Goal: Task Accomplishment & Management: Manage account settings

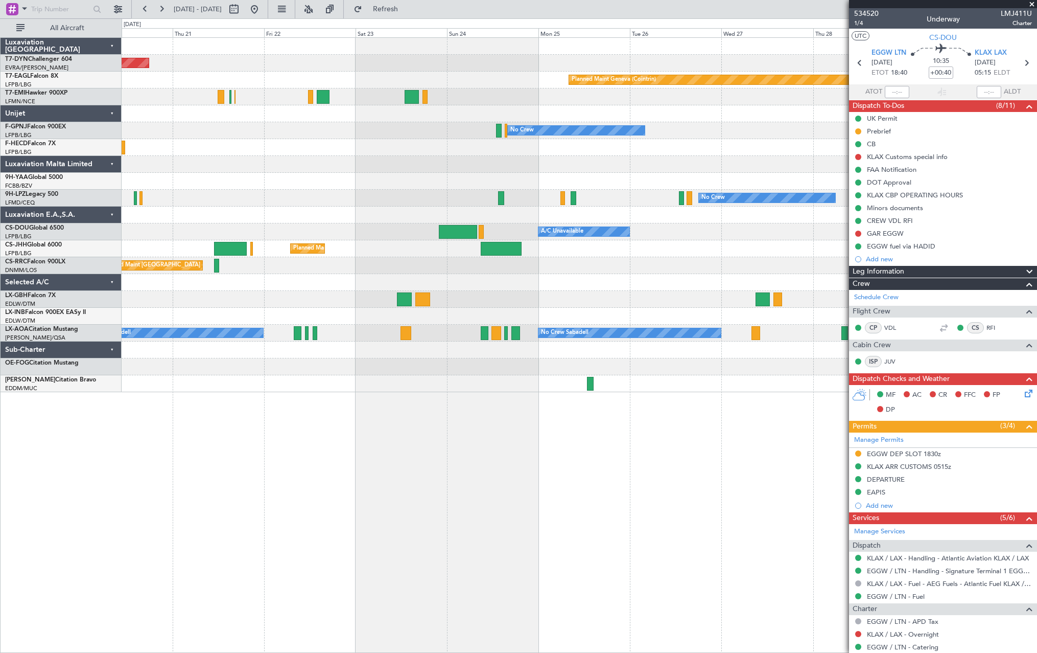
click at [259, 207] on div "Planned Maint [GEOGRAPHIC_DATA]-[GEOGRAPHIC_DATA] Planned Maint Geneva ([GEOGRA…" at bounding box center [579, 215] width 915 height 354
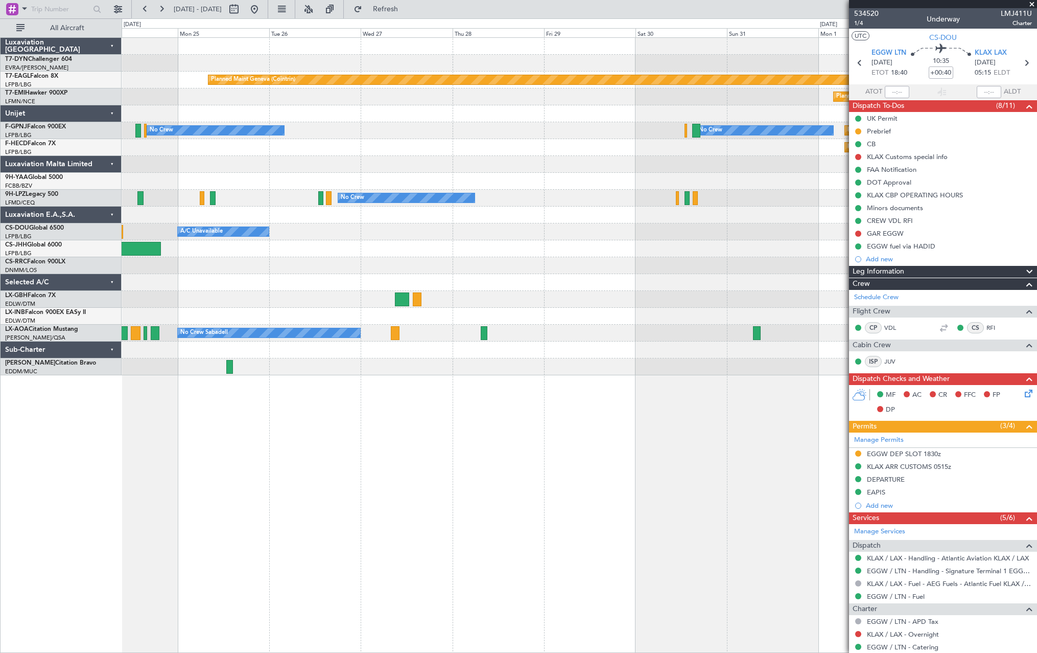
click at [331, 225] on div "Planned Maint Paris (Le Bourget) A/C Unavailable" at bounding box center [579, 231] width 915 height 17
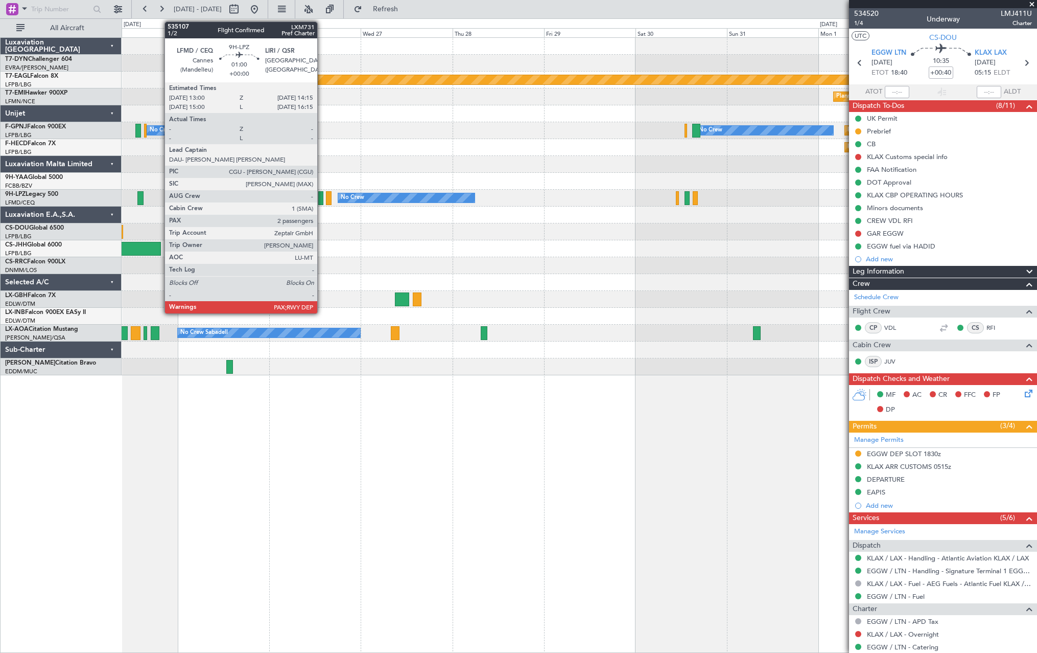
click at [322, 195] on div at bounding box center [320, 198] width 5 height 14
type input "2"
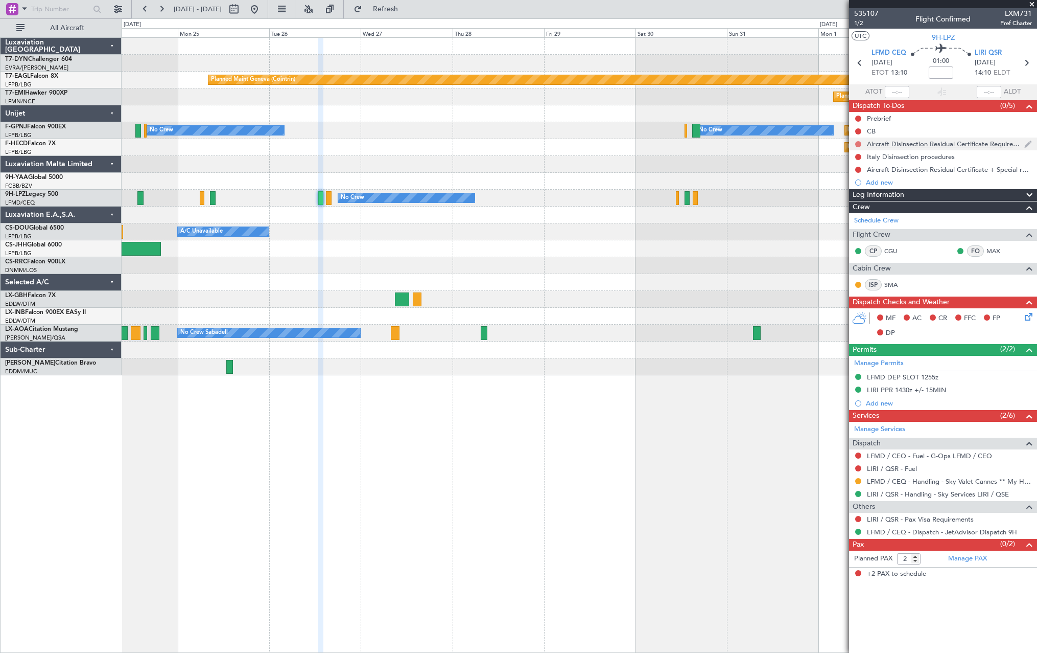
click at [861, 144] on button at bounding box center [859, 144] width 6 height 6
click at [838, 173] on span at bounding box center [839, 174] width 6 height 6
click at [860, 156] on button at bounding box center [859, 157] width 6 height 6
click at [840, 184] on mat-tooltip-component "Not Started" at bounding box center [858, 172] width 49 height 27
click at [837, 189] on li "In Progress" at bounding box center [859, 186] width 54 height 15
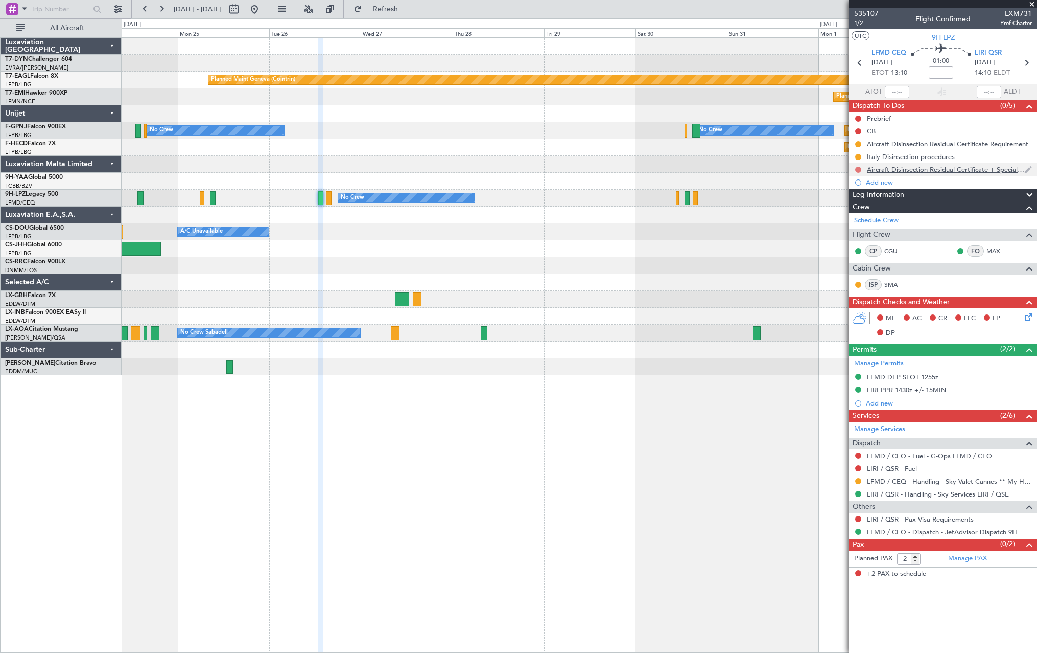
click at [858, 170] on button at bounding box center [859, 170] width 6 height 6
click at [838, 199] on span at bounding box center [839, 199] width 6 height 6
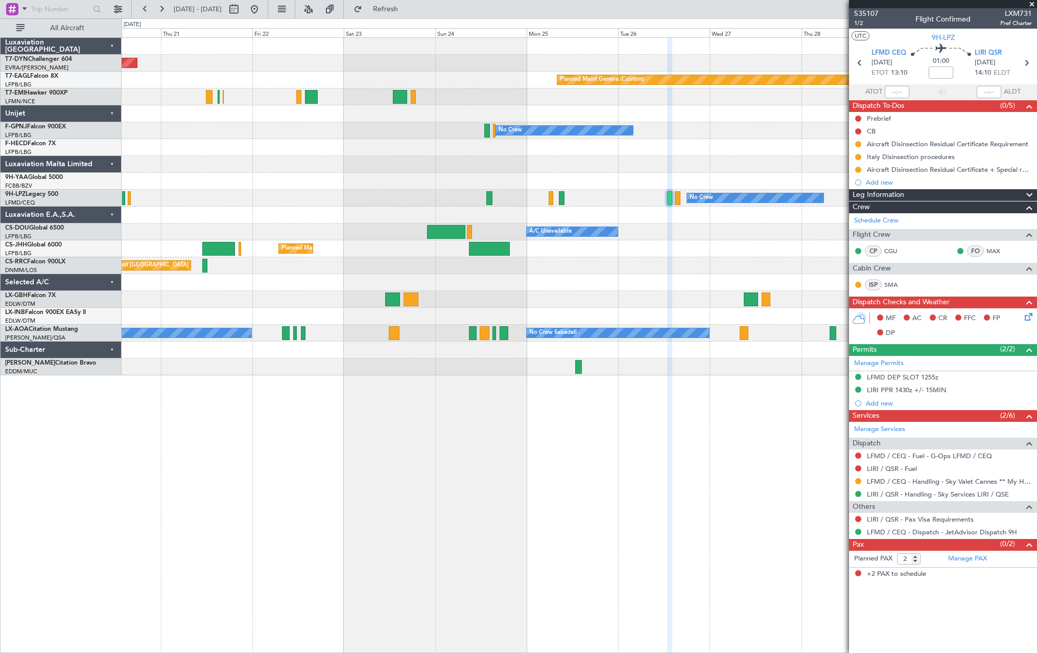
click at [706, 252] on div "Planned Maint [GEOGRAPHIC_DATA] ([GEOGRAPHIC_DATA])" at bounding box center [579, 248] width 915 height 17
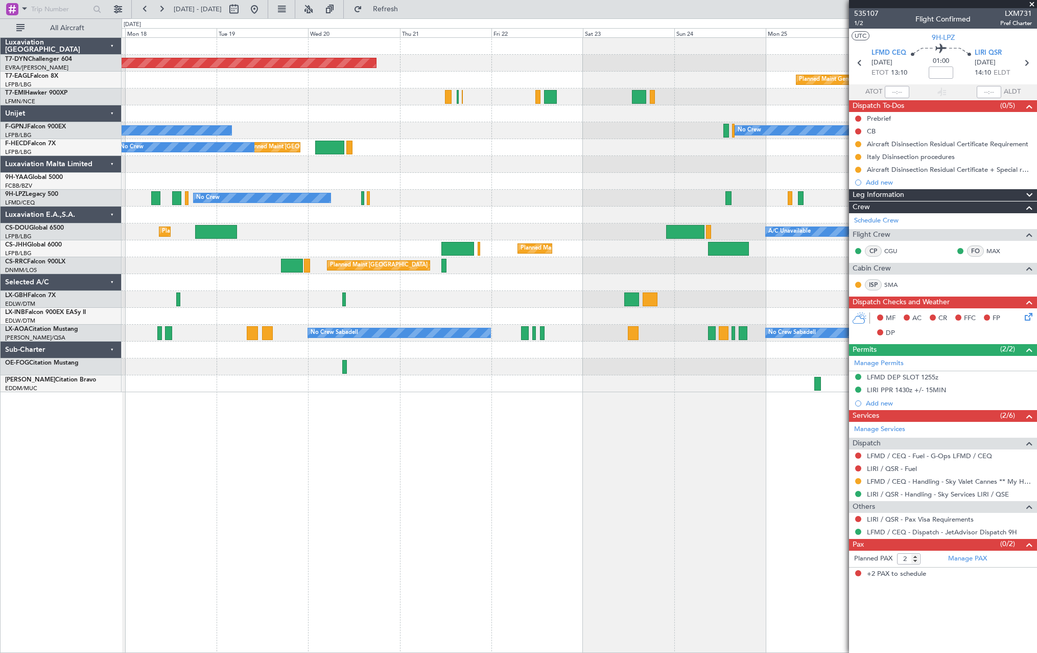
click at [831, 271] on div "Planned Maint [GEOGRAPHIC_DATA] ([GEOGRAPHIC_DATA])" at bounding box center [579, 265] width 915 height 17
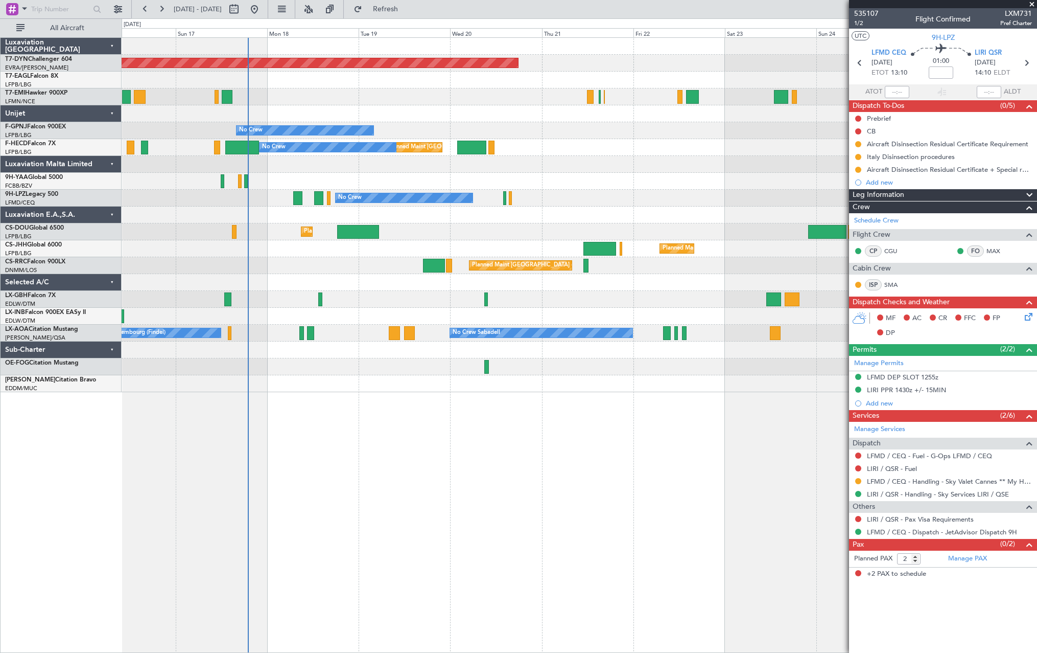
click at [848, 277] on div at bounding box center [579, 282] width 915 height 17
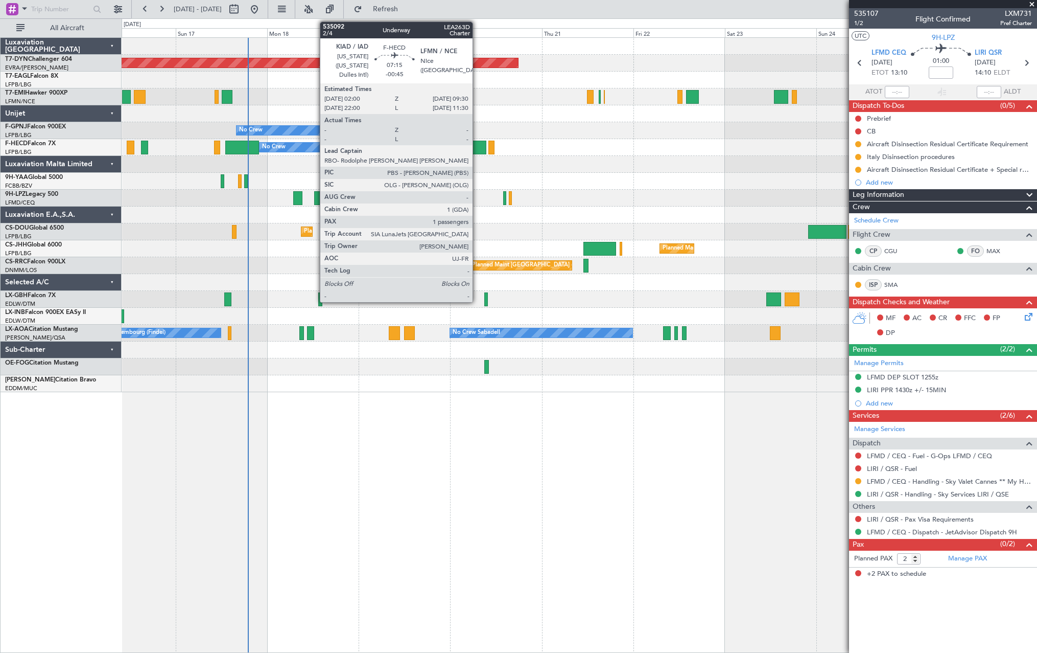
click at [477, 144] on div at bounding box center [471, 148] width 29 height 14
type input "-00:45"
type input "1"
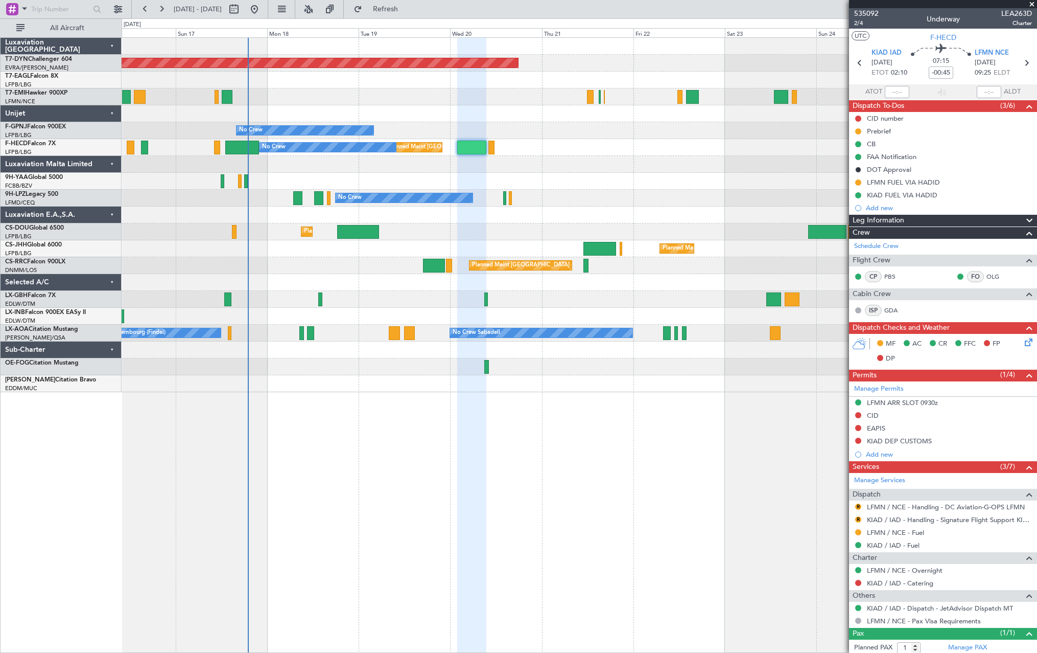
scroll to position [26, 0]
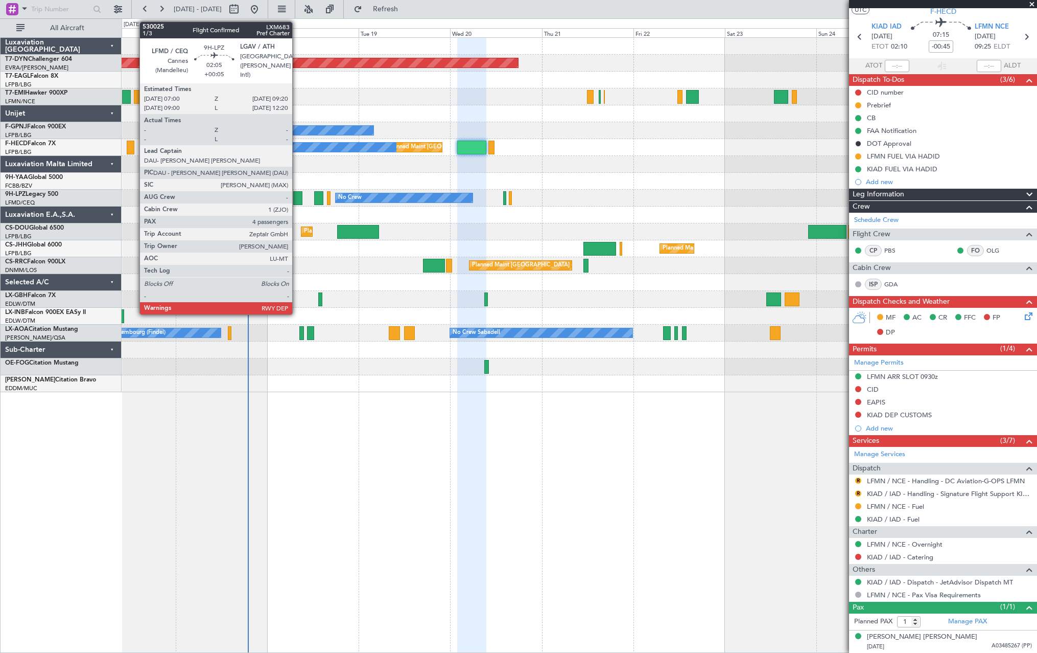
click at [297, 197] on div at bounding box center [297, 198] width 9 height 14
type input "+00:05"
type input "4"
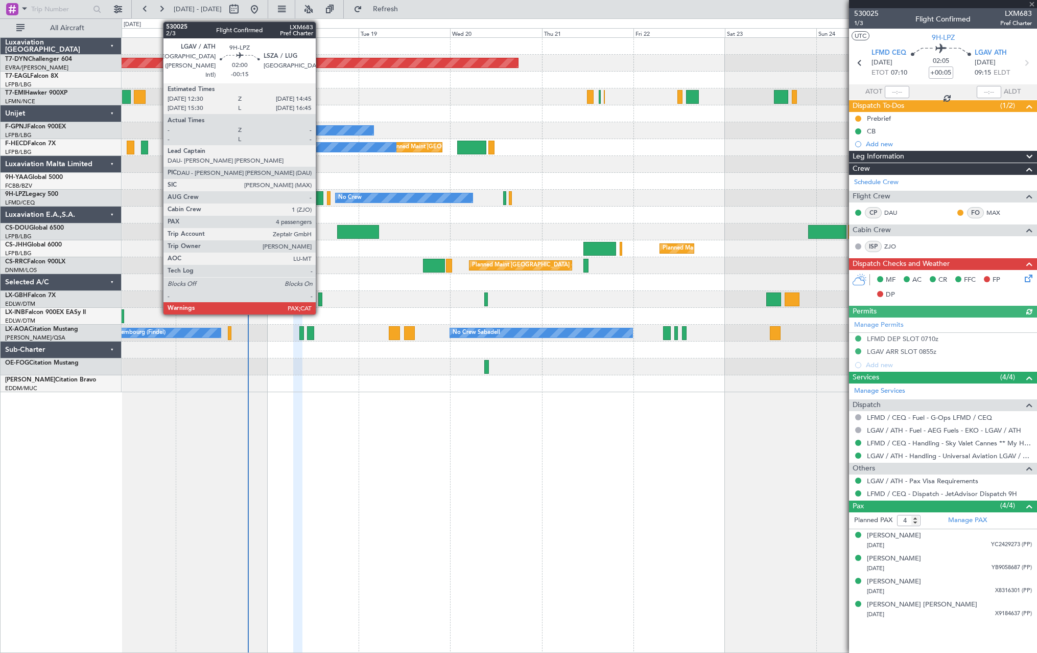
click at [318, 198] on div at bounding box center [318, 198] width 9 height 14
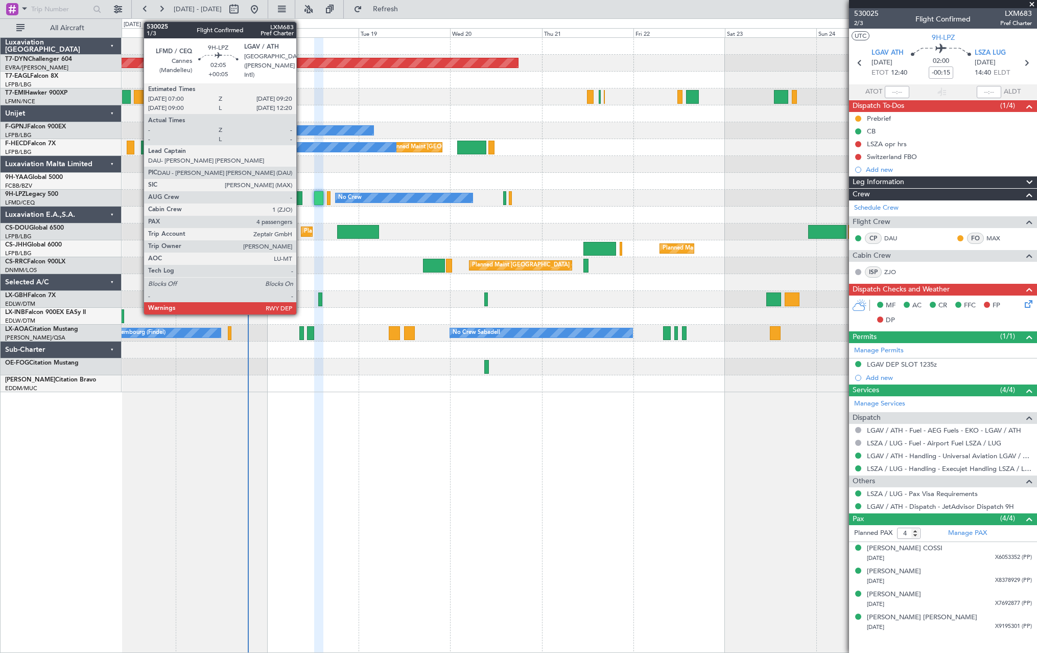
click at [300, 198] on div at bounding box center [297, 198] width 9 height 14
type input "+00:05"
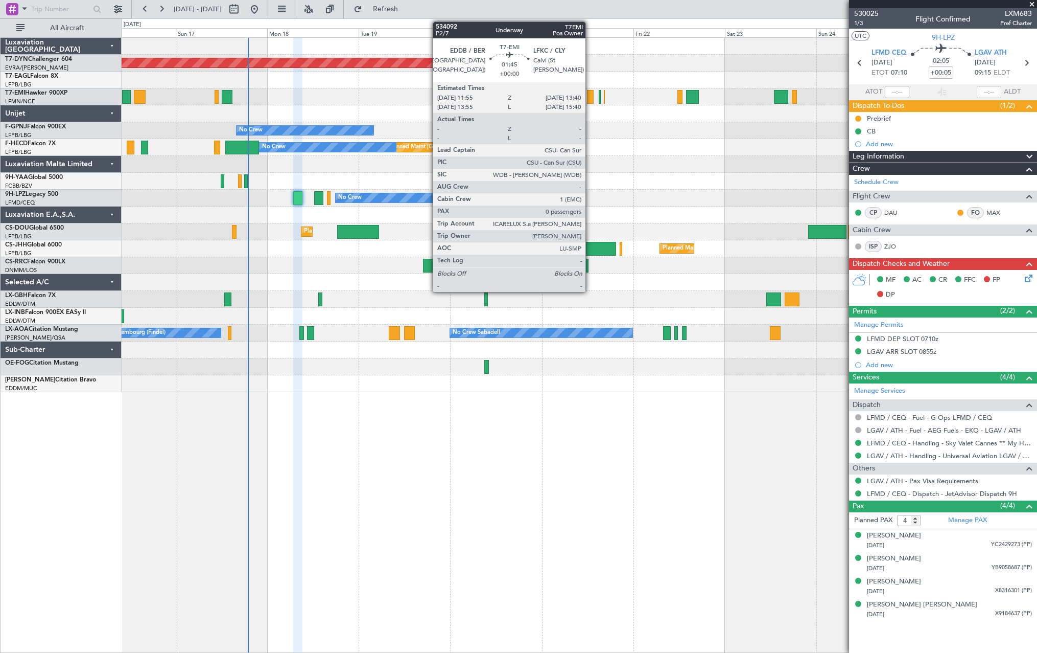
click at [591, 100] on div at bounding box center [590, 97] width 7 height 14
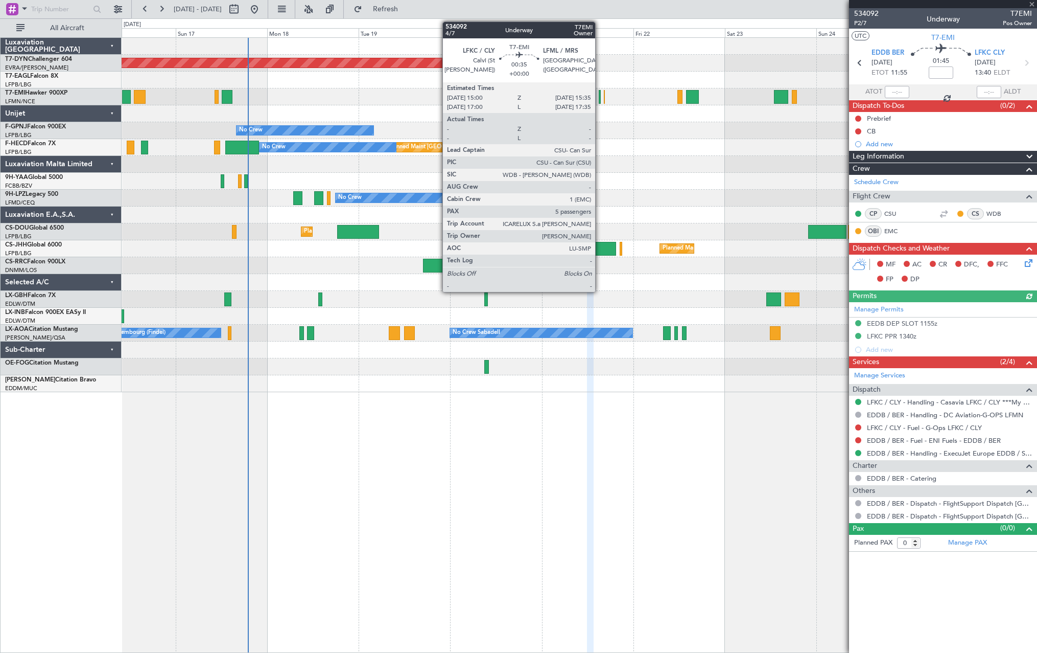
click at [600, 97] on div at bounding box center [600, 97] width 3 height 14
type input "5"
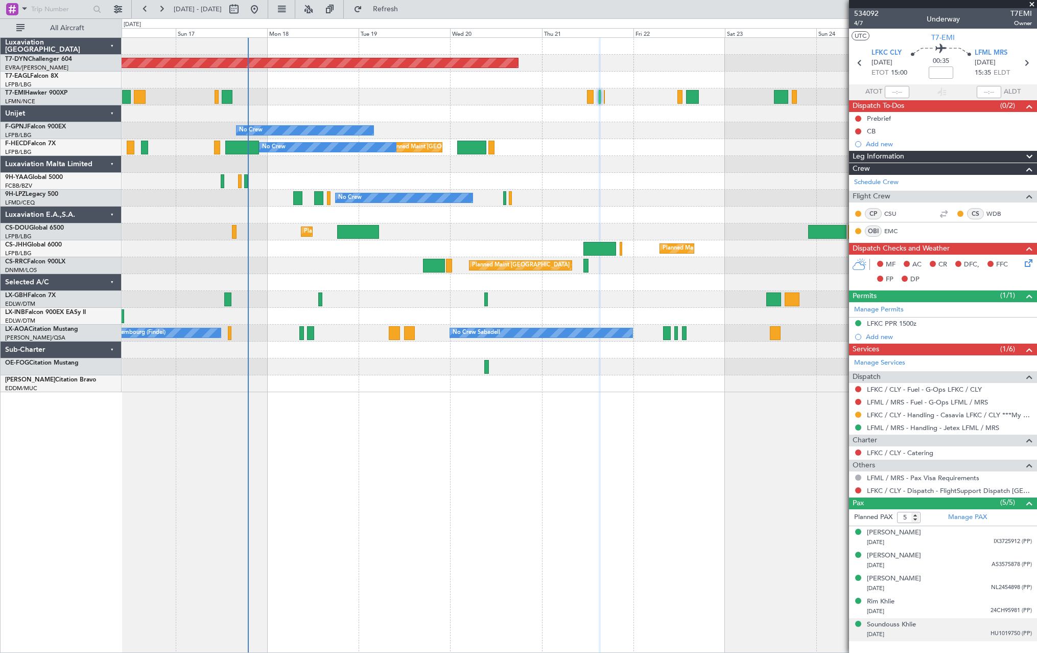
click at [961, 622] on div "Soundouss Khlie 20/08/2007 HU1019750 (PP)" at bounding box center [949, 629] width 165 height 20
click at [956, 592] on div "10/12/1998 NL2454898 (PP)" at bounding box center [949, 588] width 165 height 10
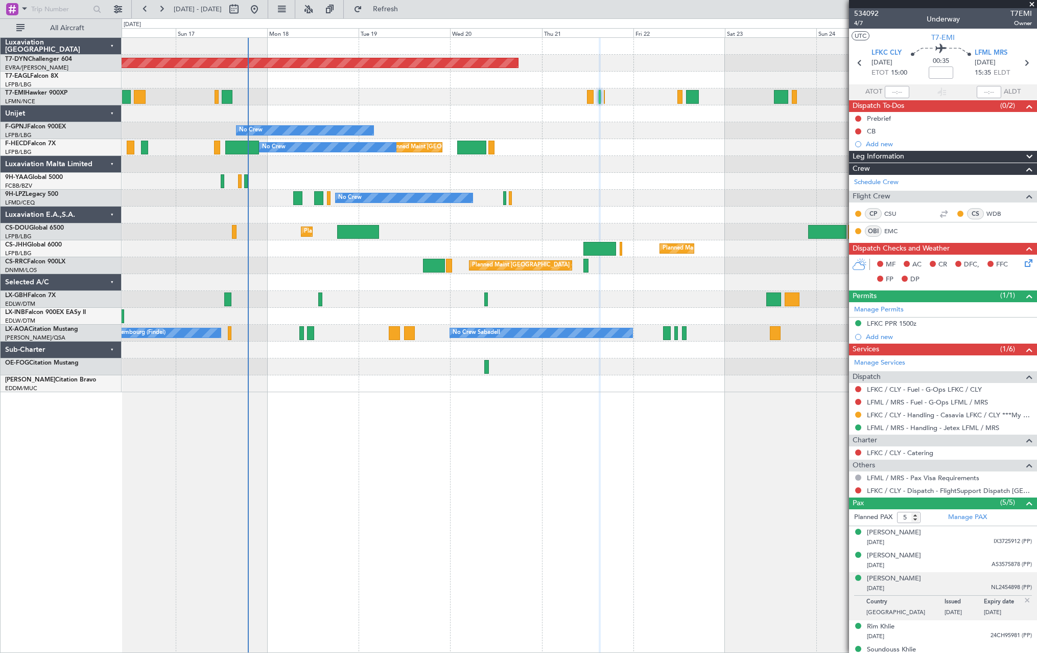
scroll to position [13, 0]
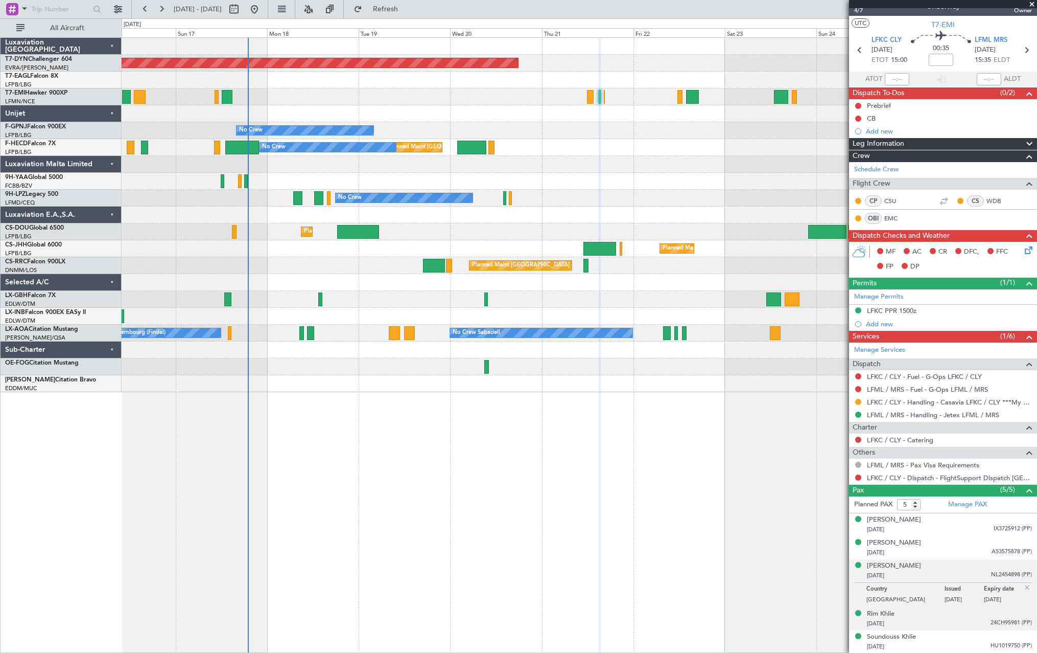
click at [956, 623] on div "20/03/1995 24CH95981 (PP)" at bounding box center [949, 623] width 165 height 10
click at [949, 572] on div "10/12/1998 NL2454898 (PP)" at bounding box center [949, 575] width 165 height 10
click at [966, 540] on div "Mohamed Rabie Khlie 16/07/1963 AS3575878 (PP)" at bounding box center [949, 548] width 165 height 20
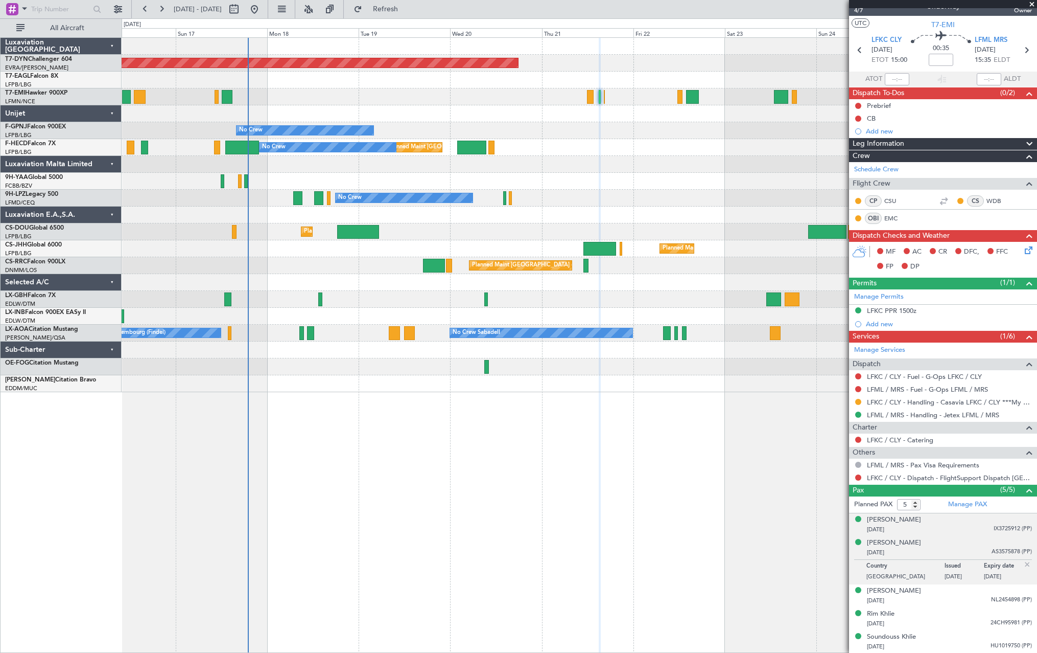
click at [962, 515] on div "Hanan Zaidi 02/10/1973 IX3725912 (PP)" at bounding box center [949, 525] width 165 height 20
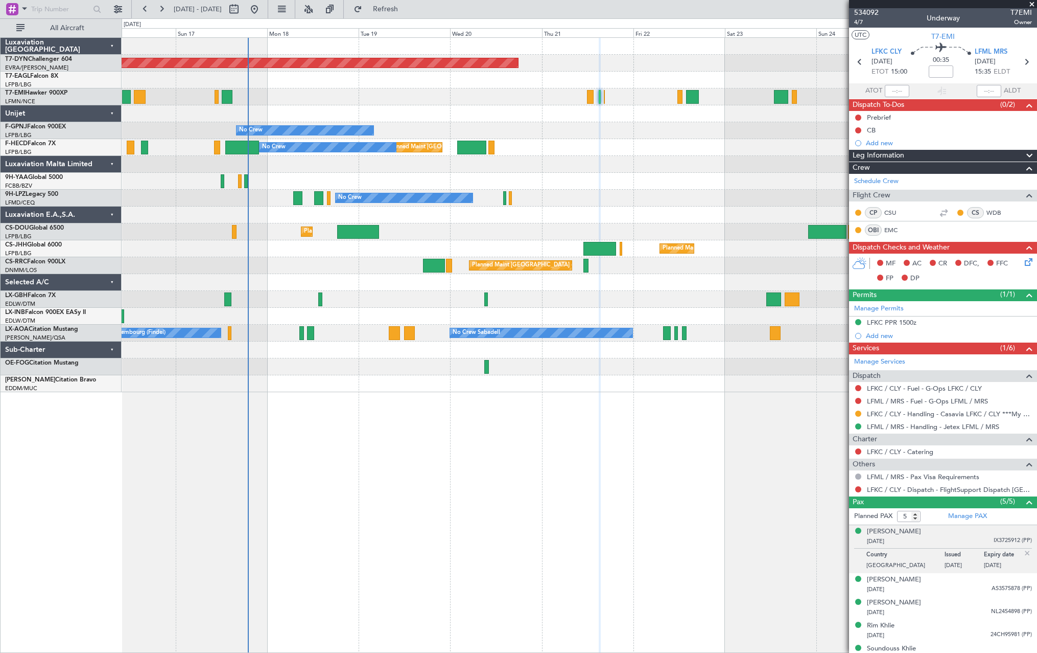
scroll to position [0, 0]
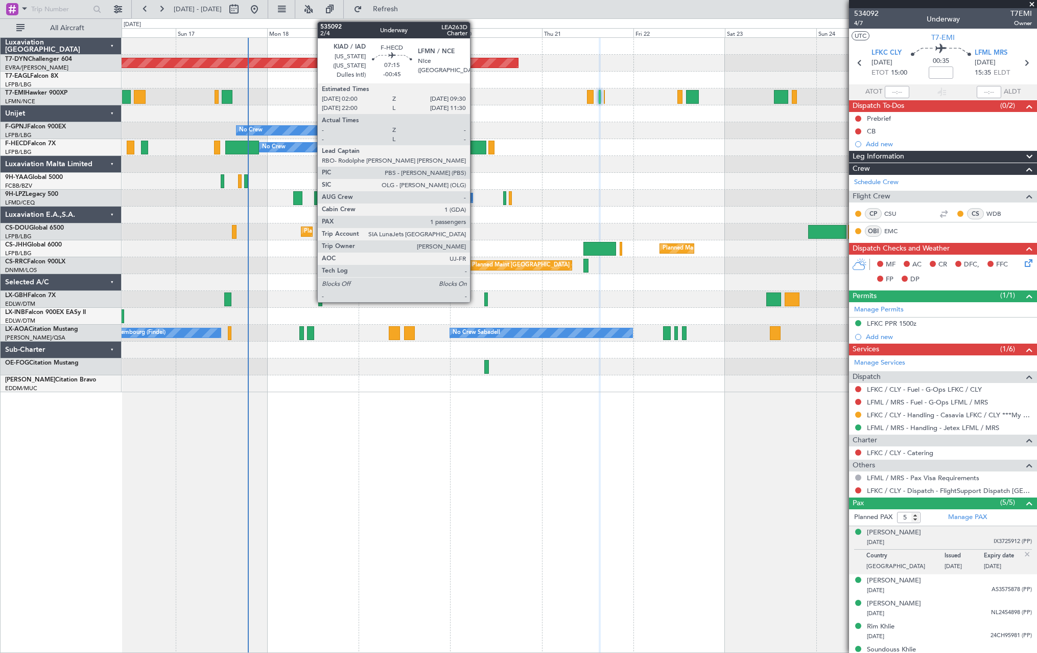
click at [475, 142] on div at bounding box center [471, 148] width 29 height 14
type input "-00:45"
type input "1"
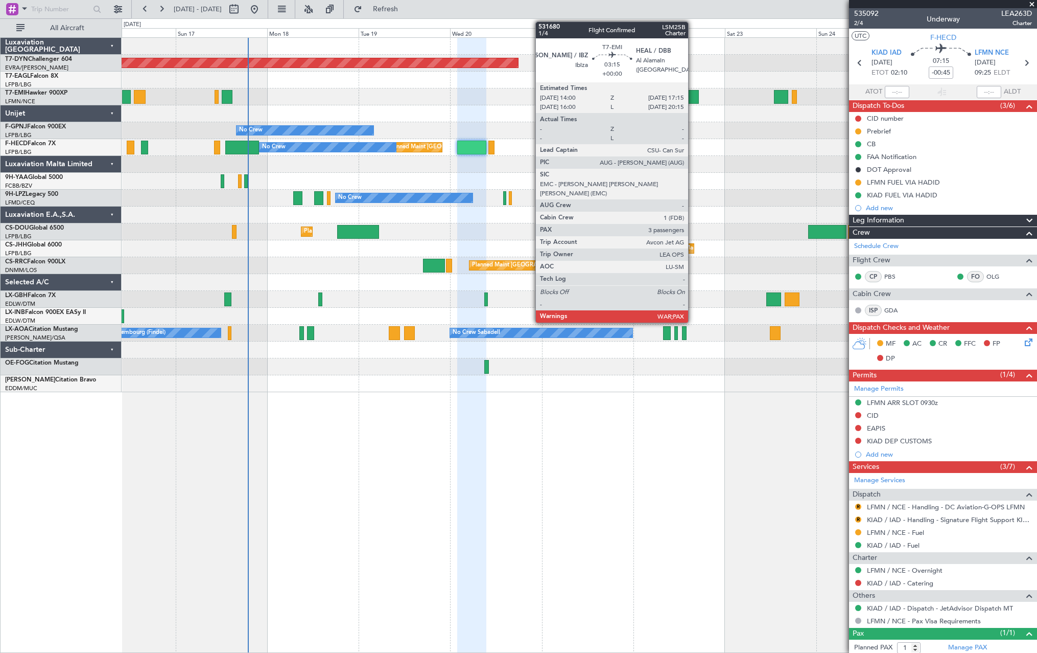
click at [693, 96] on div at bounding box center [692, 97] width 13 height 14
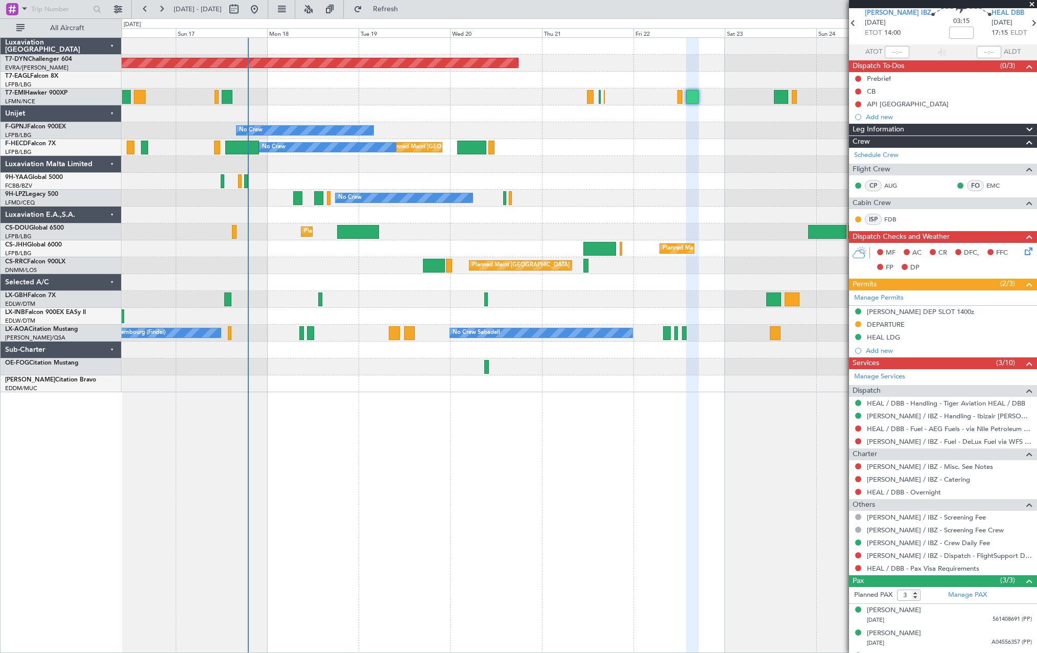
scroll to position [59, 0]
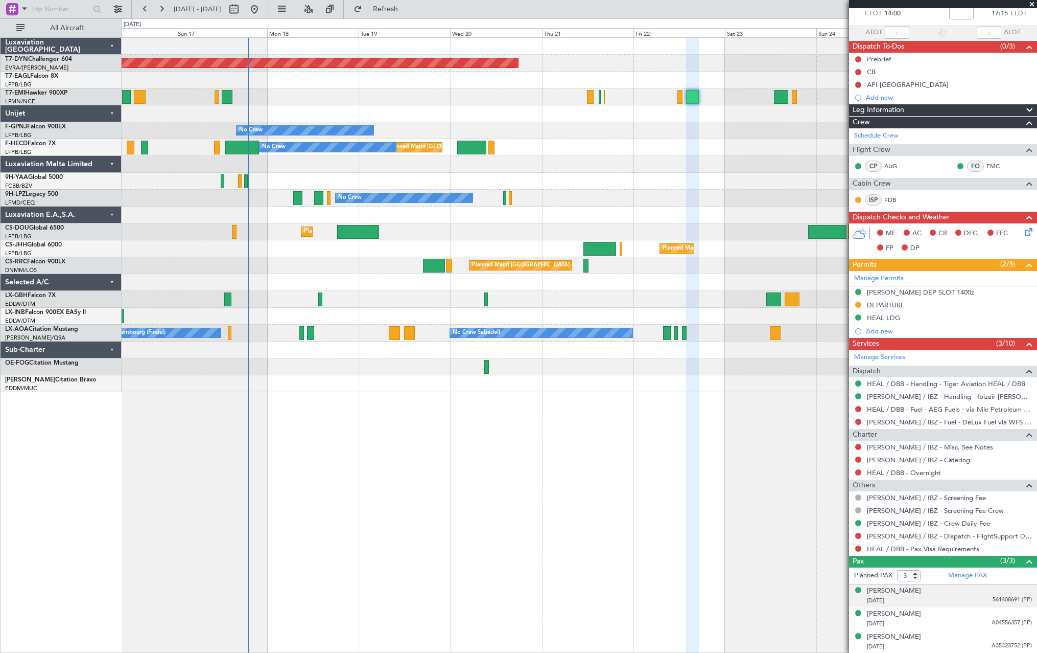
click at [968, 591] on div "KHADIGA MEDHAT SPAHI 03/03/1982 561408691 (PP)" at bounding box center [949, 596] width 165 height 20
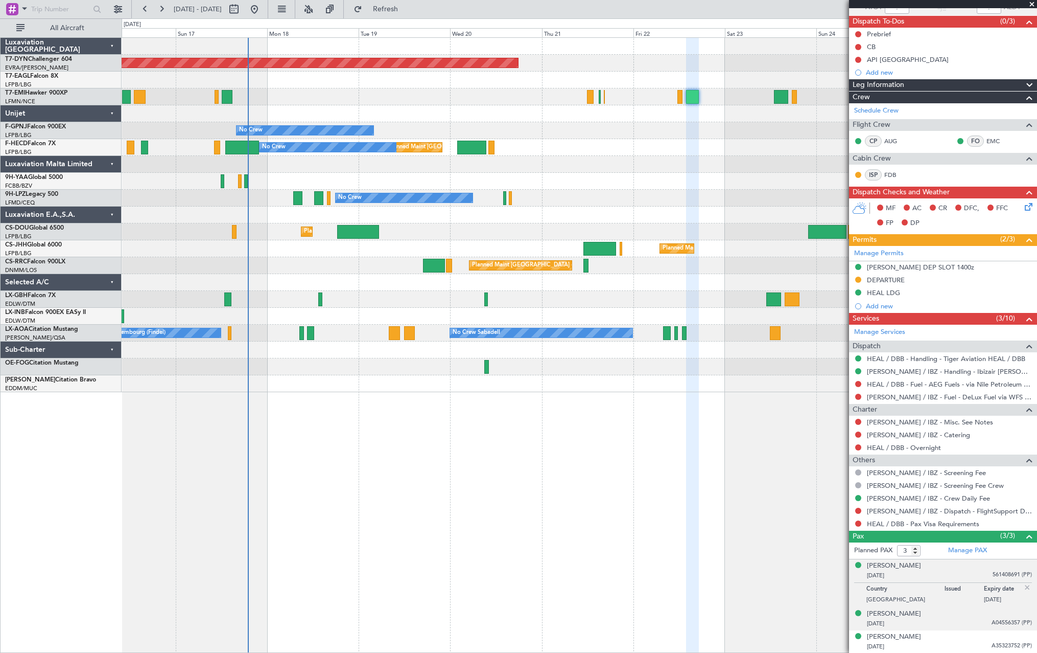
click at [965, 616] on div "Rami Abou-Sabe 27/10/1977 A04556357 (PP)" at bounding box center [949, 619] width 165 height 20
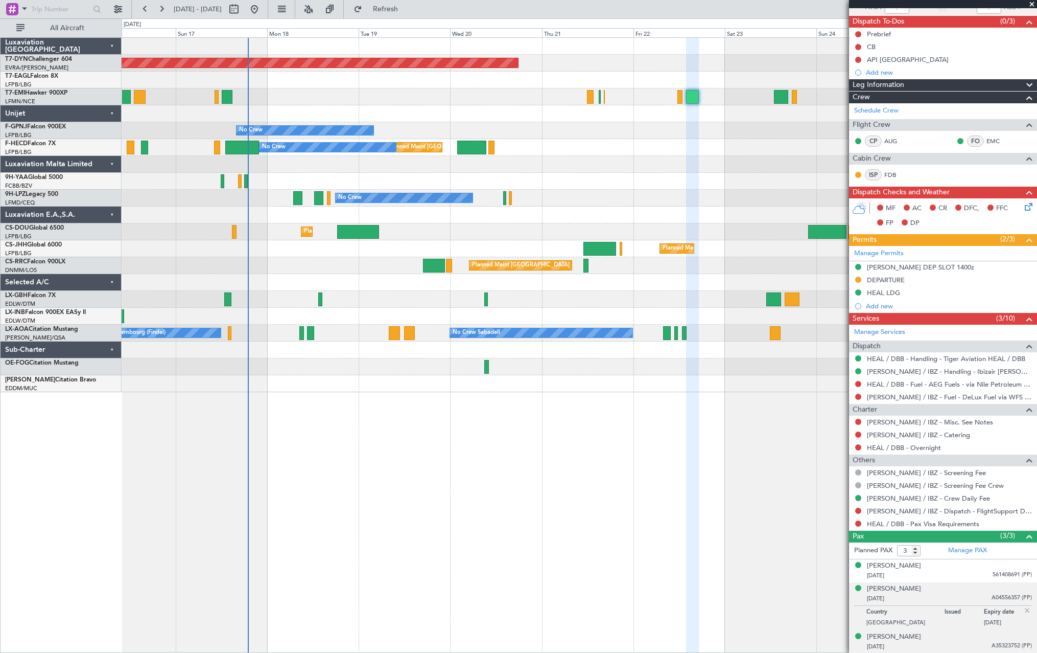
click at [973, 649] on div "15/05/1984 A35323752 (PP)" at bounding box center [949, 646] width 165 height 10
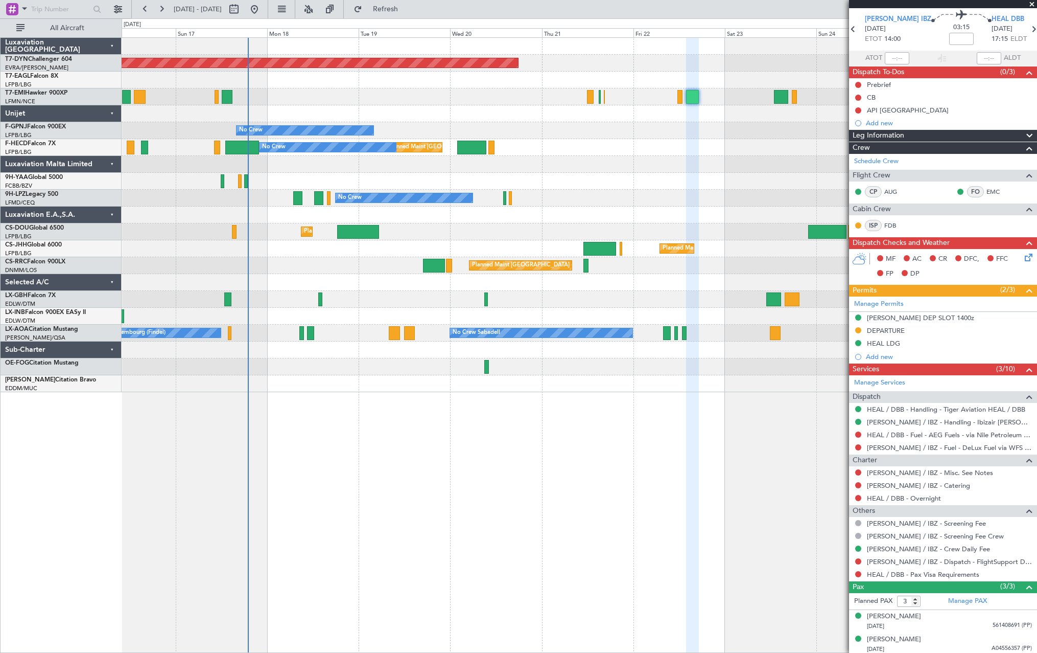
scroll to position [0, 0]
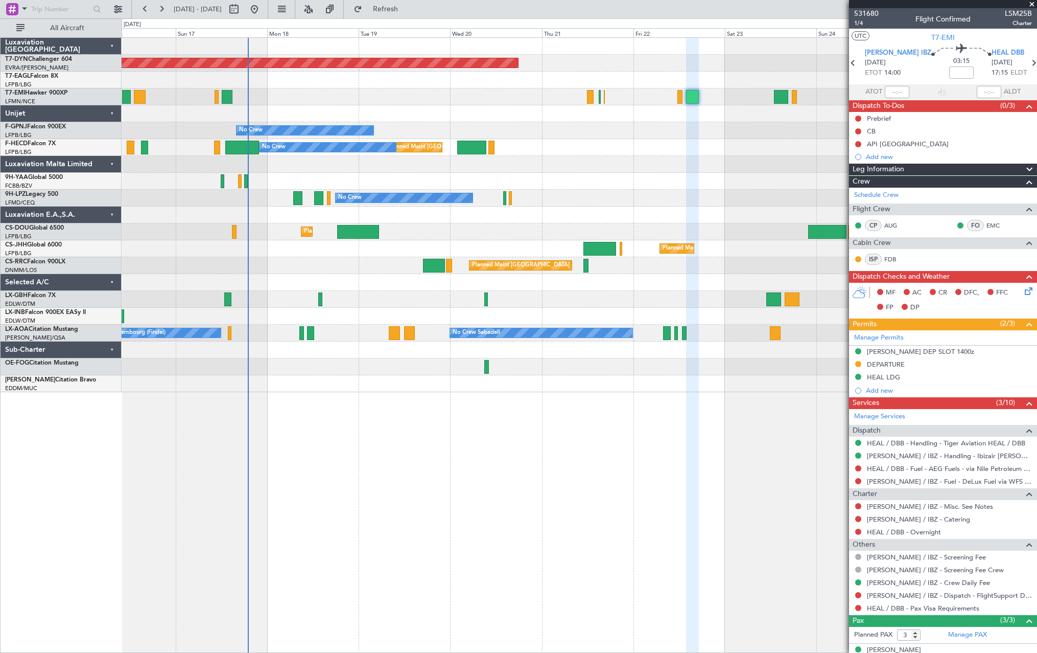
click at [587, 157] on div at bounding box center [579, 164] width 915 height 17
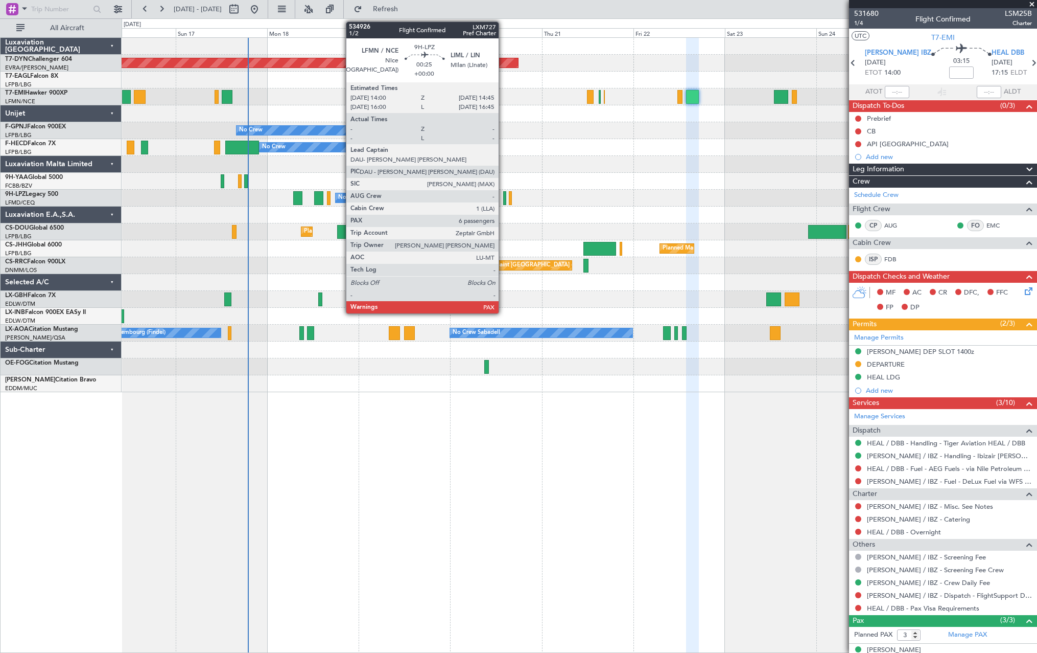
click at [503, 196] on div at bounding box center [504, 198] width 3 height 14
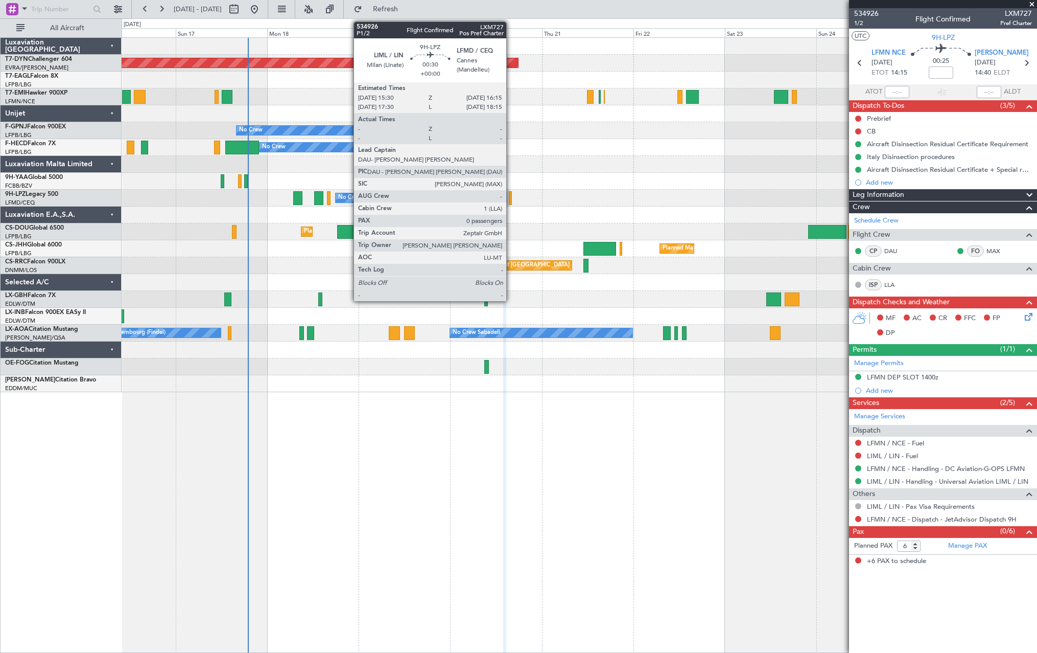
click at [511, 197] on div at bounding box center [510, 198] width 3 height 14
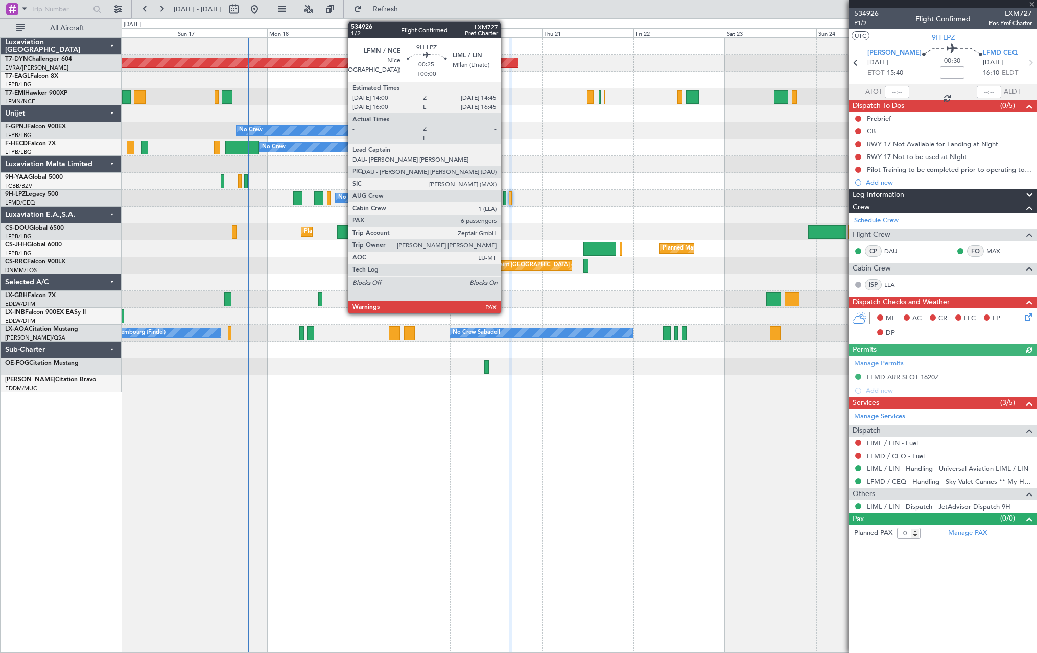
click at [505, 195] on div at bounding box center [504, 198] width 3 height 14
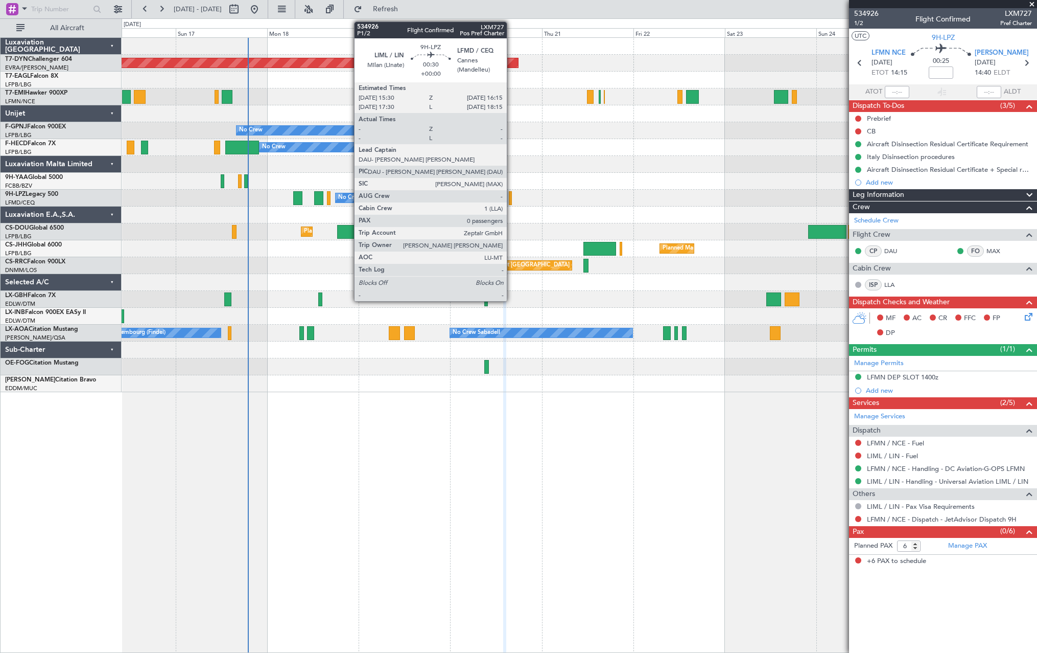
click at [512, 198] on div at bounding box center [510, 198] width 3 height 14
type input "0"
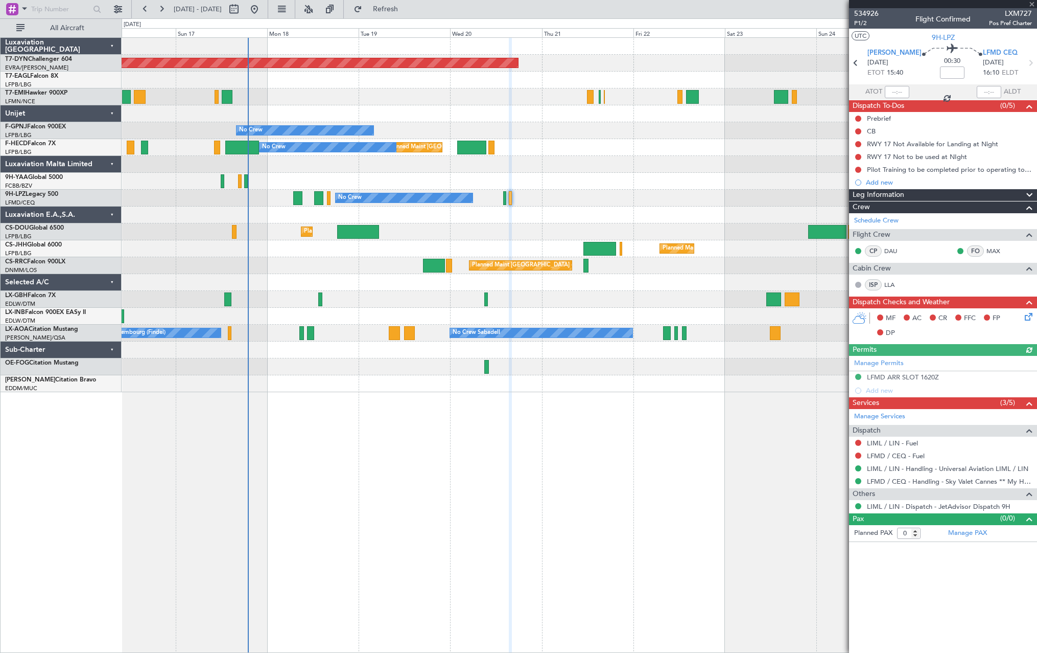
click at [554, 208] on div "Planned Maint Basel-Mulhouse Planned Maint Geneva (Cointrin) Planned Maint New …" at bounding box center [579, 215] width 915 height 354
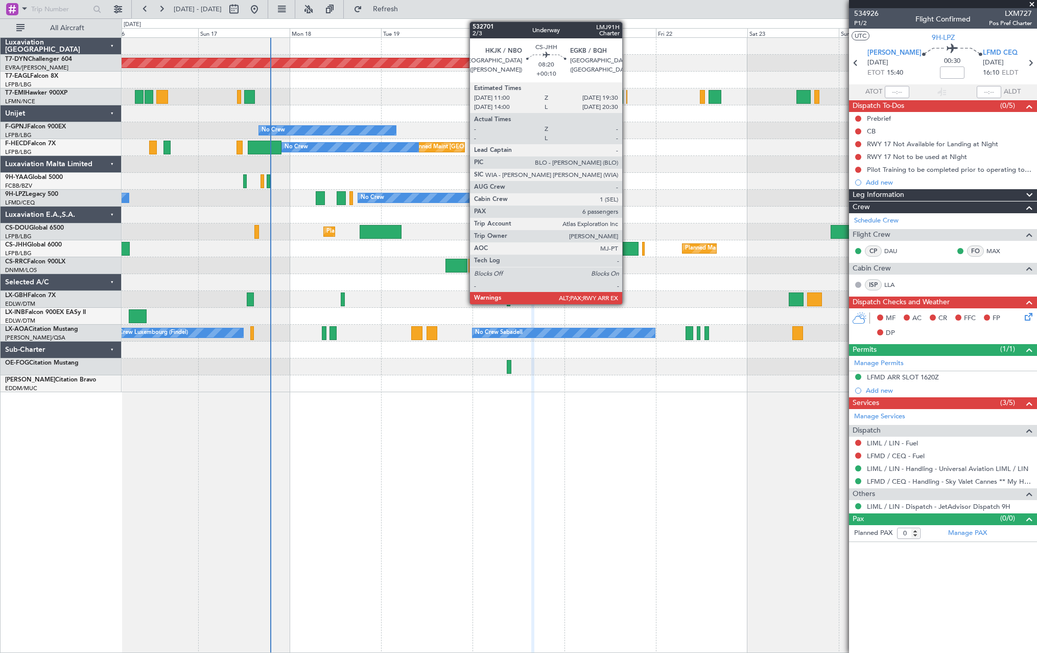
click at [627, 248] on div at bounding box center [622, 249] width 33 height 14
type input "+00:10"
type input "6"
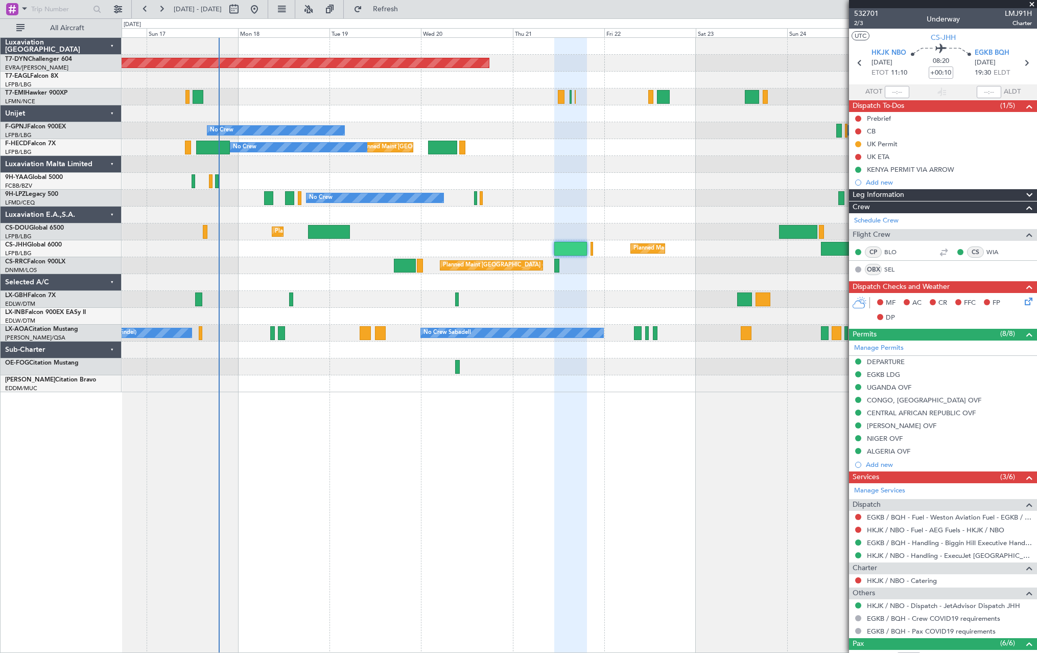
click at [459, 294] on div at bounding box center [579, 299] width 915 height 17
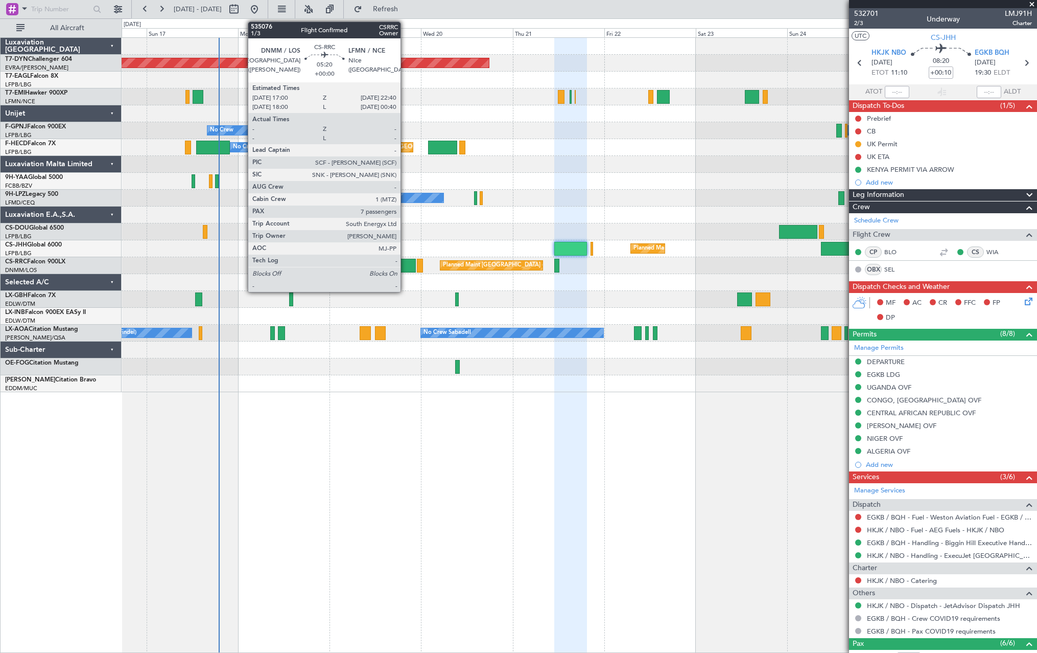
click at [405, 263] on div at bounding box center [405, 266] width 22 height 14
type input "7"
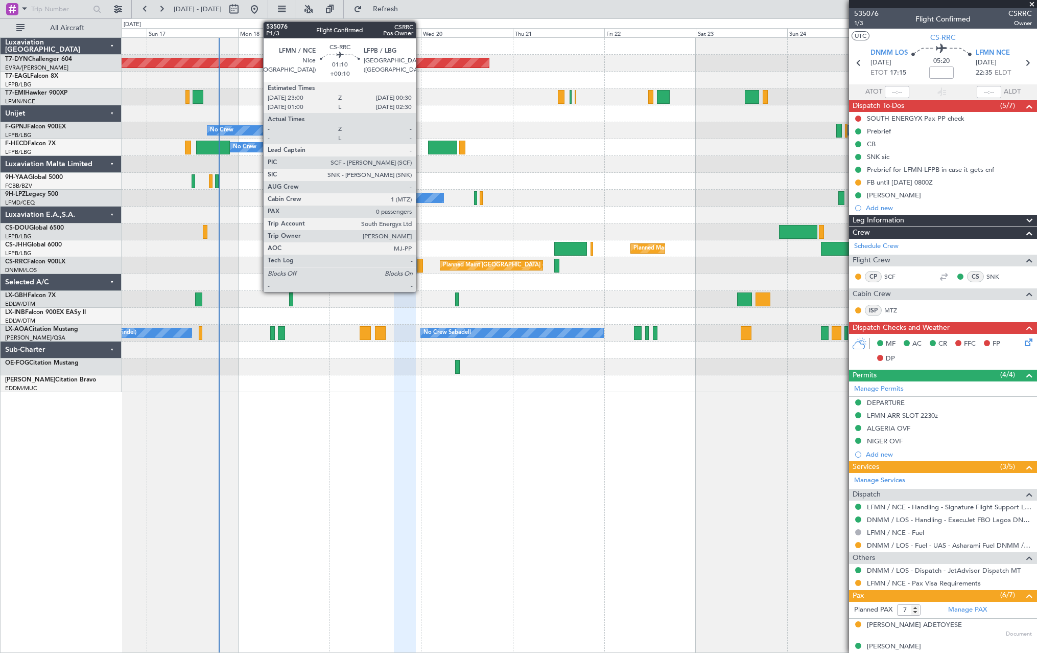
click at [420, 264] on div at bounding box center [420, 266] width 6 height 14
type input "+00:10"
type input "0"
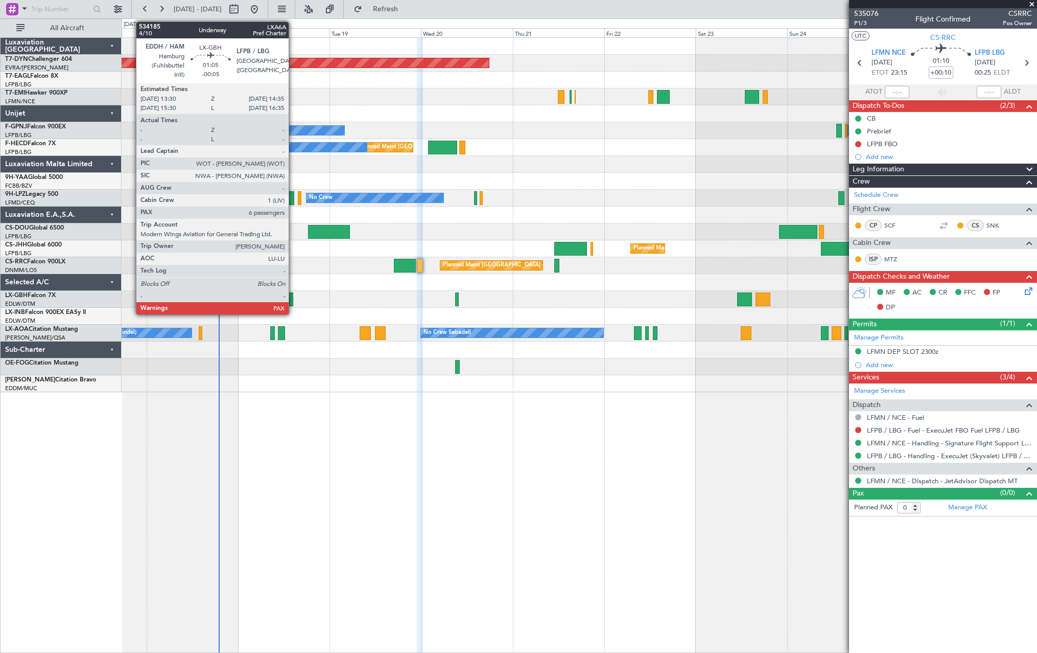
click at [293, 300] on div at bounding box center [291, 299] width 5 height 14
type input "-00:05"
type input "6"
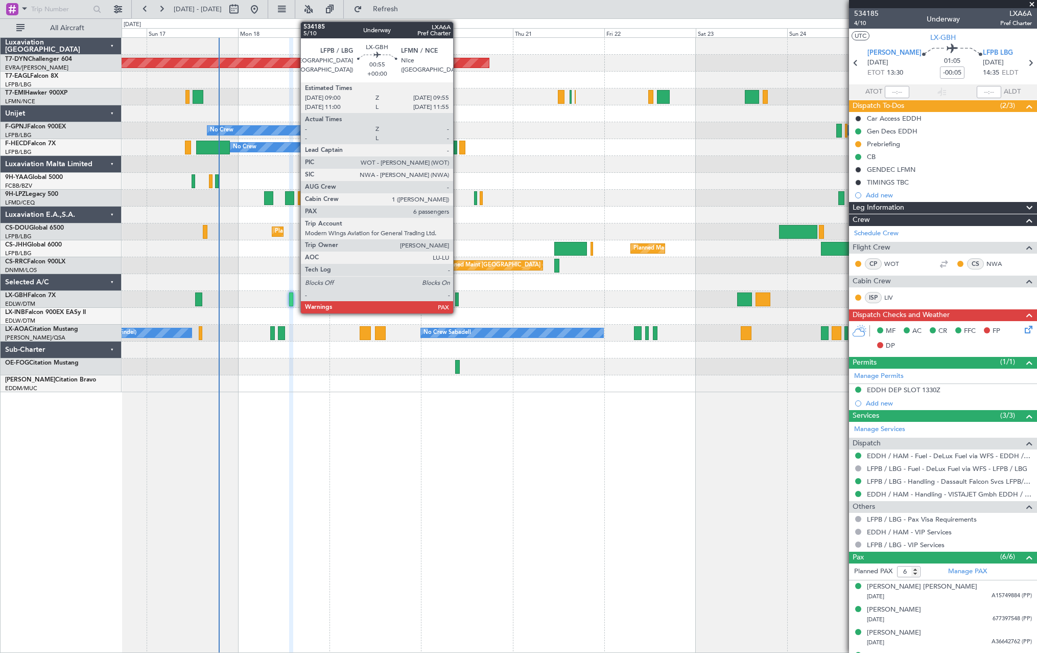
click at [458, 295] on div at bounding box center [457, 299] width 4 height 14
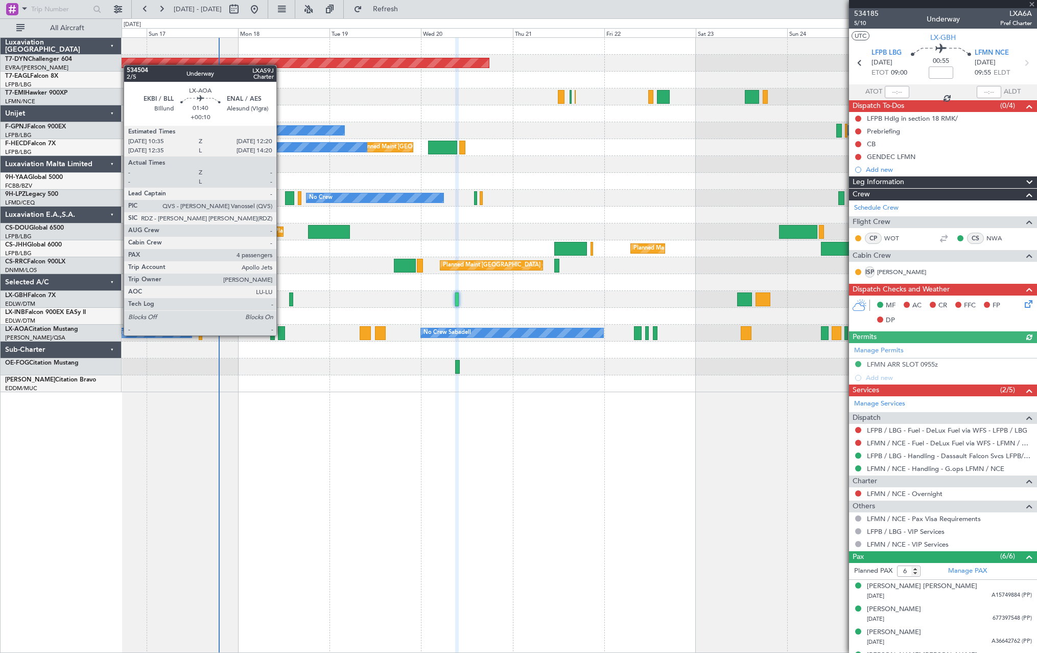
click at [282, 334] on div at bounding box center [281, 333] width 7 height 14
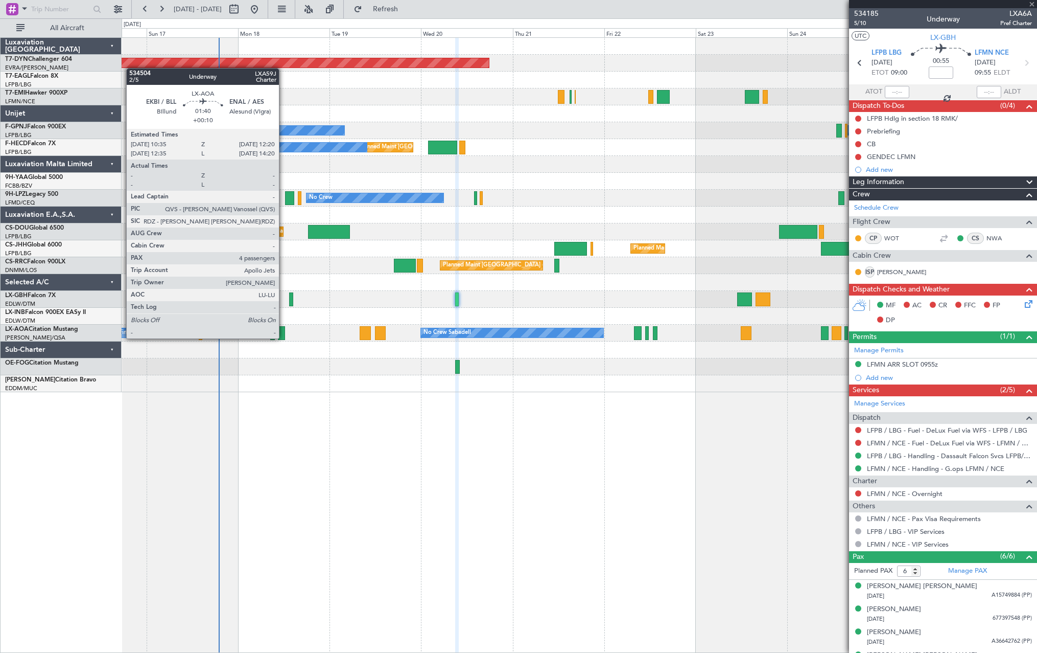
type input "+00:10"
type input "4"
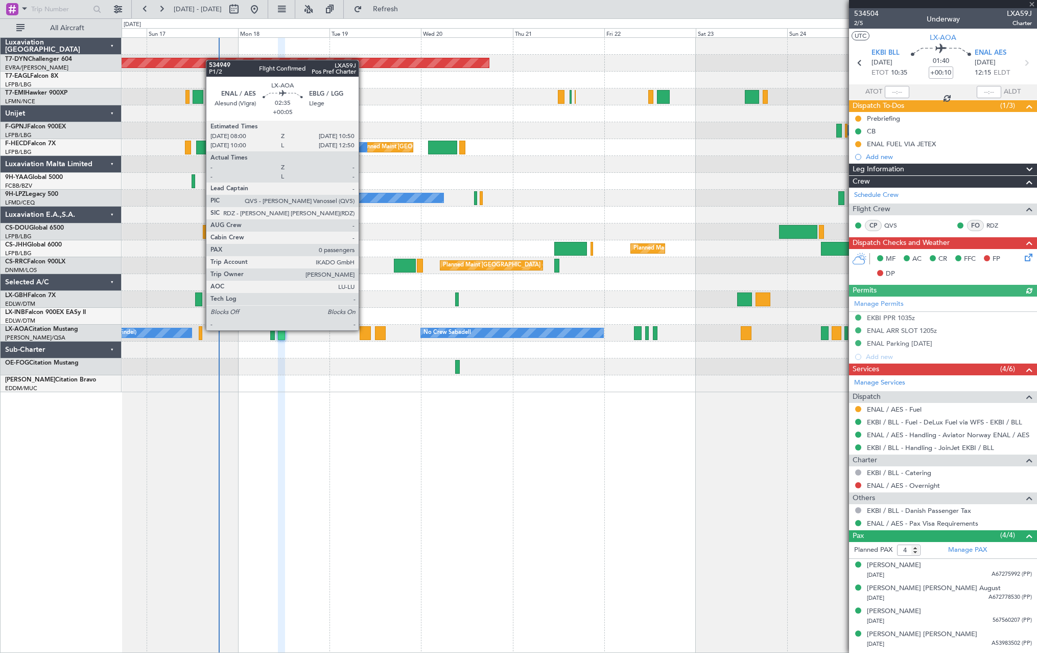
click at [363, 329] on div at bounding box center [365, 333] width 11 height 14
type input "+00:05"
type input "0"
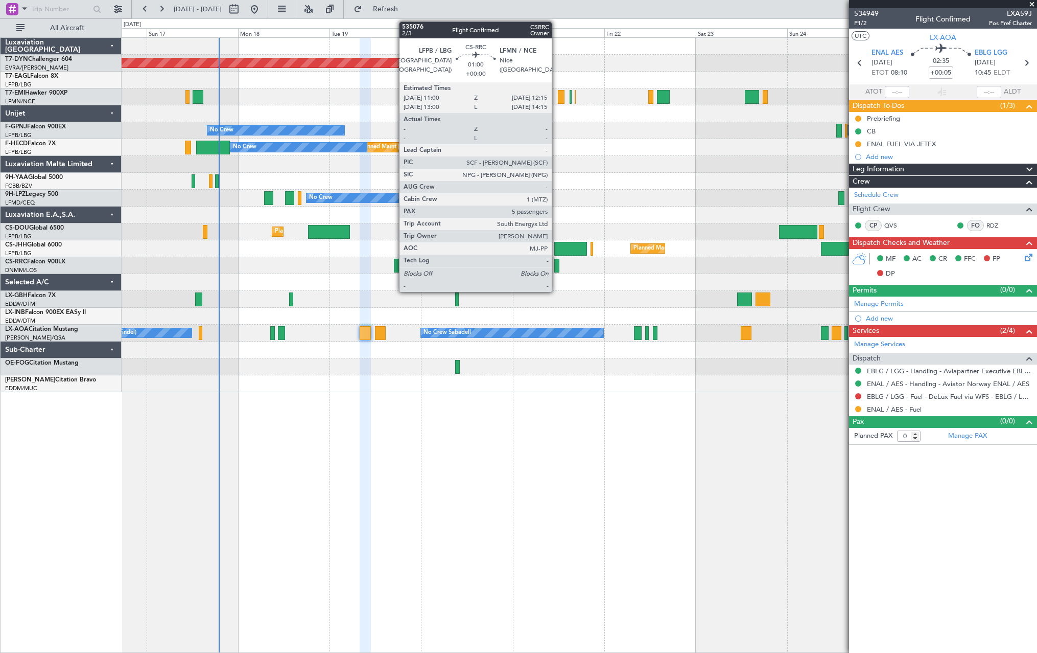
click at [557, 266] on div at bounding box center [557, 266] width 5 height 14
type input "5"
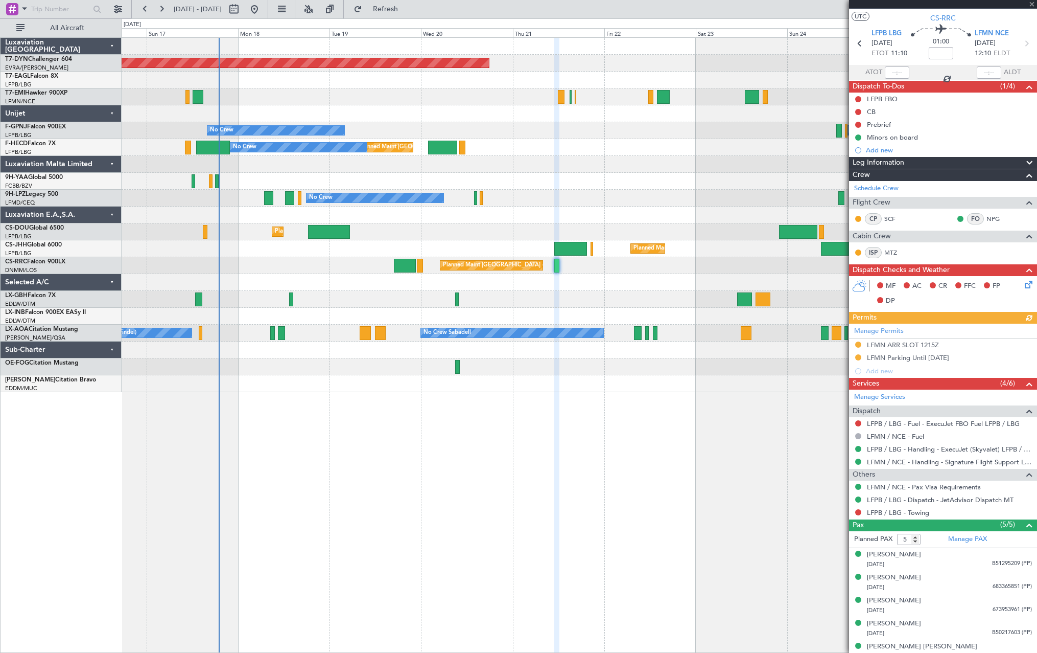
scroll to position [29, 0]
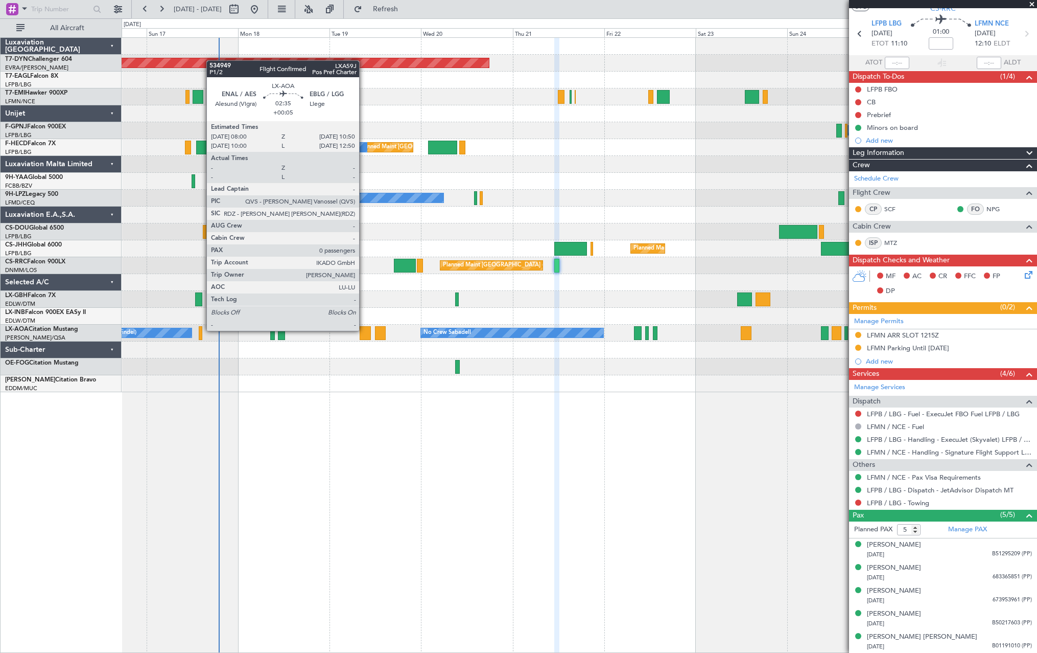
click at [364, 330] on div at bounding box center [365, 333] width 11 height 14
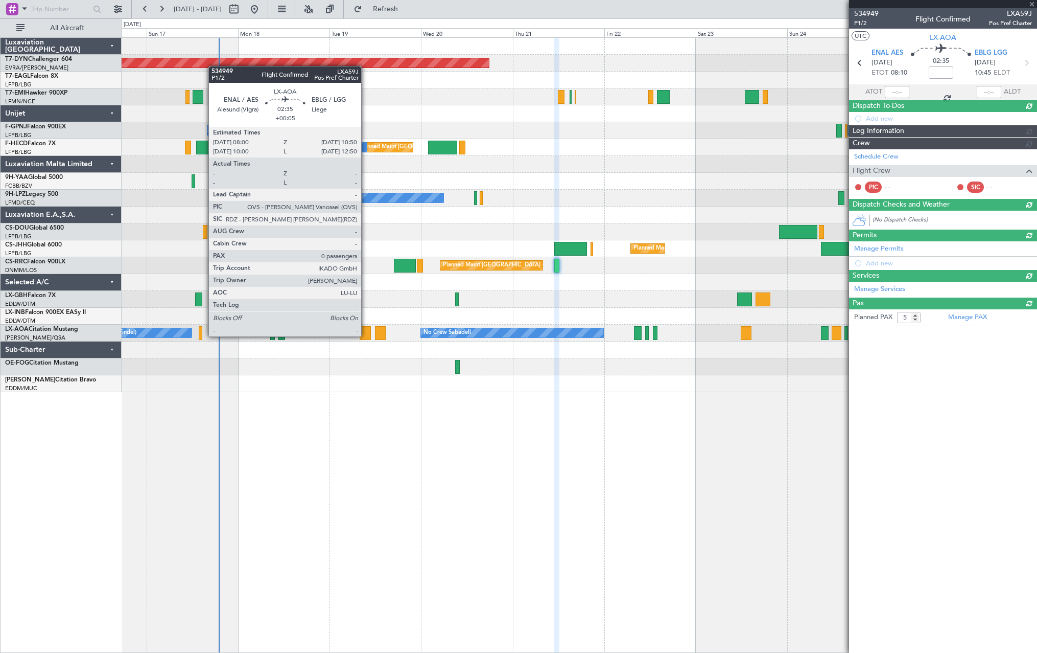
type input "+00:05"
type input "0"
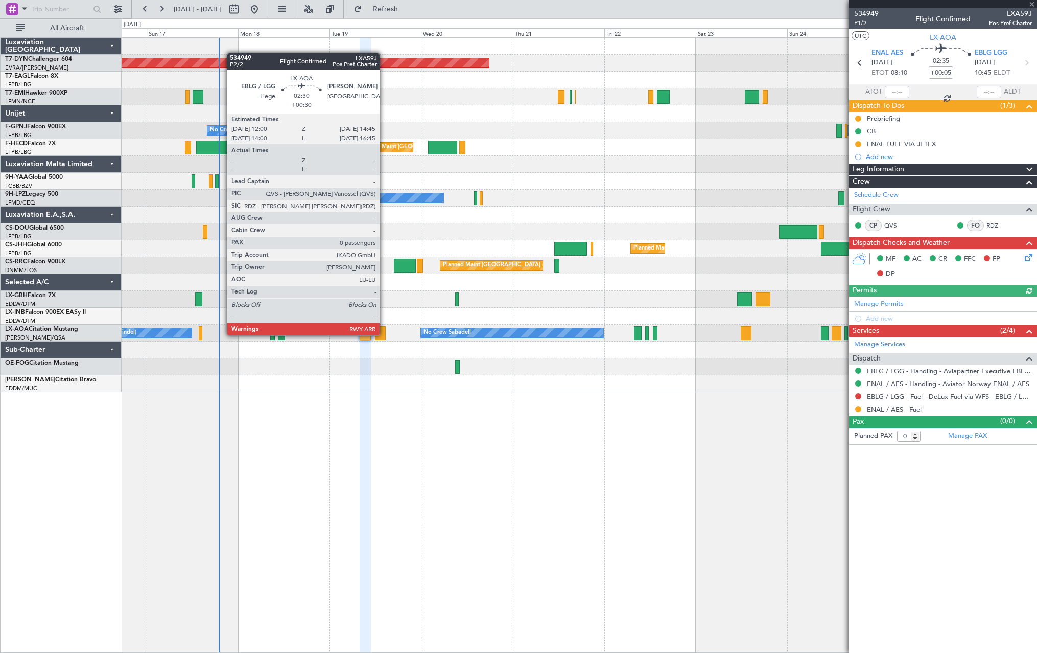
click at [384, 334] on div at bounding box center [380, 333] width 11 height 14
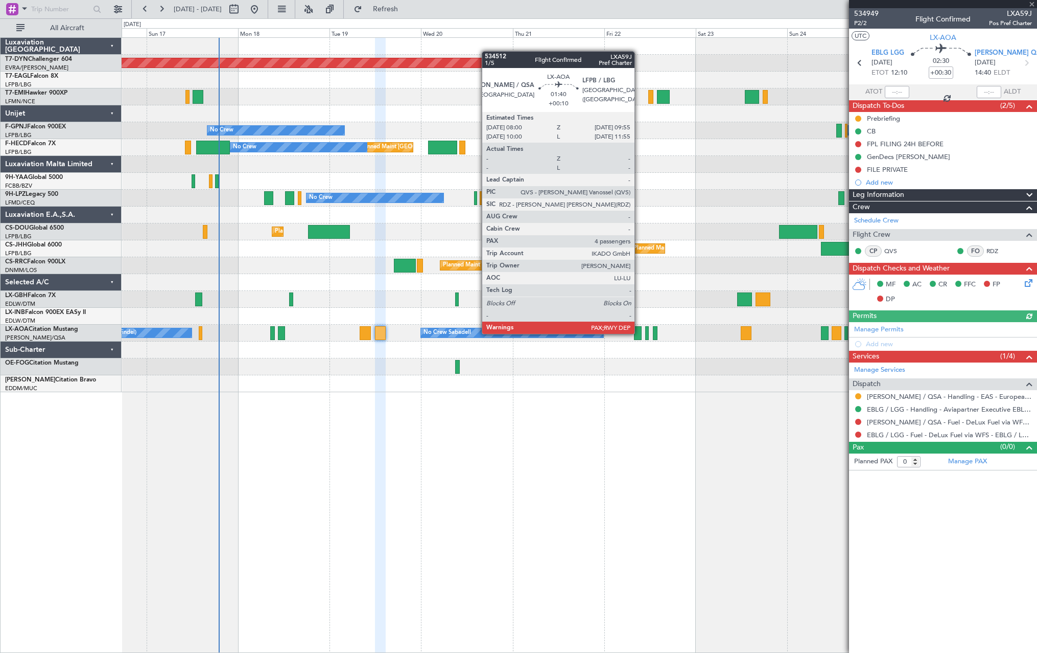
click at [639, 333] on div at bounding box center [638, 333] width 8 height 14
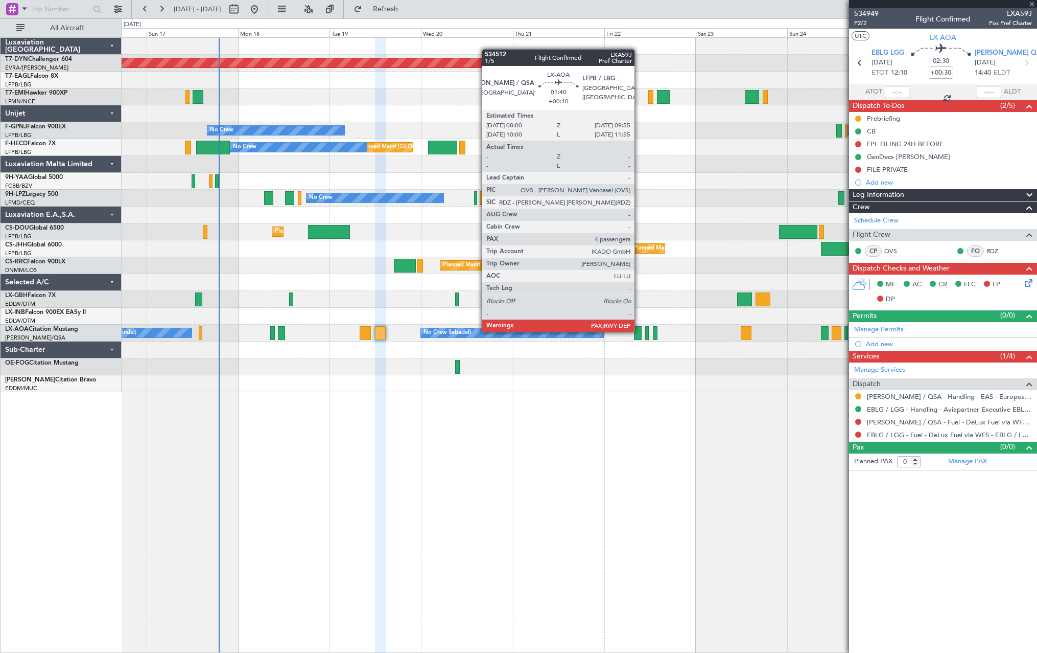
type input "+00:10"
type input "4"
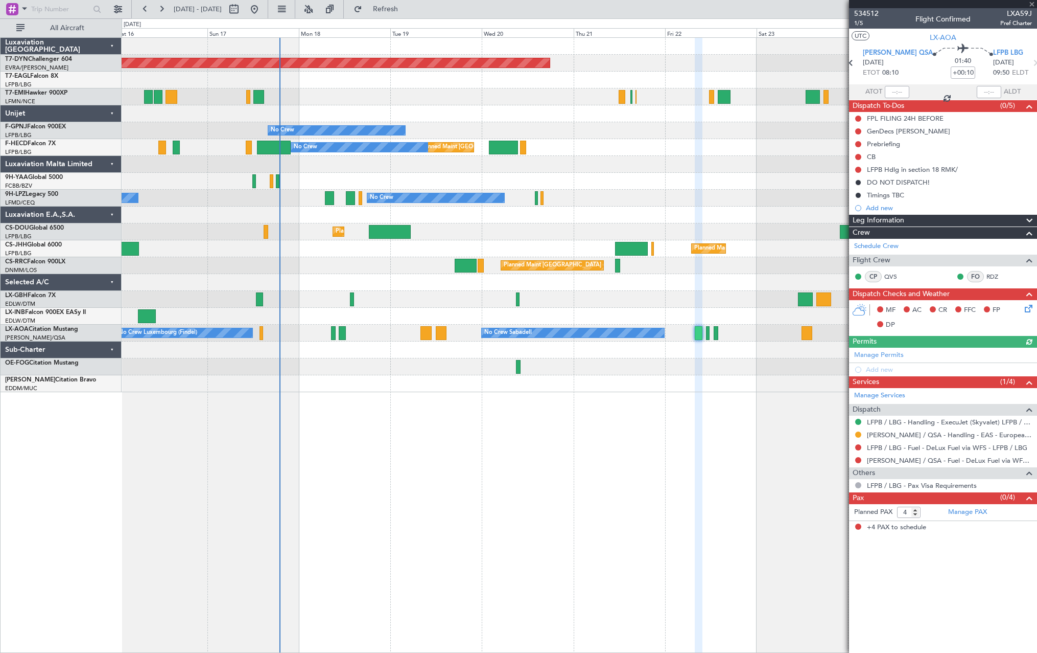
click at [409, 376] on div "Planned Maint Basel-Mulhouse Planned Maint Geneva (Cointrin) Planned Maint New …" at bounding box center [579, 215] width 915 height 354
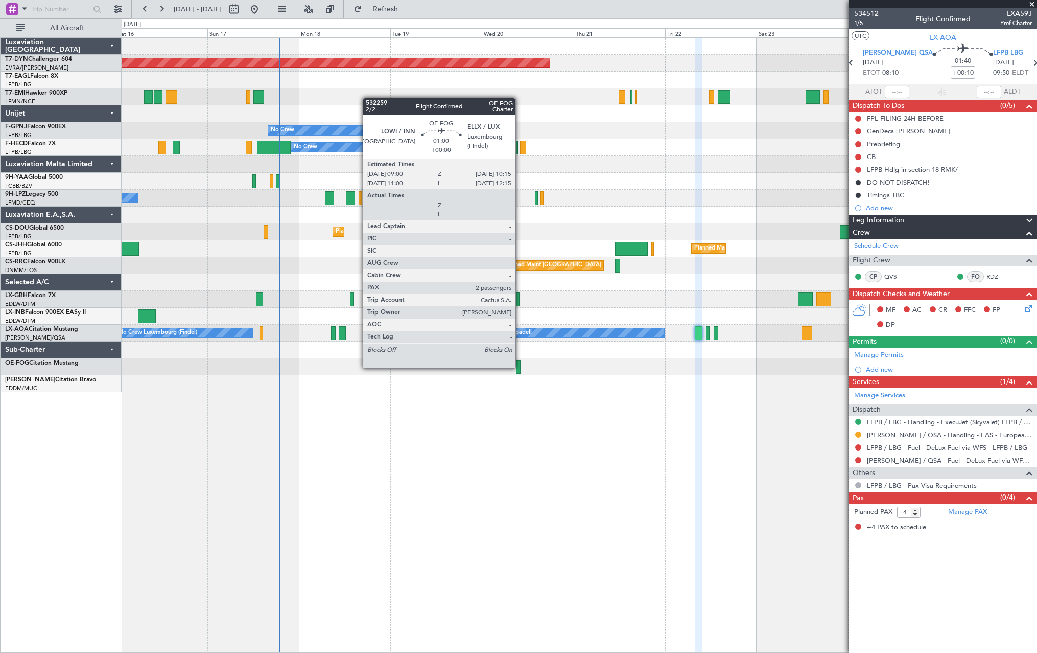
click at [520, 367] on div at bounding box center [518, 367] width 5 height 14
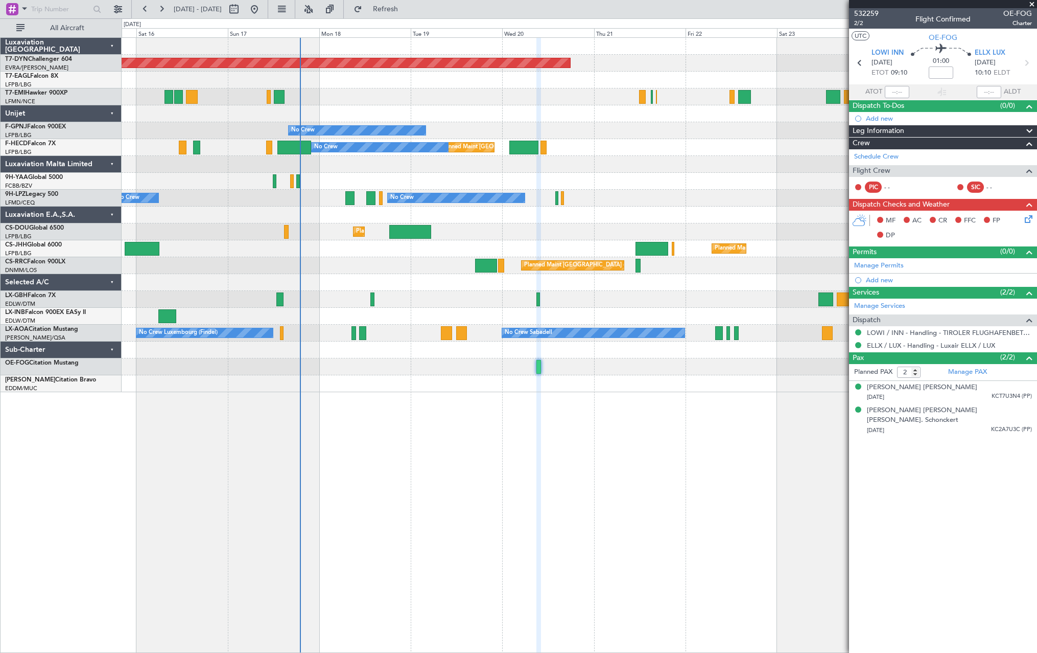
click at [619, 407] on div "Planned Maint Basel-Mulhouse Planned Maint Geneva (Cointrin) Planned Maint New …" at bounding box center [580, 344] width 916 height 615
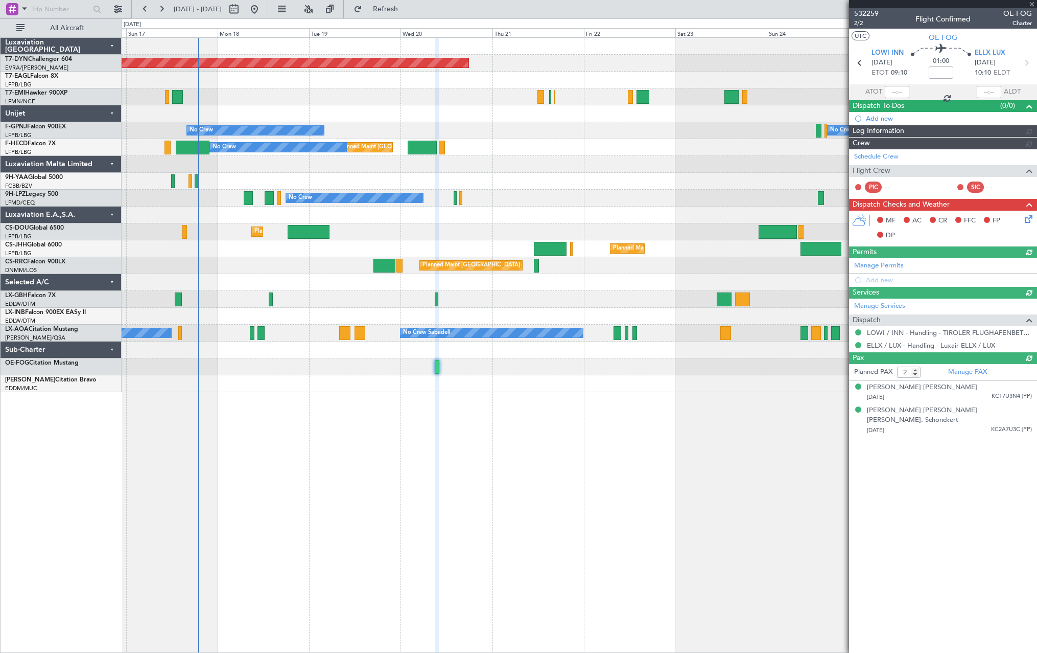
click at [645, 452] on div "Planned Maint Basel-Mulhouse Planned Maint Geneva (Cointrin) Planned Maint New …" at bounding box center [580, 344] width 916 height 615
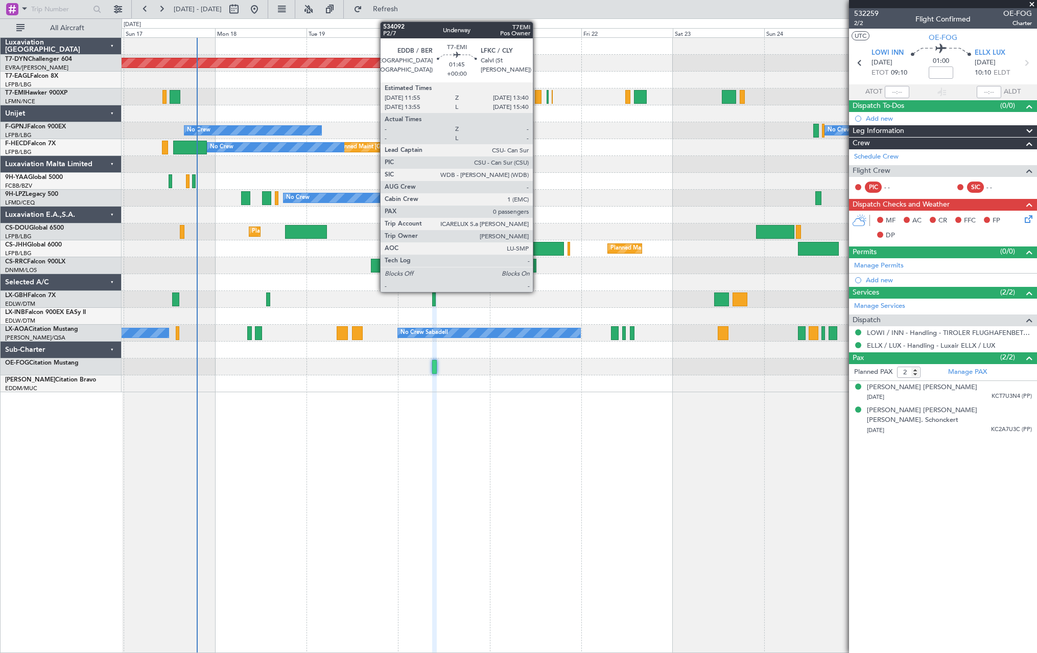
click at [538, 94] on div at bounding box center [538, 97] width 7 height 14
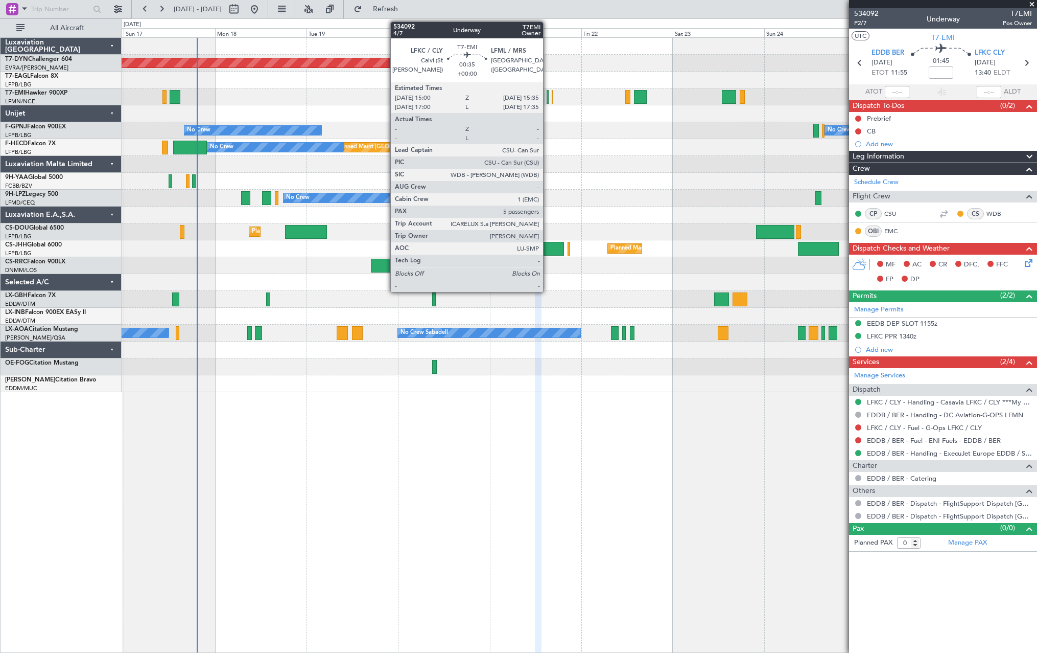
click at [548, 100] on div at bounding box center [548, 97] width 3 height 14
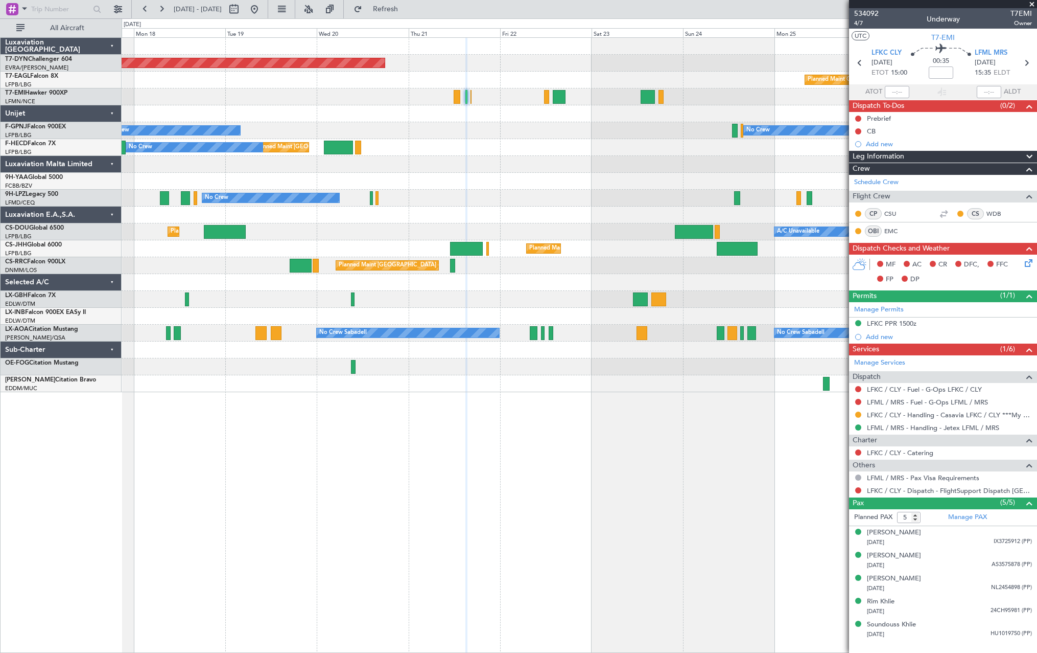
click at [545, 159] on div at bounding box center [579, 164] width 915 height 17
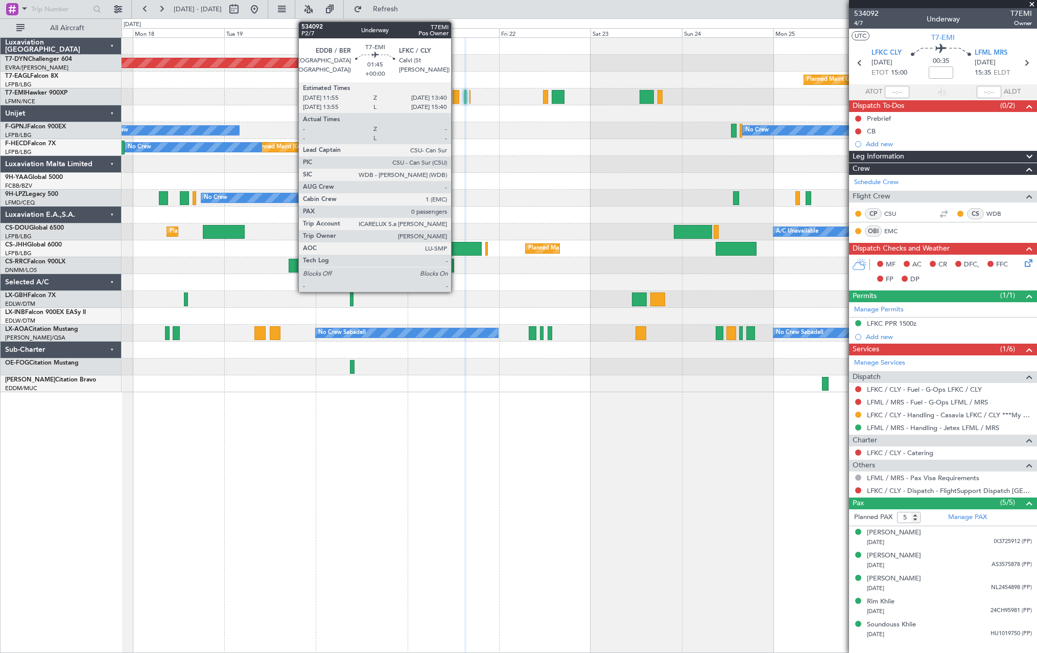
click at [456, 96] on div at bounding box center [456, 97] width 7 height 14
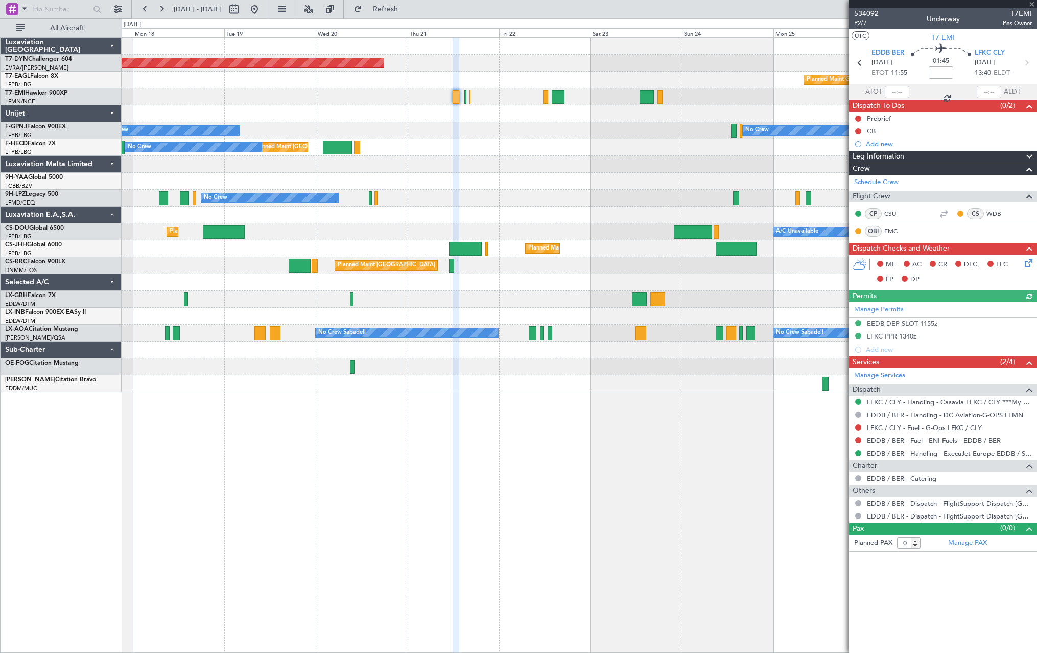
click at [471, 100] on div at bounding box center [579, 96] width 915 height 17
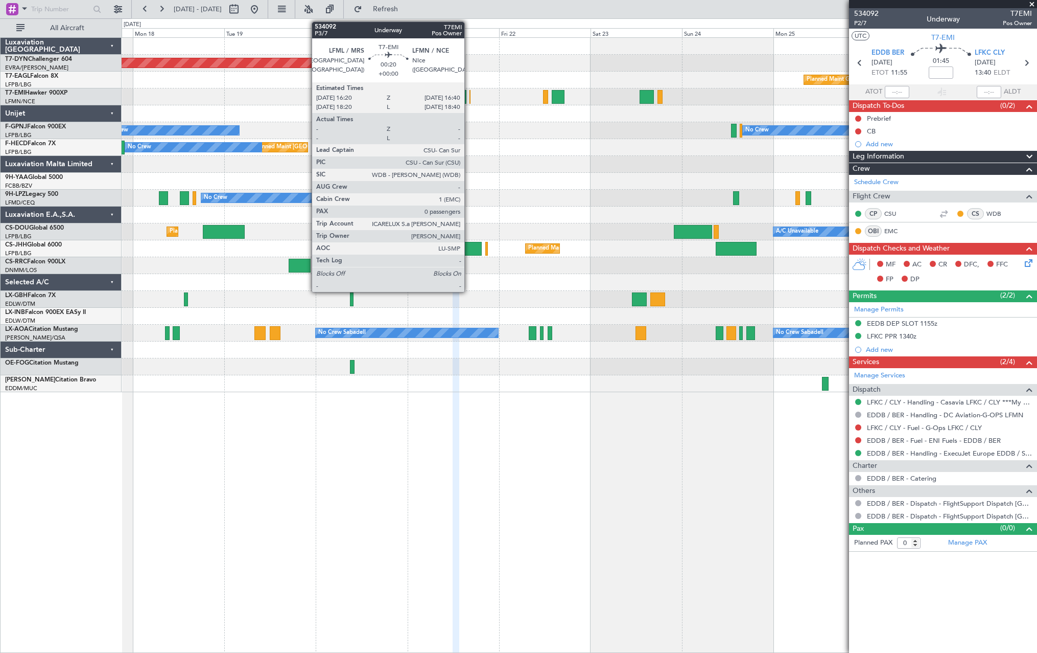
click at [470, 96] on div at bounding box center [471, 97] width 2 height 14
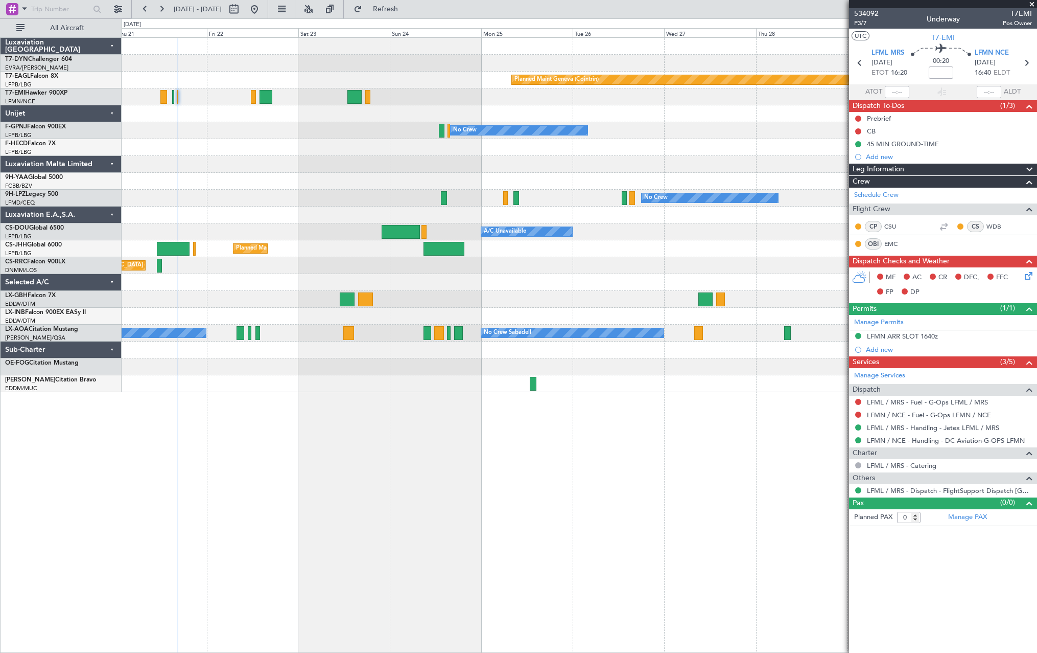
click at [396, 214] on div "Planned Maint Basel-Mulhouse Planned Maint Geneva (Cointrin) Planned Maint Ches…" at bounding box center [579, 215] width 915 height 354
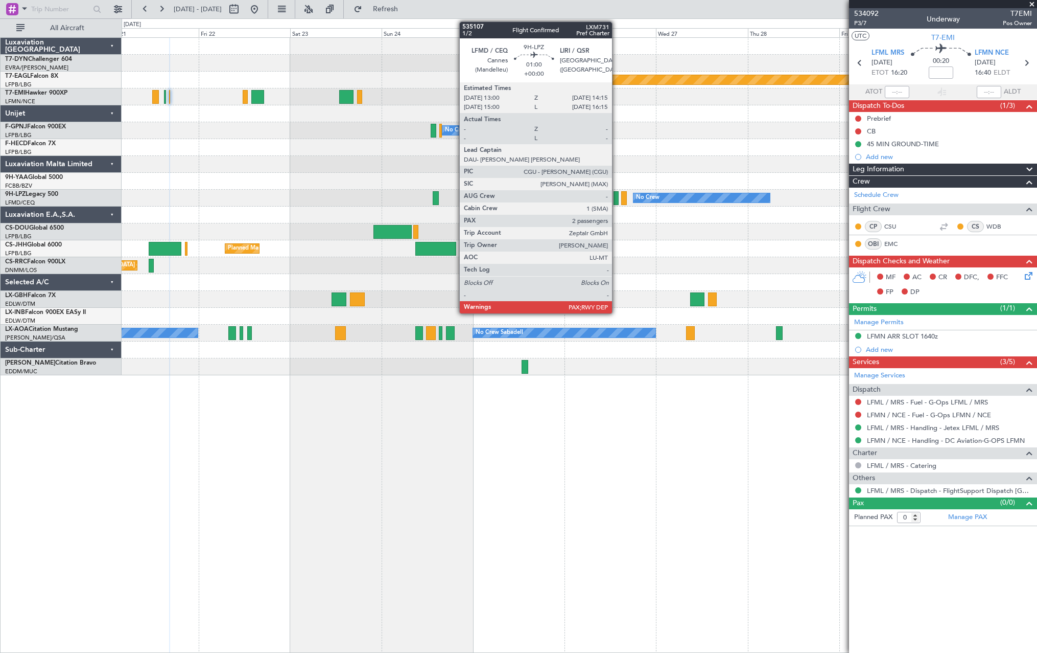
click at [617, 199] on div at bounding box center [616, 198] width 5 height 14
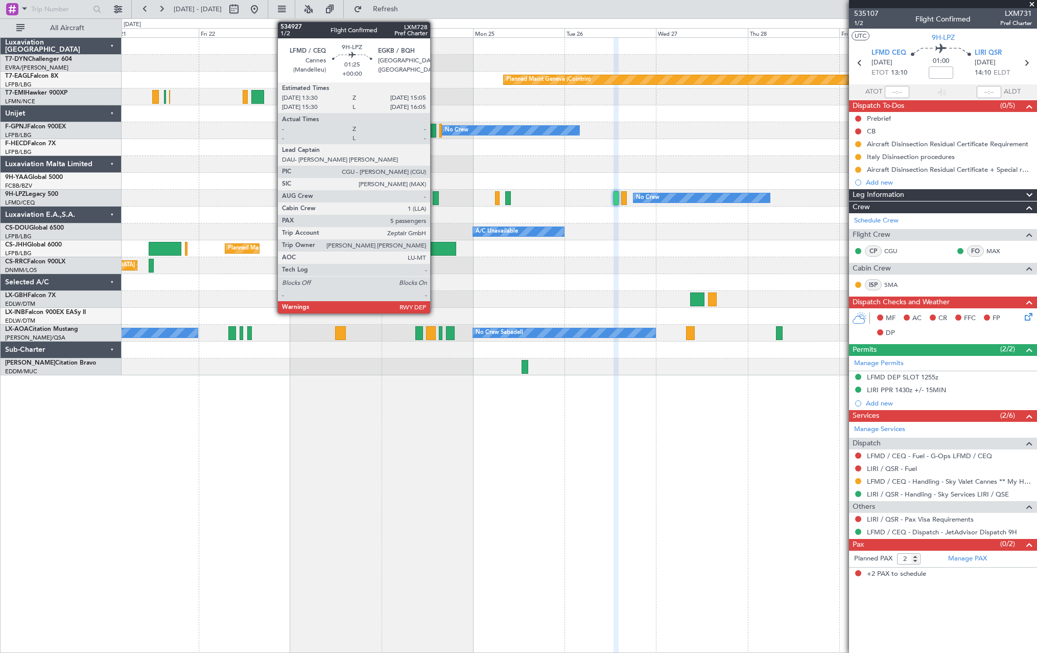
click at [435, 196] on div at bounding box center [436, 198] width 6 height 14
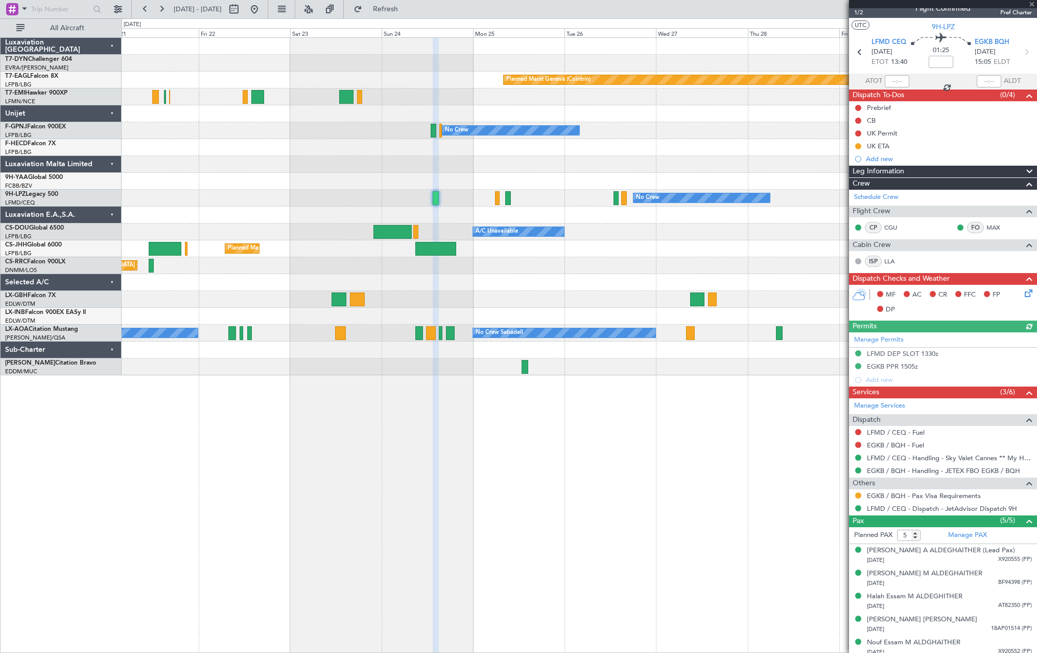
scroll to position [16, 0]
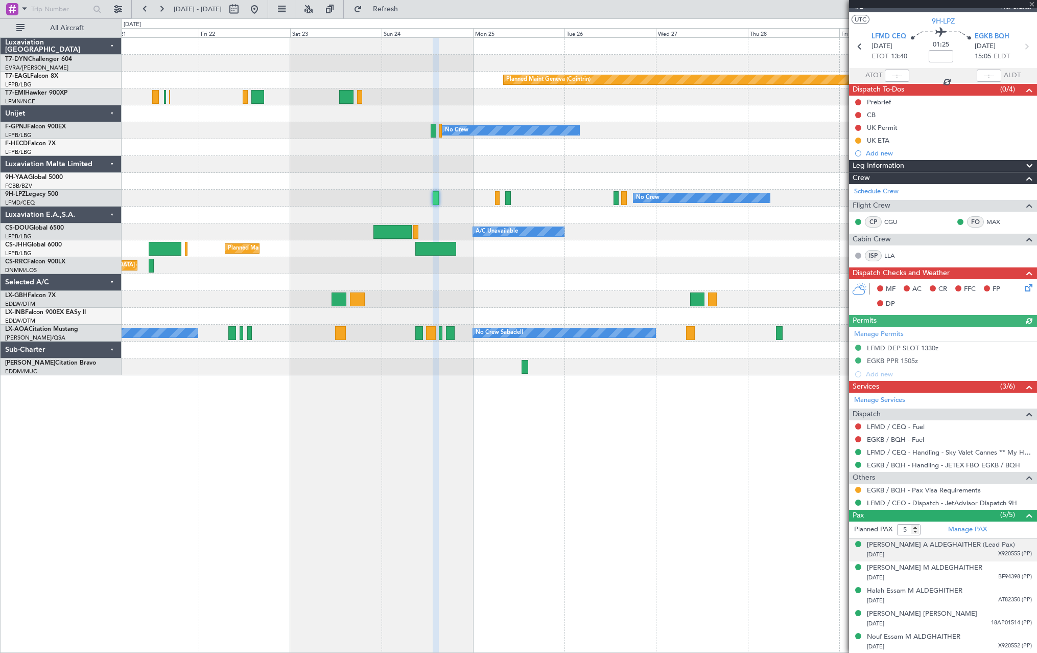
click at [969, 555] on div "26/10/1965 X920555 (PP)" at bounding box center [949, 554] width 165 height 10
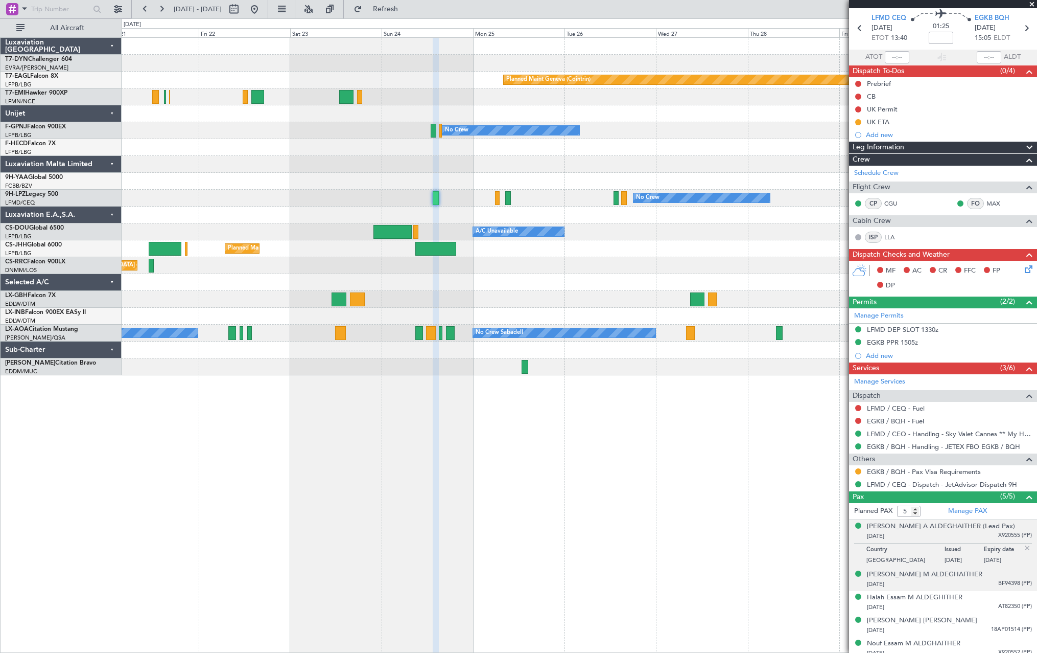
scroll to position [41, 0]
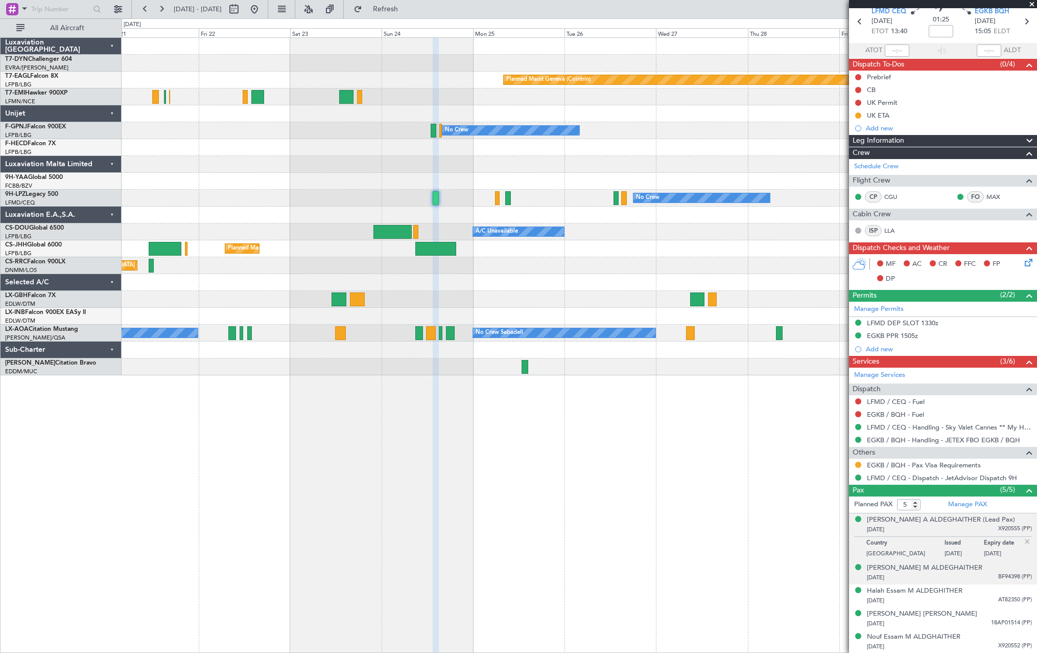
click at [975, 575] on div "29/12/2004 BF94398 (PP)" at bounding box center [949, 577] width 165 height 10
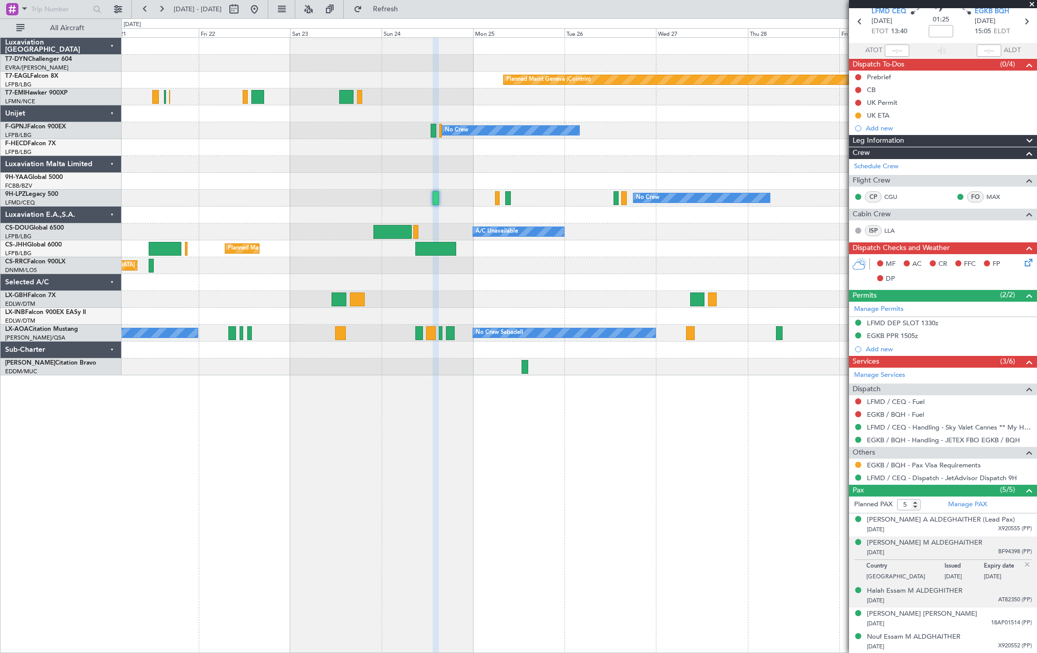
click at [978, 602] on div "27/02/2000 AT82350 (PP)" at bounding box center [949, 600] width 165 height 10
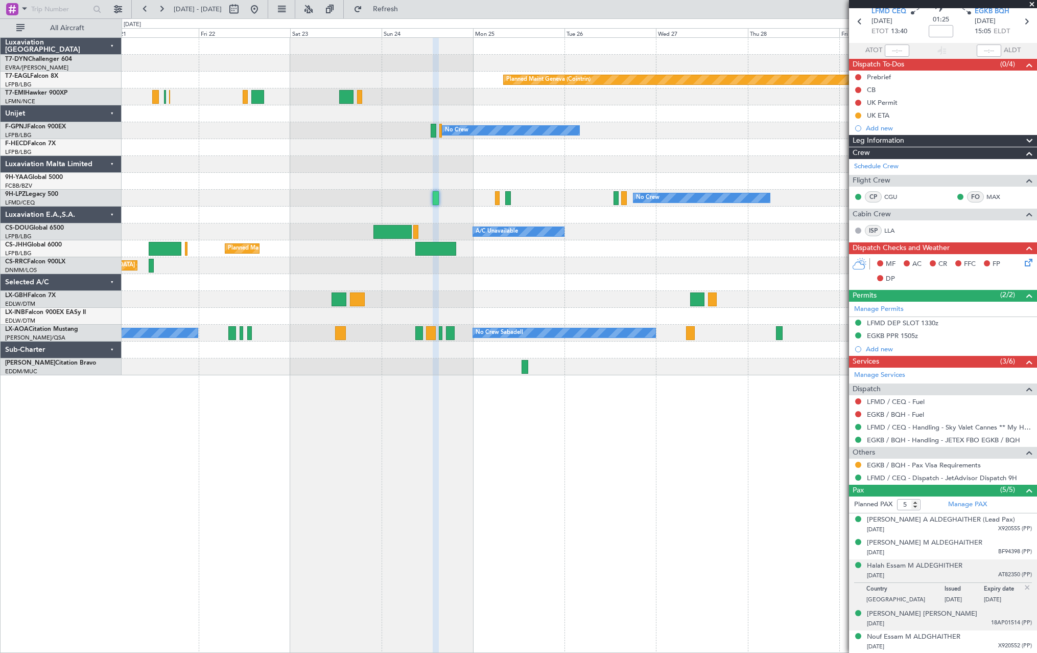
click at [983, 619] on div "19/03/1985 18AP01514 (PP)" at bounding box center [949, 623] width 165 height 10
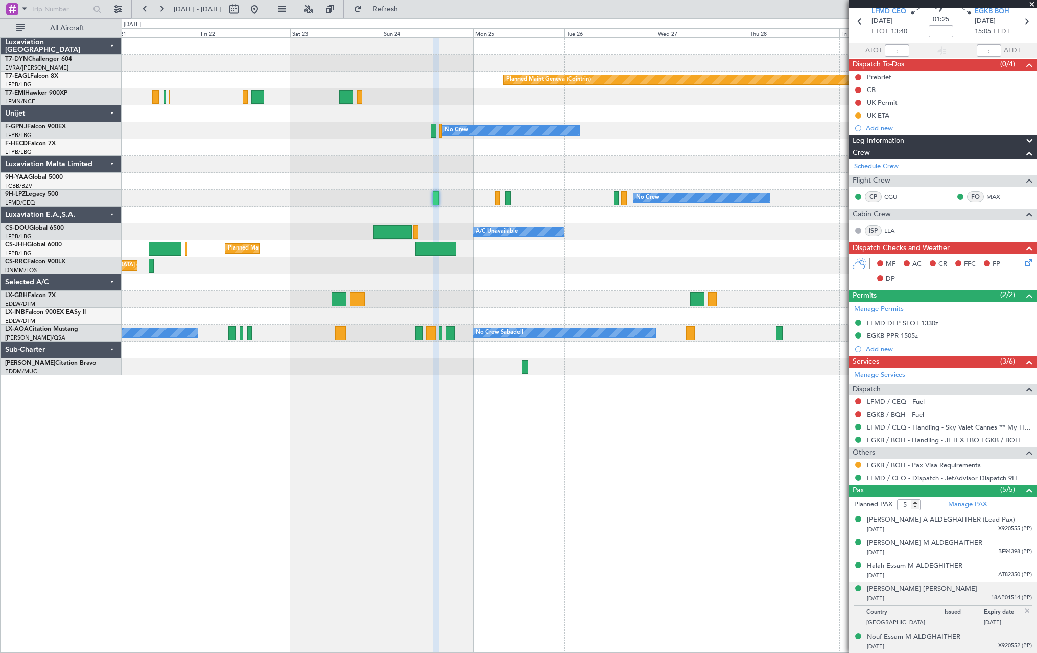
click at [981, 639] on div "Nouf Essam M ALDGHAITHER 05/12/1998 X920552 (PP)" at bounding box center [949, 642] width 165 height 20
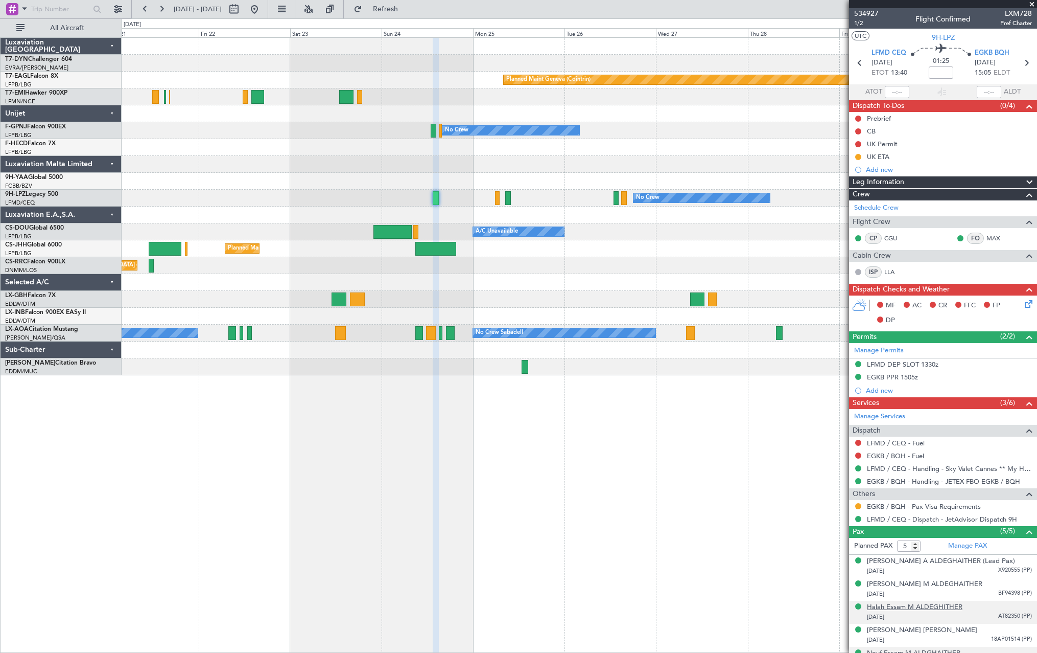
click at [906, 607] on div "Halah Essam M ALDEGHITHER" at bounding box center [915, 607] width 96 height 10
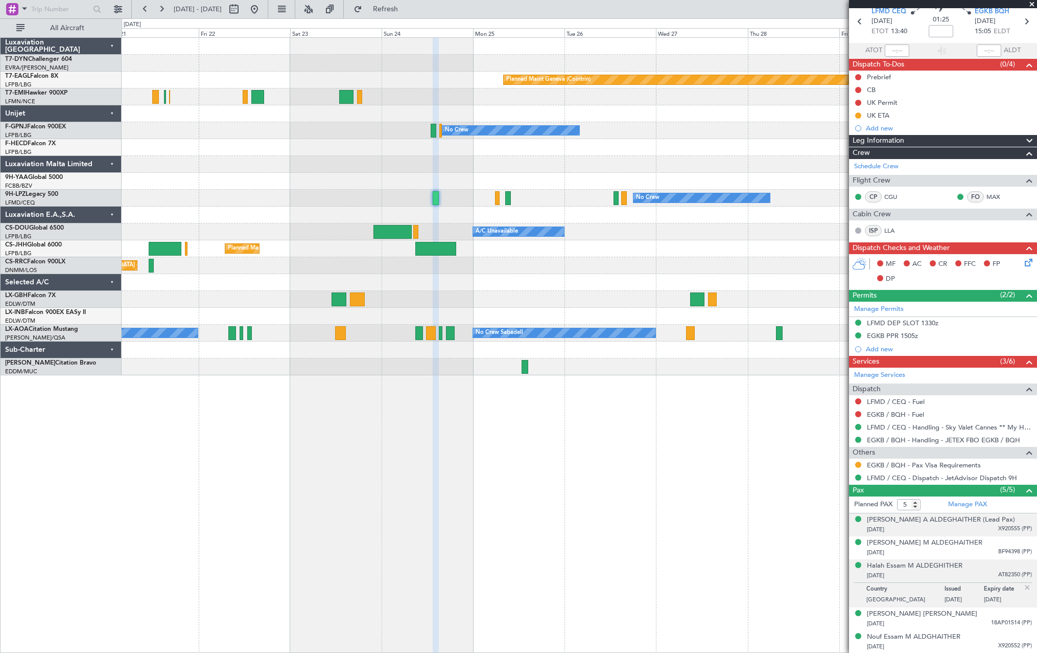
click at [958, 528] on div "26/10/1965 X920555 (PP)" at bounding box center [949, 529] width 165 height 10
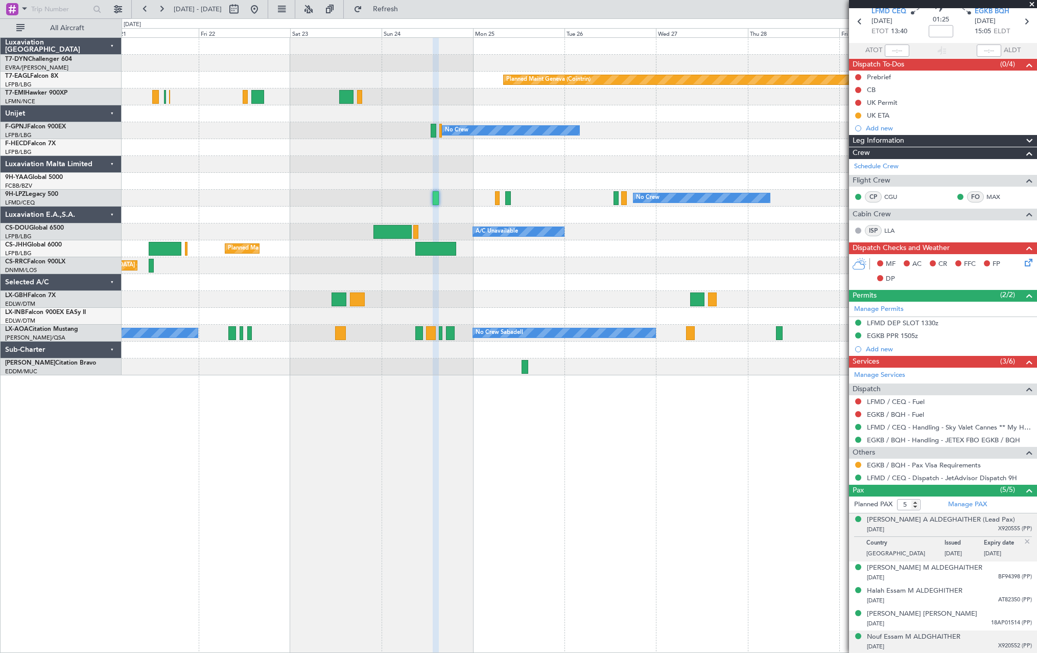
click at [973, 641] on div "05/12/1998 X920552 (PP)" at bounding box center [949, 646] width 165 height 10
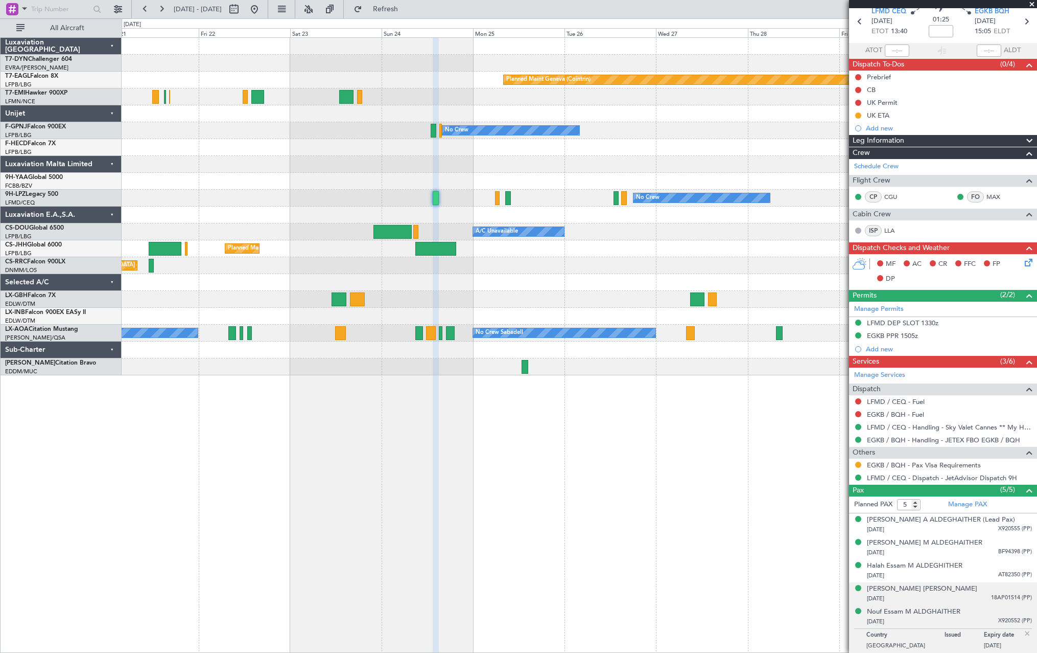
click at [983, 596] on div "19/03/1985 18AP01514 (PP)" at bounding box center [949, 598] width 165 height 10
click at [984, 576] on div "27/02/2000 AT82350 (PP)" at bounding box center [949, 575] width 165 height 10
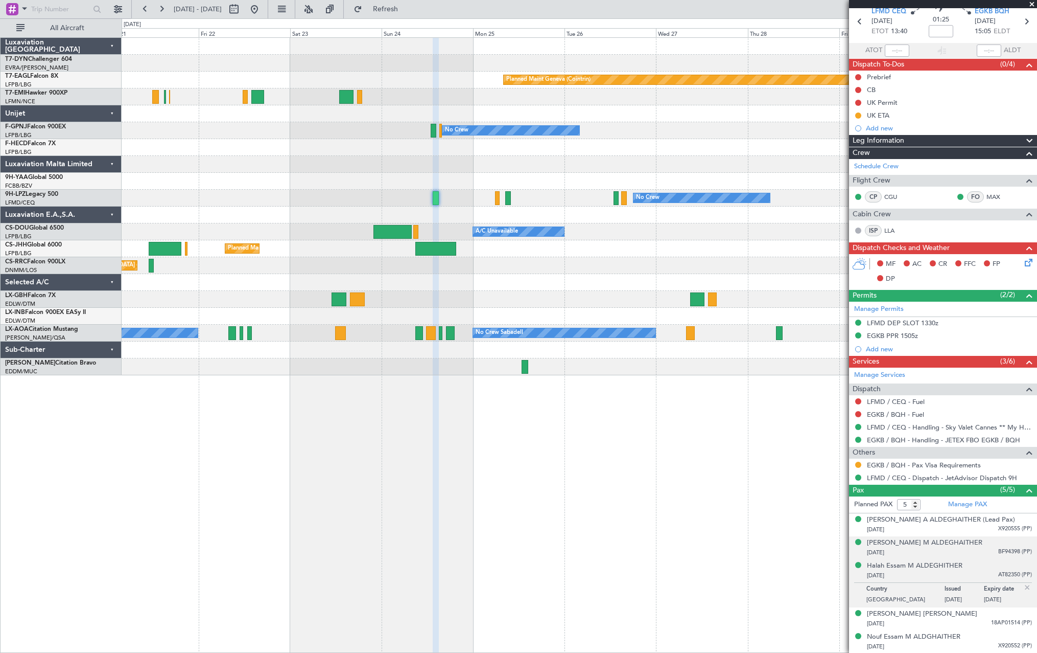
click at [985, 543] on div "Deena Essam M ALDEGHAITHER 29/12/2004 BF94398 (PP)" at bounding box center [949, 548] width 165 height 20
click at [977, 528] on div "26/10/1965 X920555 (PP)" at bounding box center [949, 529] width 165 height 10
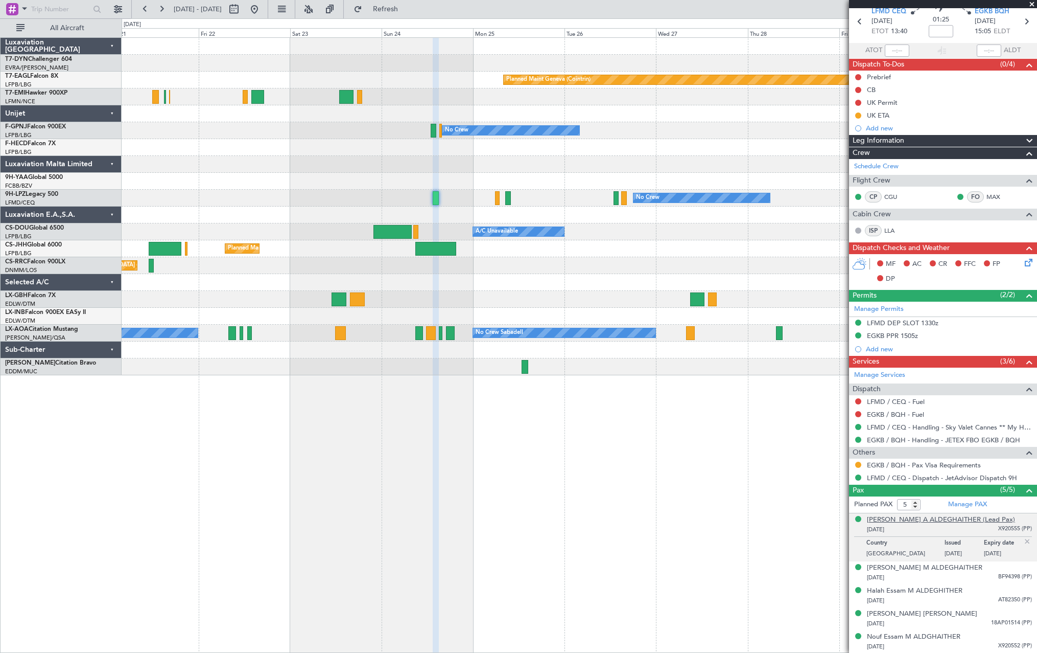
click at [922, 520] on div "[PERSON_NAME] A ALDEGHAITHER (Lead Pax)" at bounding box center [941, 520] width 148 height 10
click at [982, 568] on div "Deena Essam M ALDEGHAITHER 29/12/2004 BF94398 (PP)" at bounding box center [949, 573] width 165 height 20
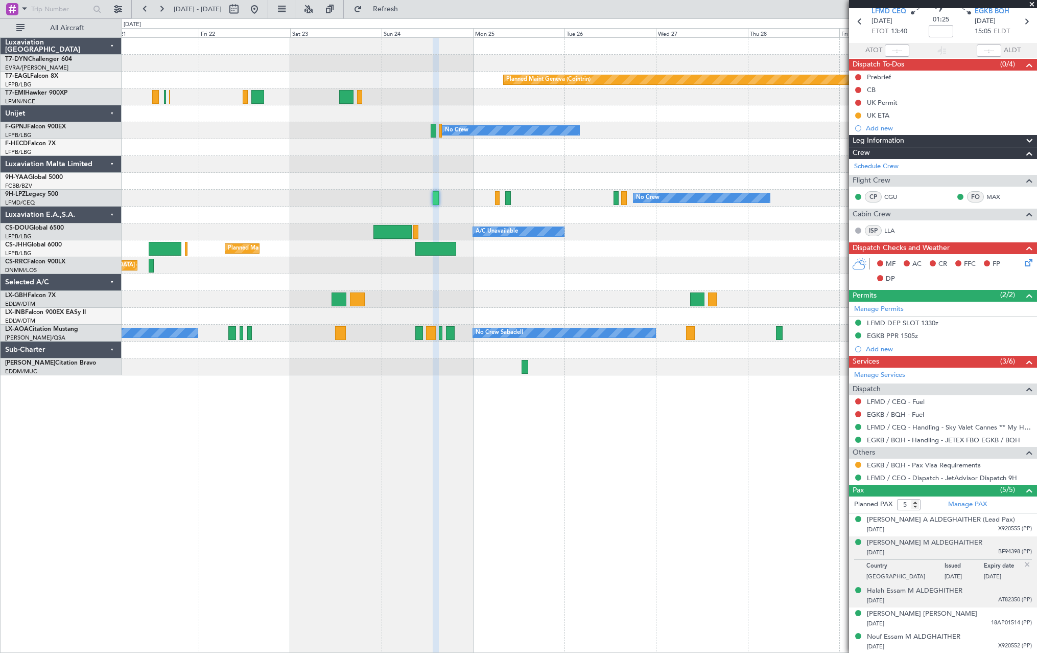
click at [979, 592] on div "Halah Essam M ALDEGHITHER 27/02/2000 AT82350 (PP)" at bounding box center [949, 596] width 165 height 20
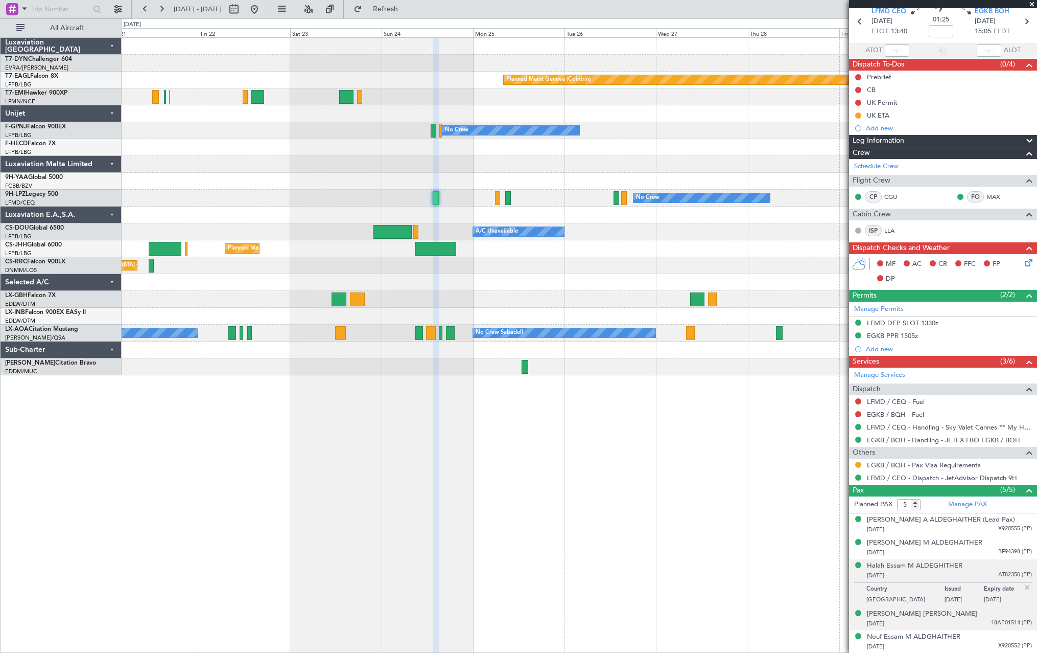
click at [979, 627] on div "19/03/1985 18AP01514 (PP)" at bounding box center [949, 623] width 165 height 10
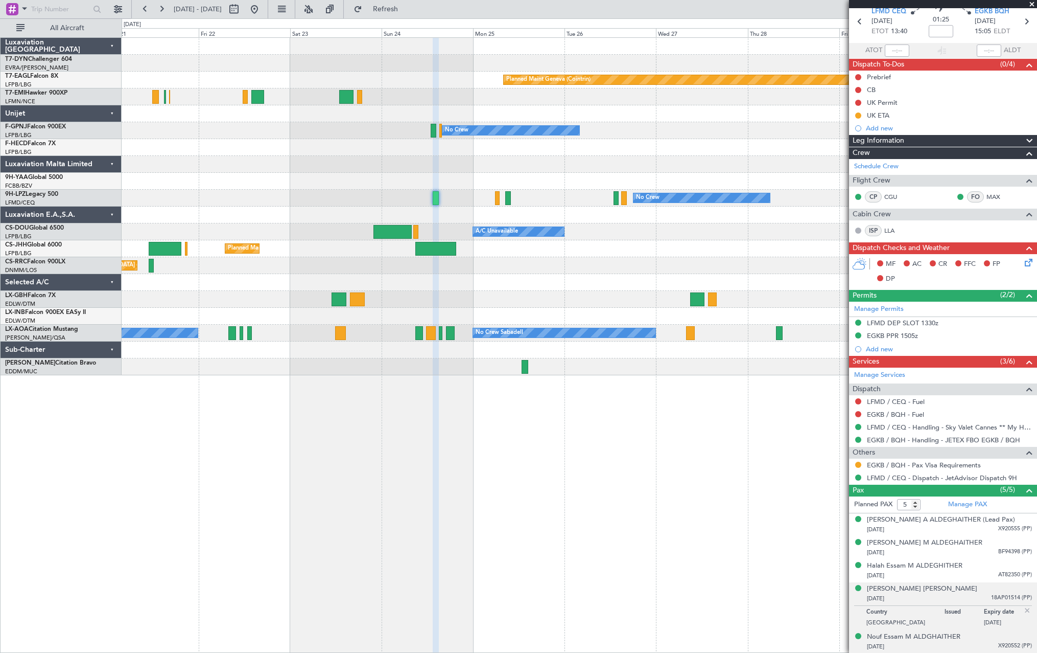
click at [976, 637] on div "Nouf Essam M ALDGHAITHER 05/12/1998 X920552 (PP)" at bounding box center [949, 642] width 165 height 20
click at [978, 594] on div "19/03/1985 18AP01514 (PP)" at bounding box center [949, 598] width 165 height 10
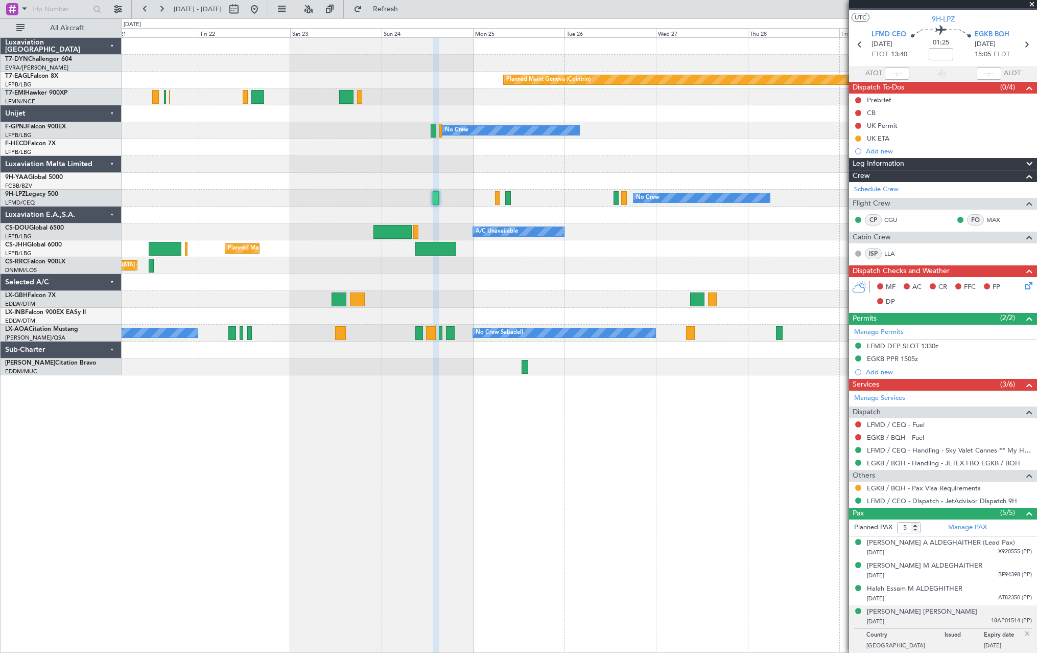
scroll to position [0, 0]
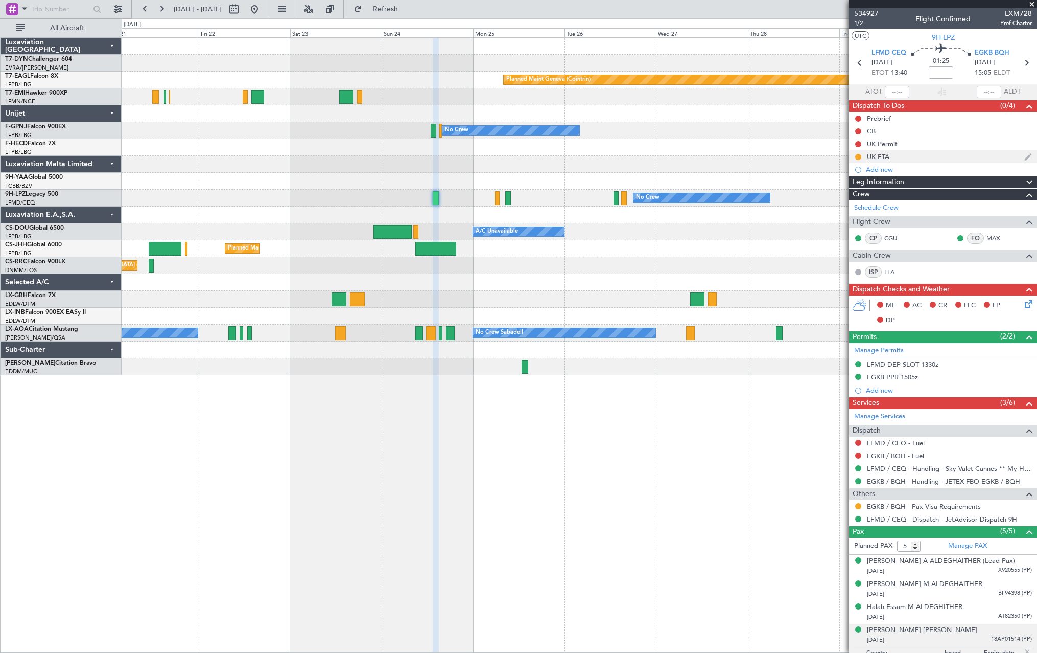
click at [905, 156] on div "UK ETA" at bounding box center [943, 156] width 188 height 13
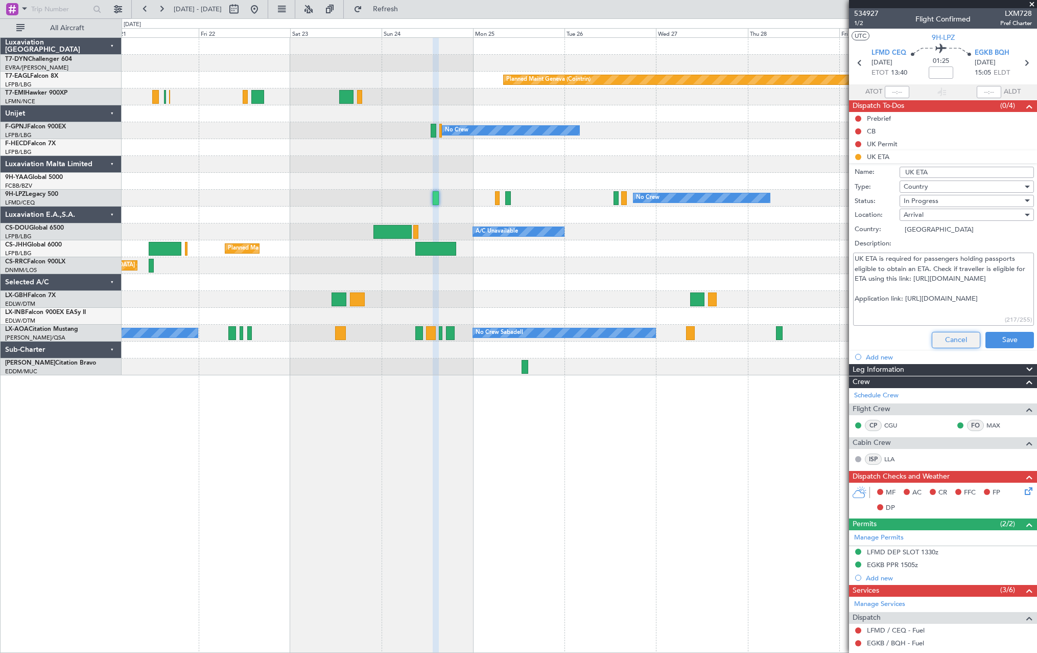
click at [950, 340] on button "Cancel" at bounding box center [956, 340] width 49 height 16
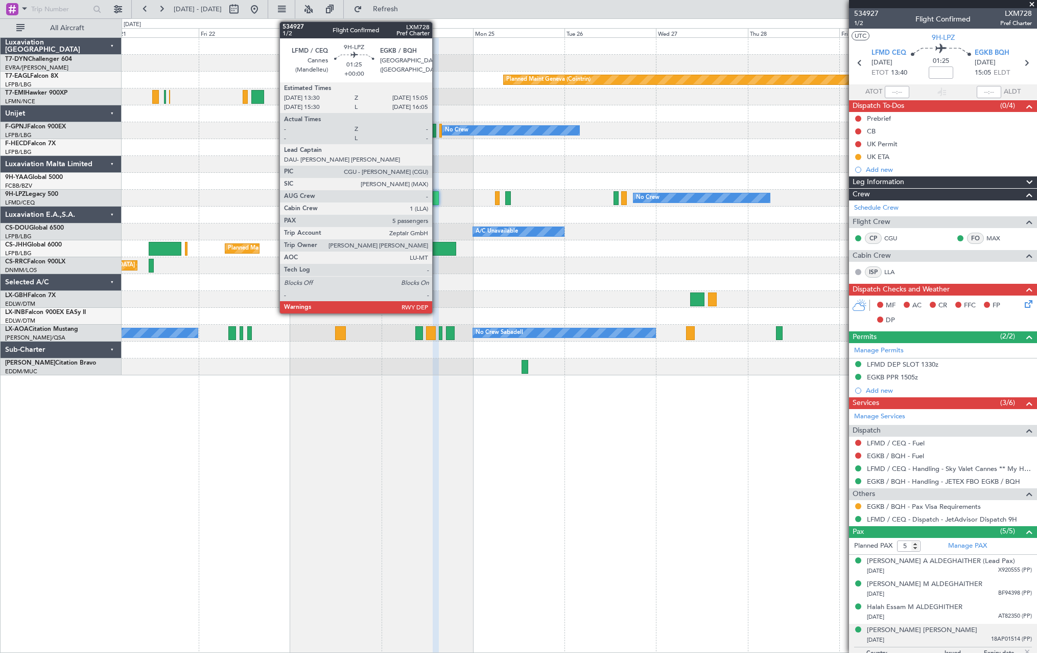
click at [437, 199] on div at bounding box center [436, 198] width 6 height 14
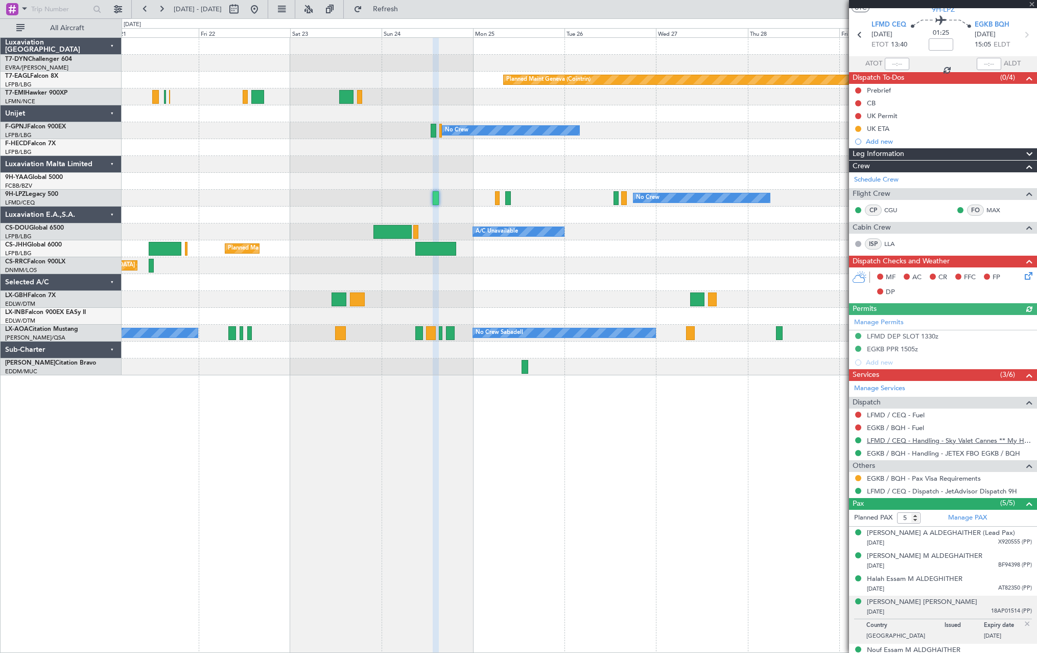
scroll to position [41, 0]
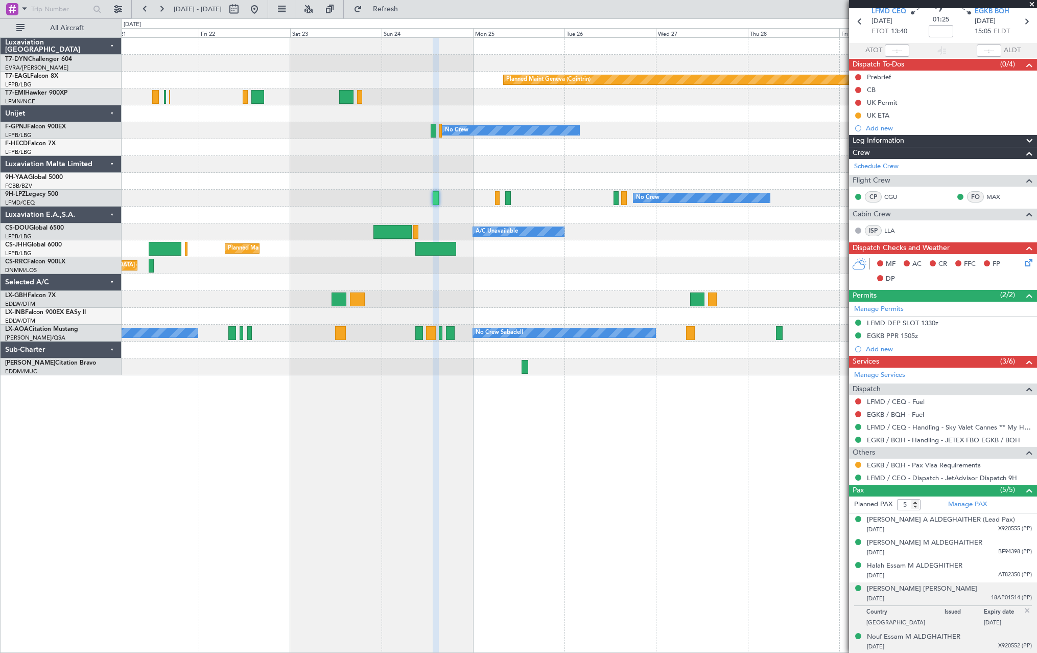
click at [971, 645] on div "05/12/1998 X920552 (PP)" at bounding box center [949, 646] width 165 height 10
click at [982, 587] on div "Jerome Jean Philippe CASTILLO 19/03/1985 18AP01514 (PP)" at bounding box center [949, 594] width 165 height 20
click at [962, 564] on div "Halah Essam M ALDEGHITHER 27/02/2000 AT82350 (PP)" at bounding box center [949, 571] width 165 height 20
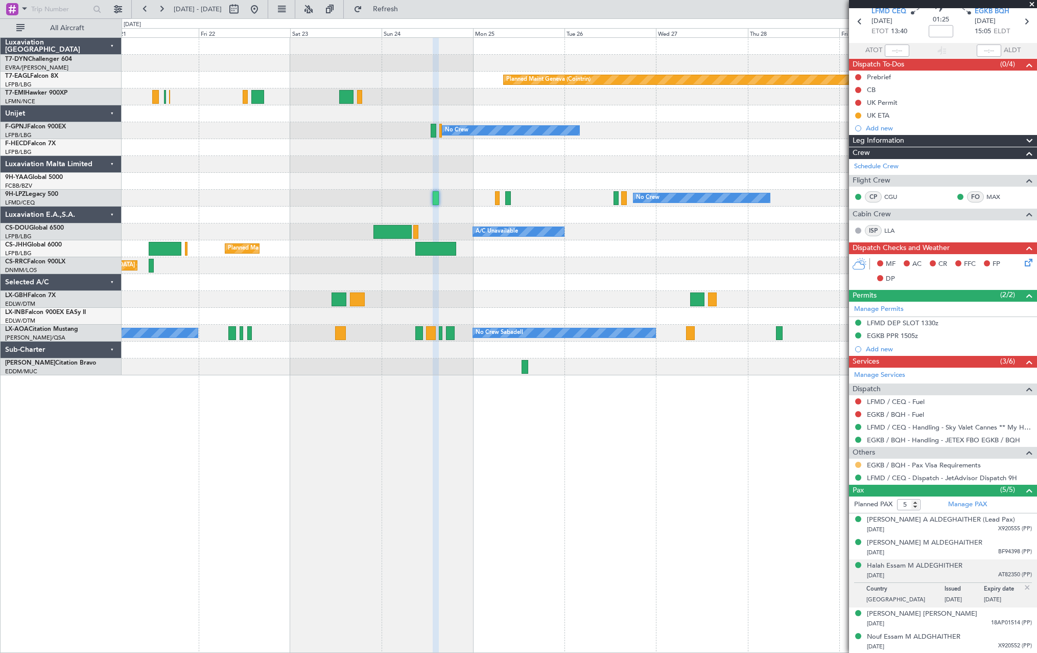
click at [859, 463] on button at bounding box center [859, 465] width 6 height 6
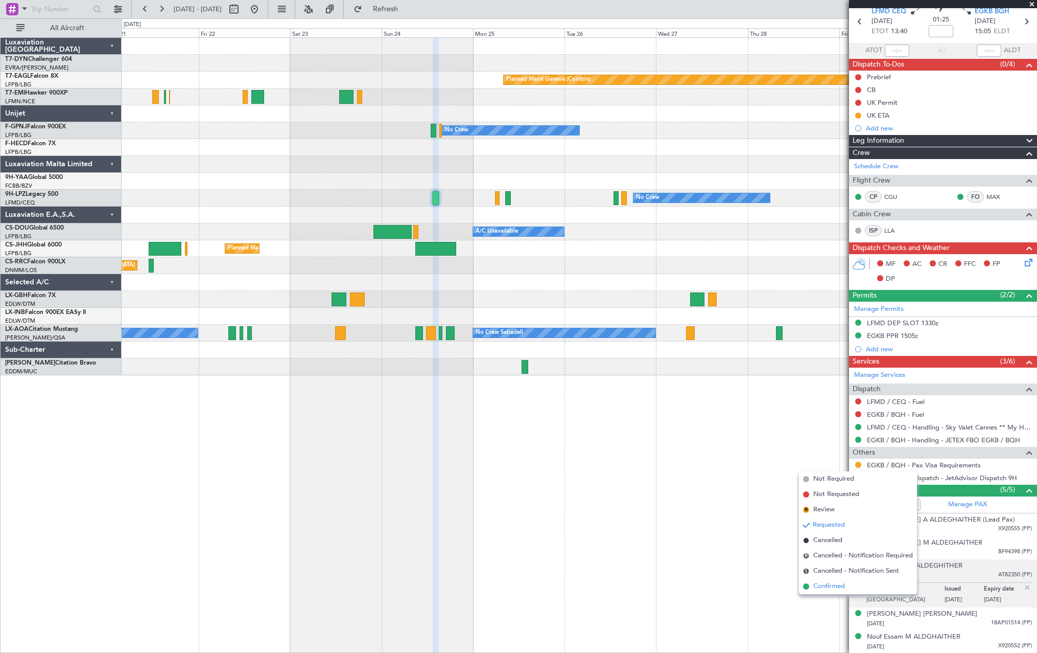
click at [806, 588] on span at bounding box center [806, 586] width 6 height 6
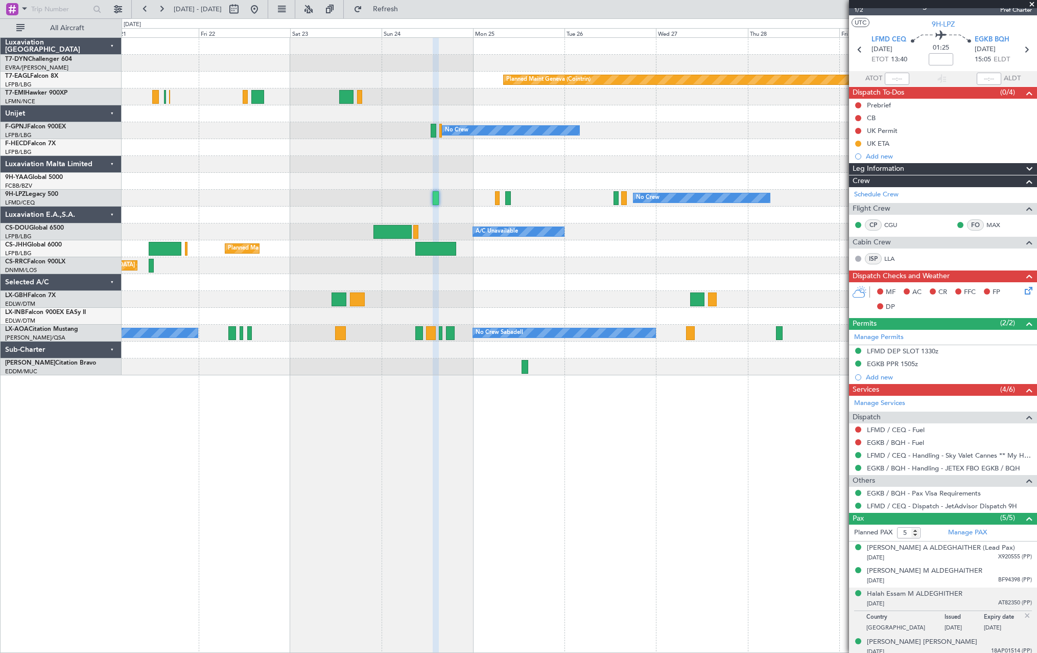
scroll to position [0, 0]
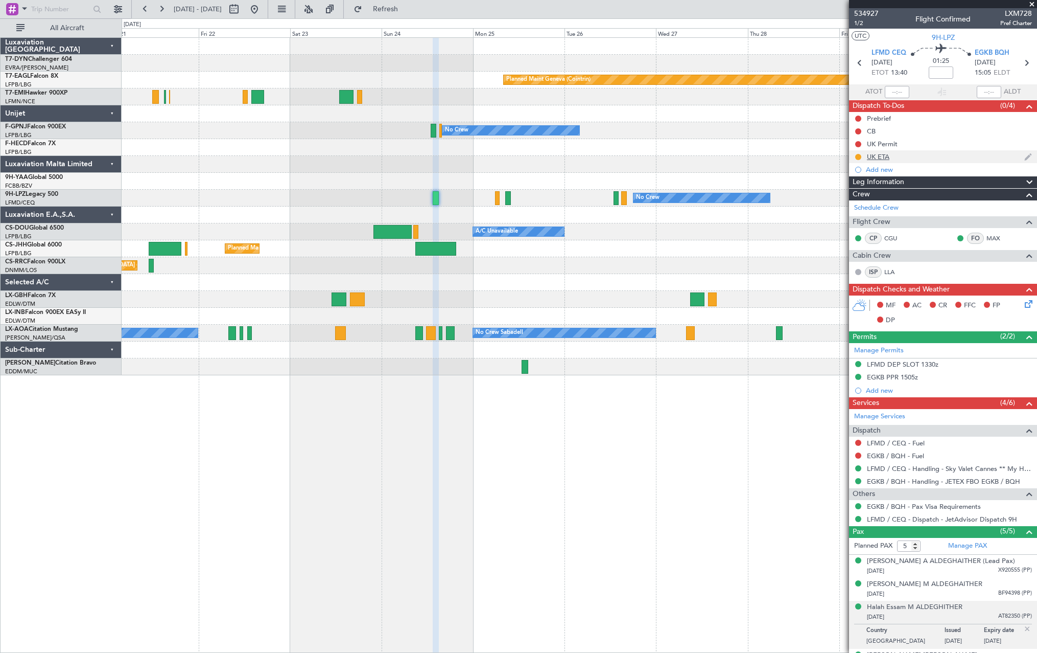
click at [934, 155] on div "UK ETA" at bounding box center [943, 156] width 188 height 13
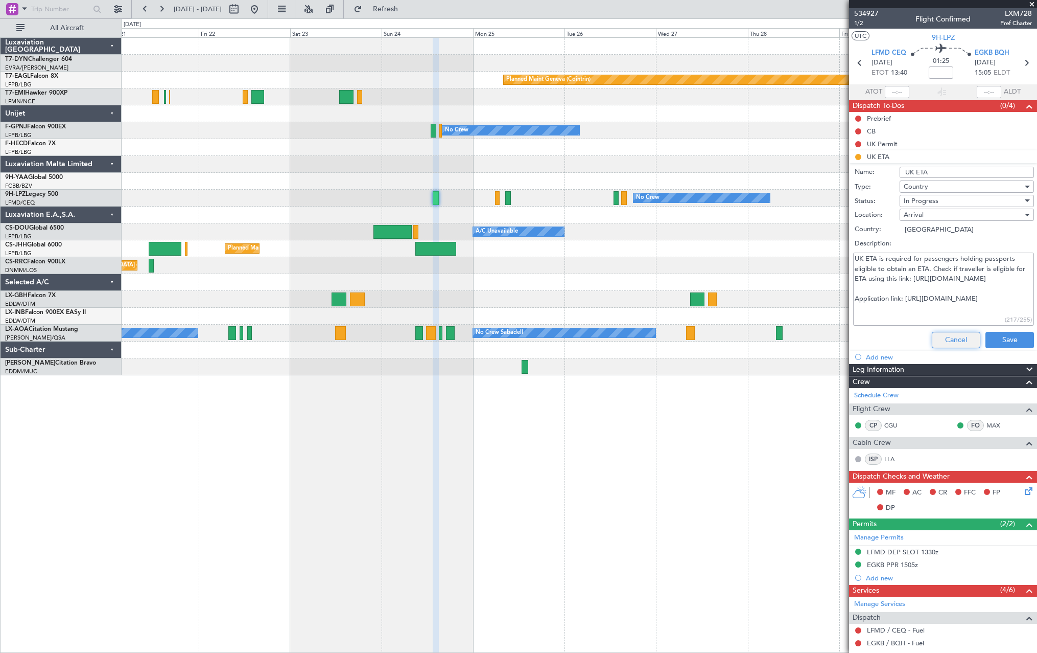
click at [946, 341] on button "Cancel" at bounding box center [956, 340] width 49 height 16
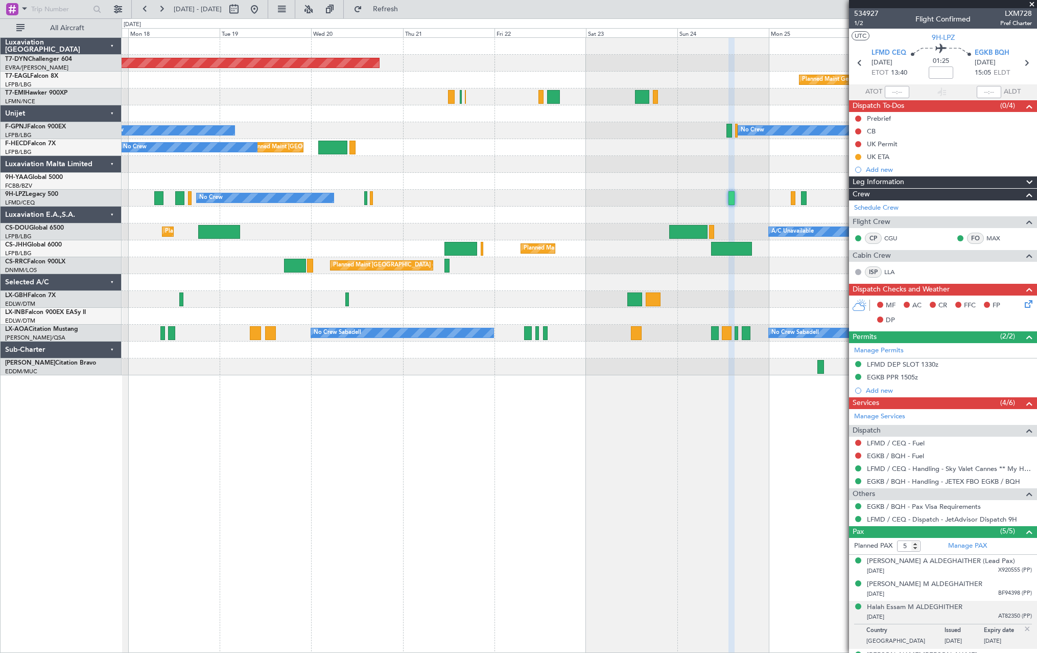
click at [696, 102] on div "Planned Maint [GEOGRAPHIC_DATA]-[GEOGRAPHIC_DATA] Planned Maint Geneva ([GEOGRA…" at bounding box center [579, 206] width 915 height 337
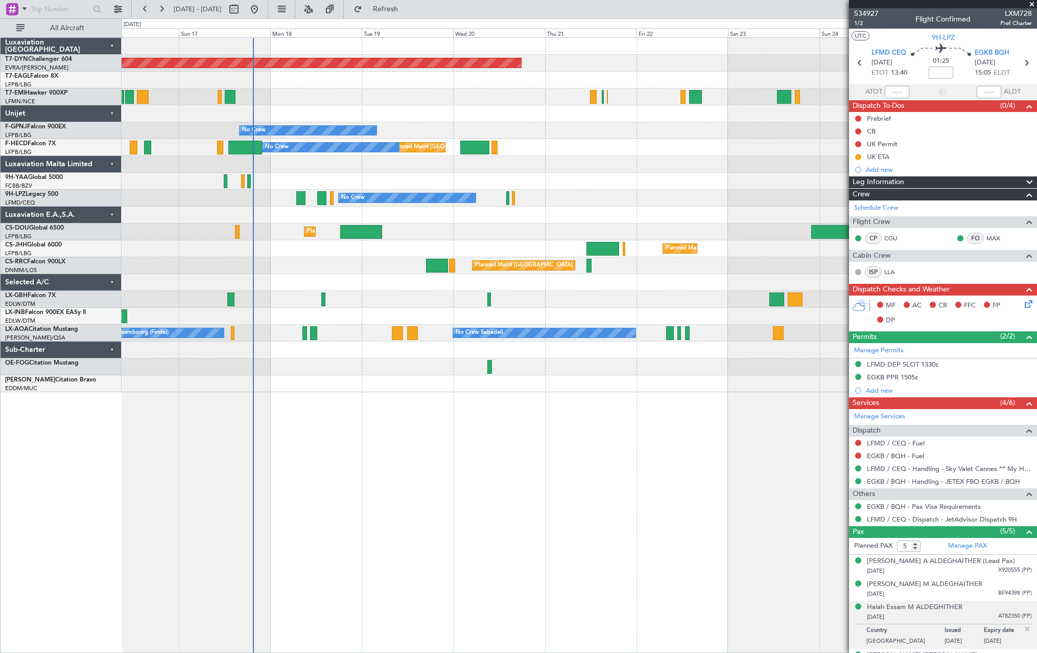
click at [609, 135] on div "Planned Maint [GEOGRAPHIC_DATA]-[GEOGRAPHIC_DATA] Planned Maint Geneva ([GEOGRA…" at bounding box center [579, 215] width 915 height 354
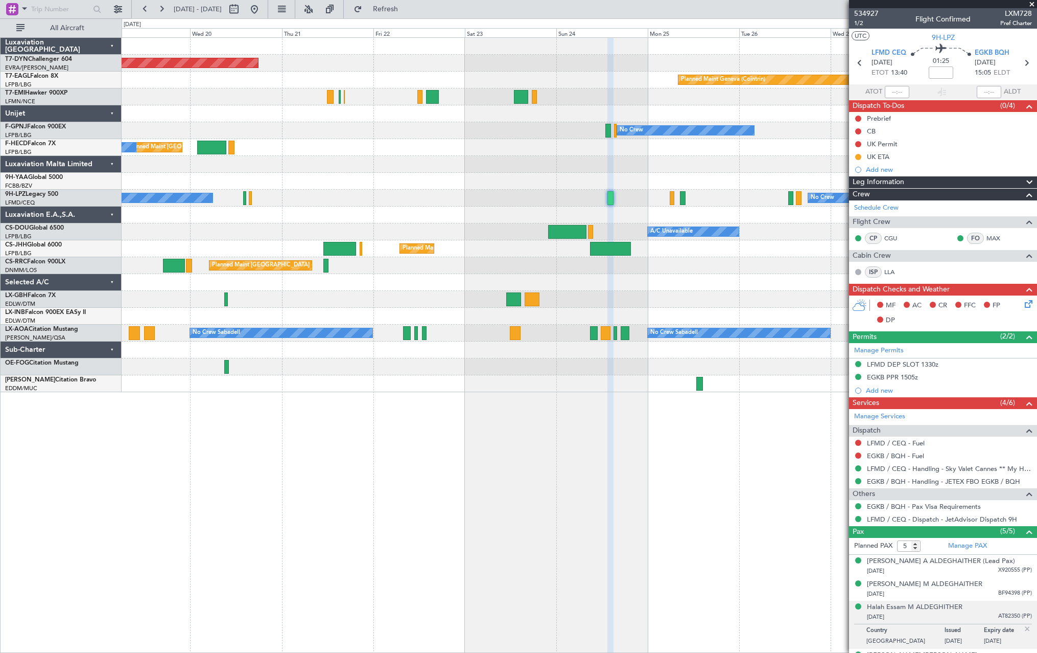
click at [519, 164] on div at bounding box center [579, 164] width 915 height 17
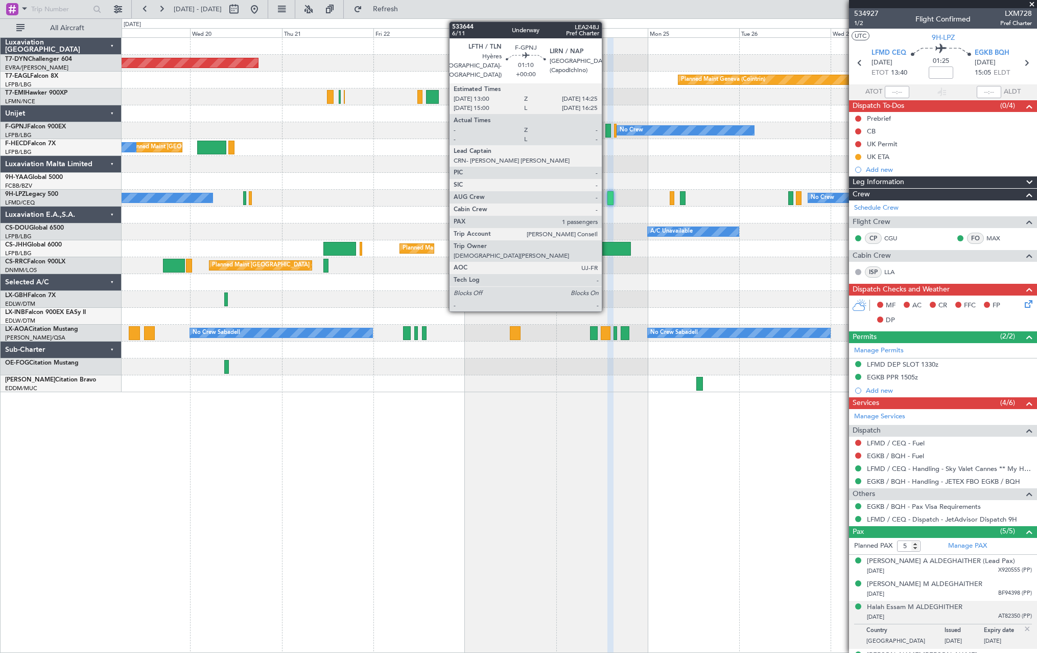
click at [607, 132] on div at bounding box center [609, 131] width 6 height 14
type input "1"
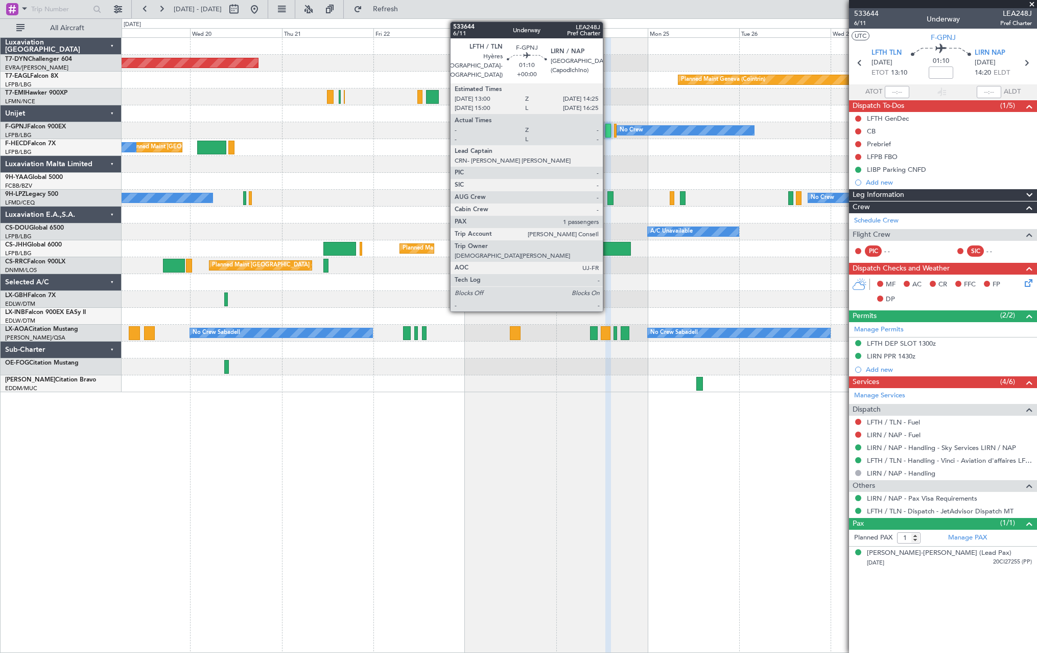
click at [608, 131] on div at bounding box center [609, 131] width 6 height 14
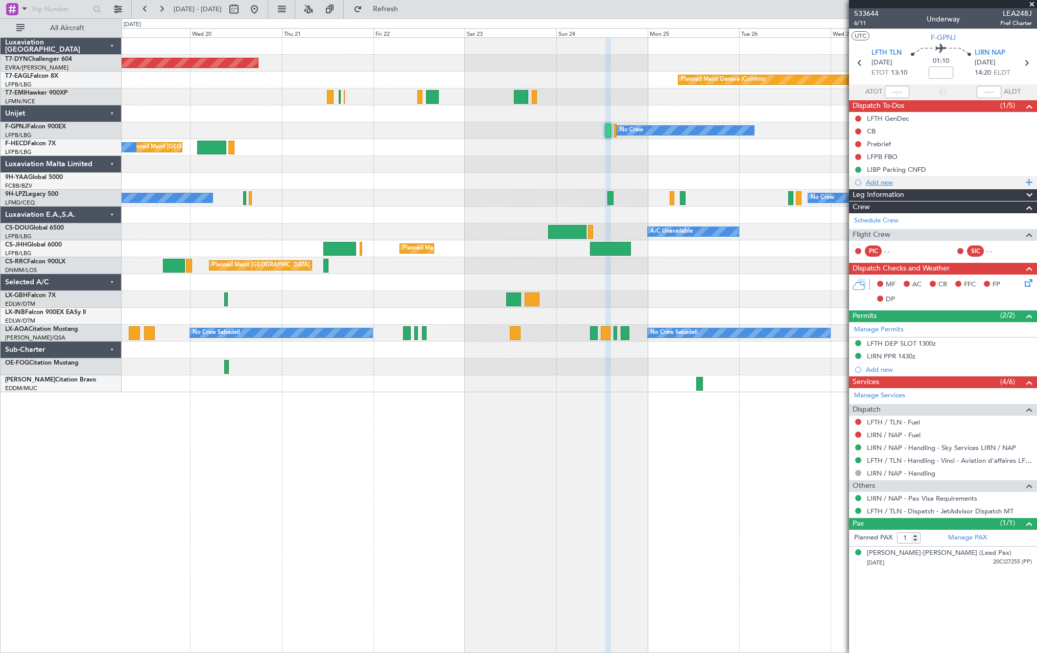
click at [883, 184] on div "Add new" at bounding box center [944, 182] width 157 height 9
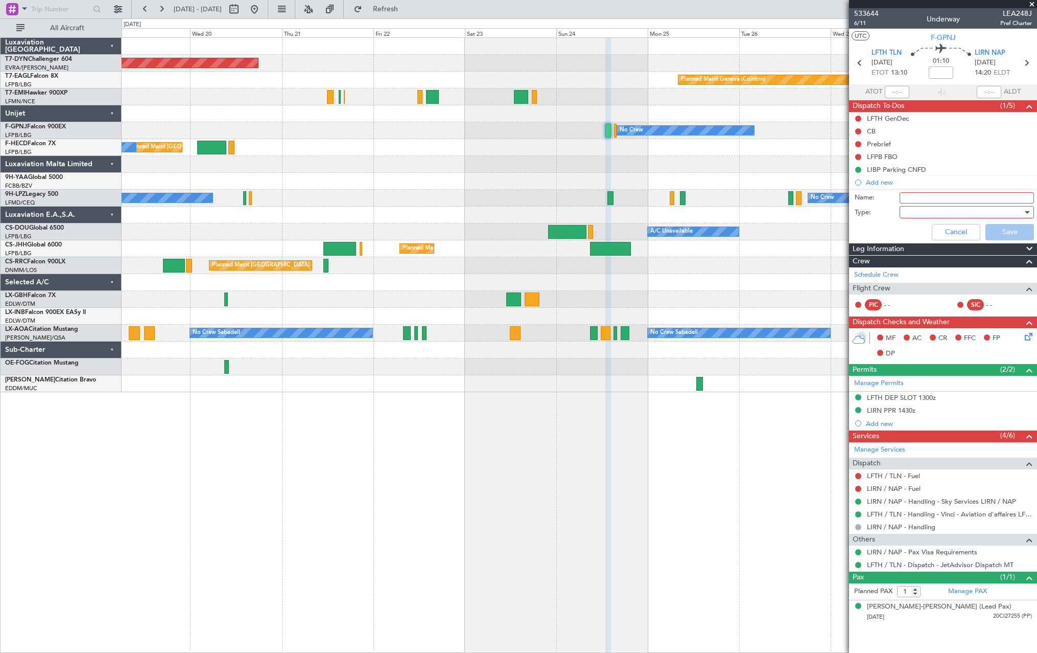
click at [926, 192] on input "Name:" at bounding box center [967, 197] width 134 height 11
type input "A"
click at [943, 237] on button "Cancel" at bounding box center [956, 232] width 49 height 16
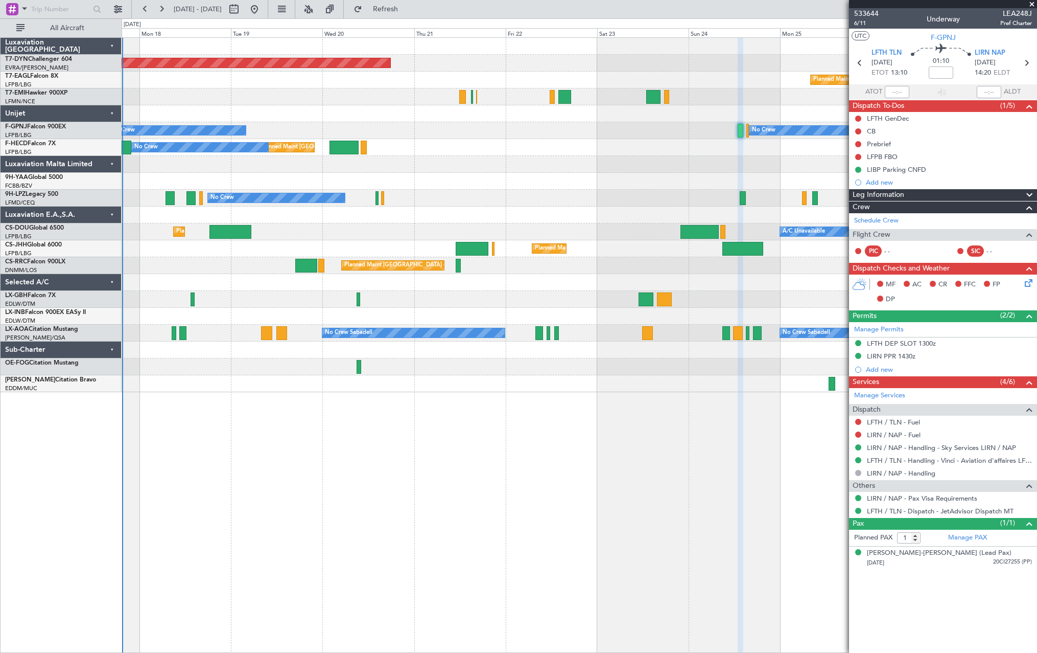
click at [606, 171] on div at bounding box center [579, 164] width 915 height 17
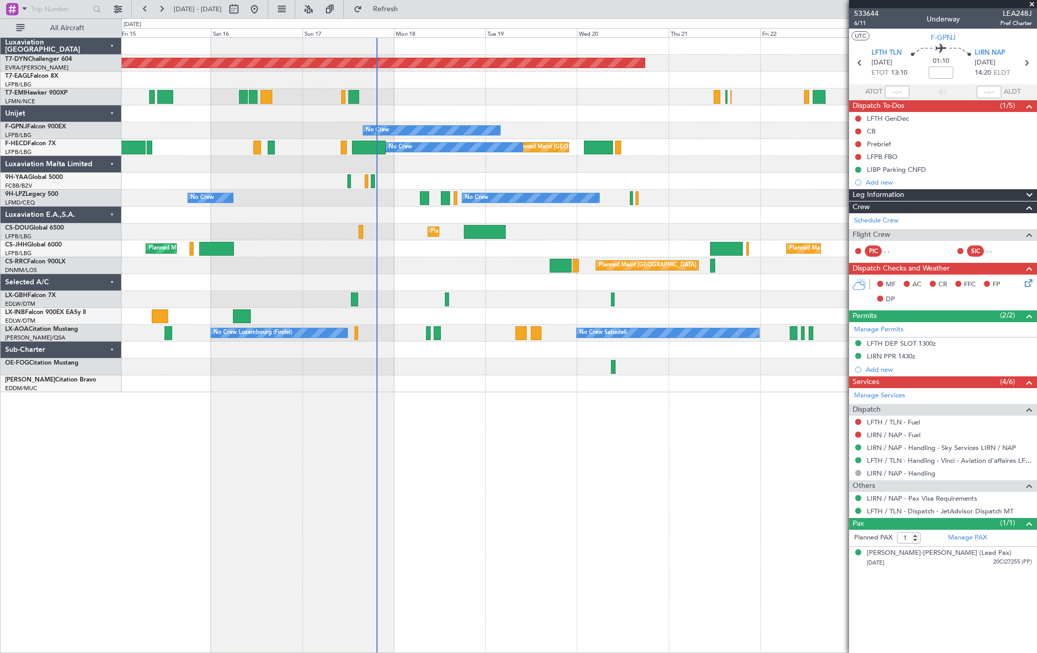
click at [634, 187] on div at bounding box center [579, 181] width 915 height 17
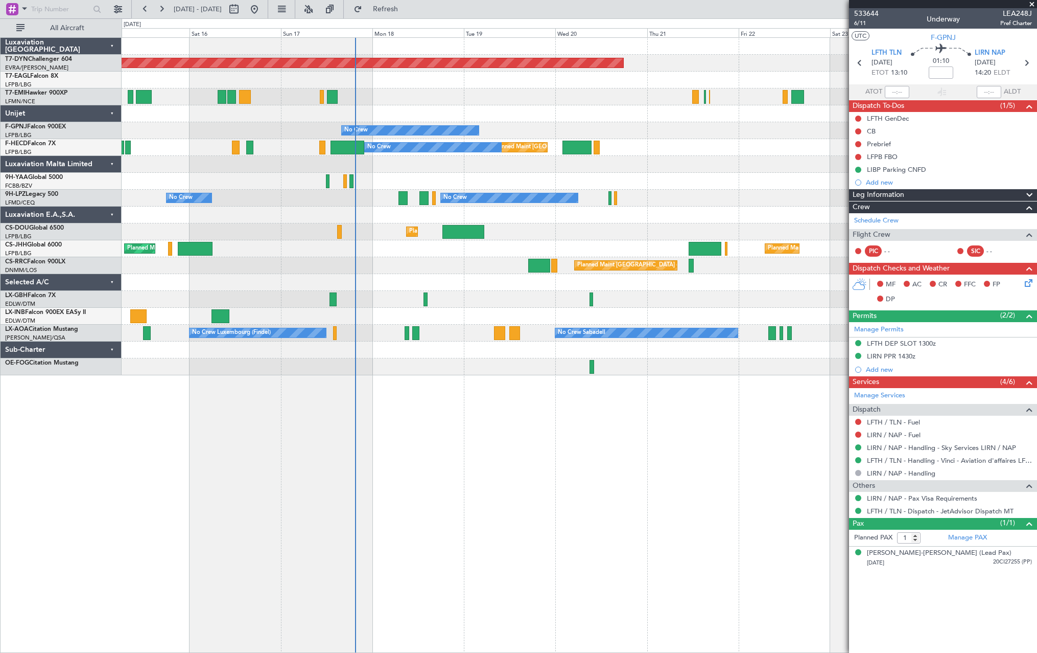
click at [379, 206] on div "No Crew No Crew No Crew" at bounding box center [579, 198] width 915 height 17
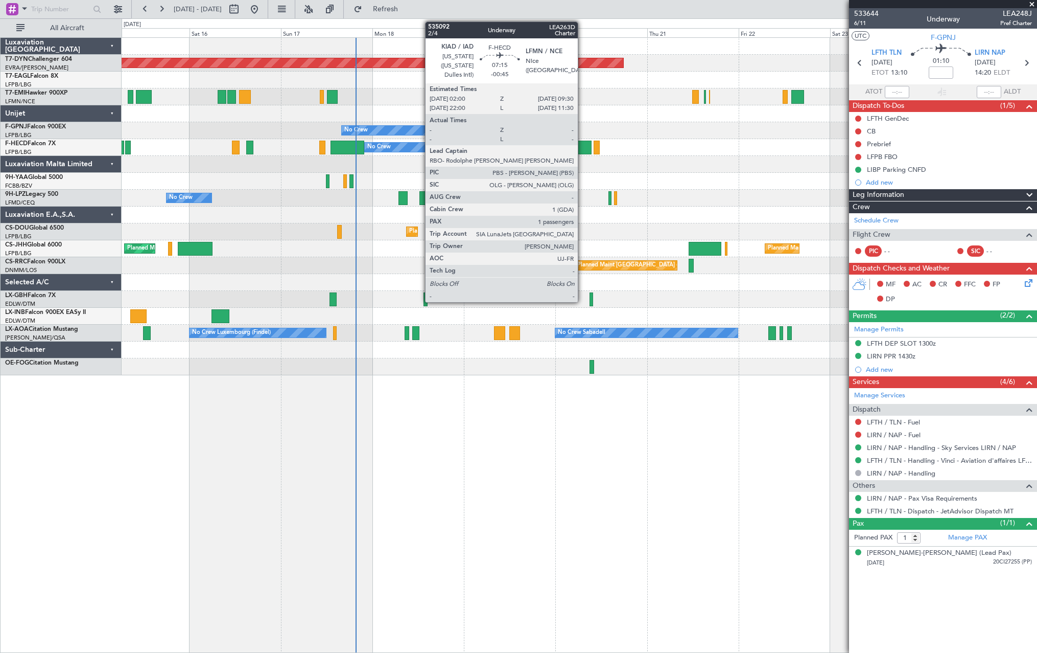
click at [583, 146] on div at bounding box center [577, 148] width 29 height 14
type input "-00:45"
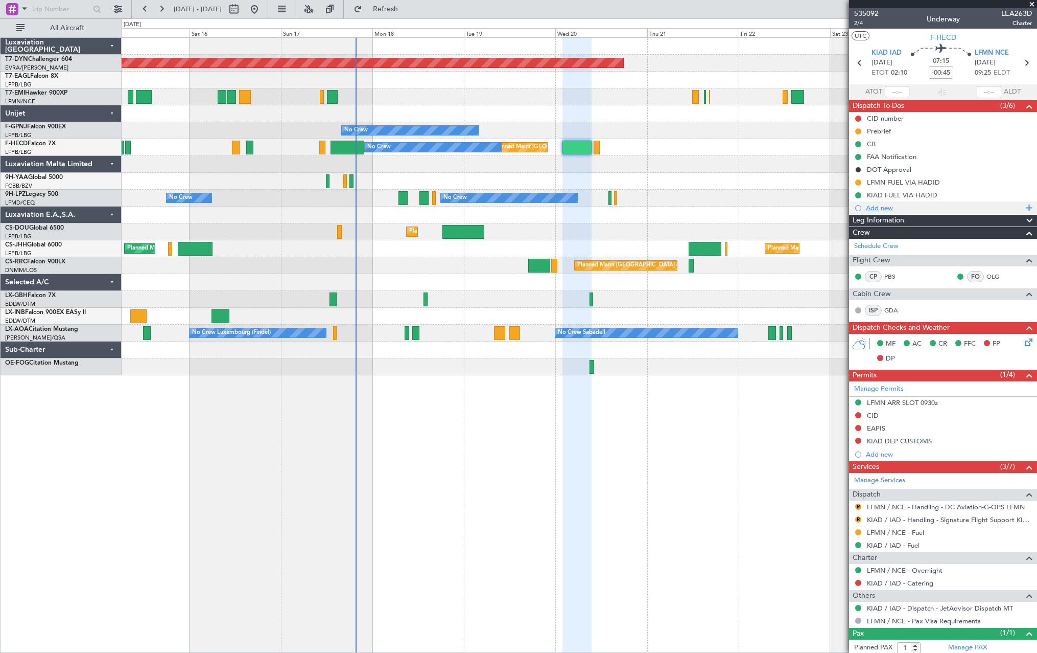
click at [978, 202] on div "Add new" at bounding box center [943, 207] width 188 height 13
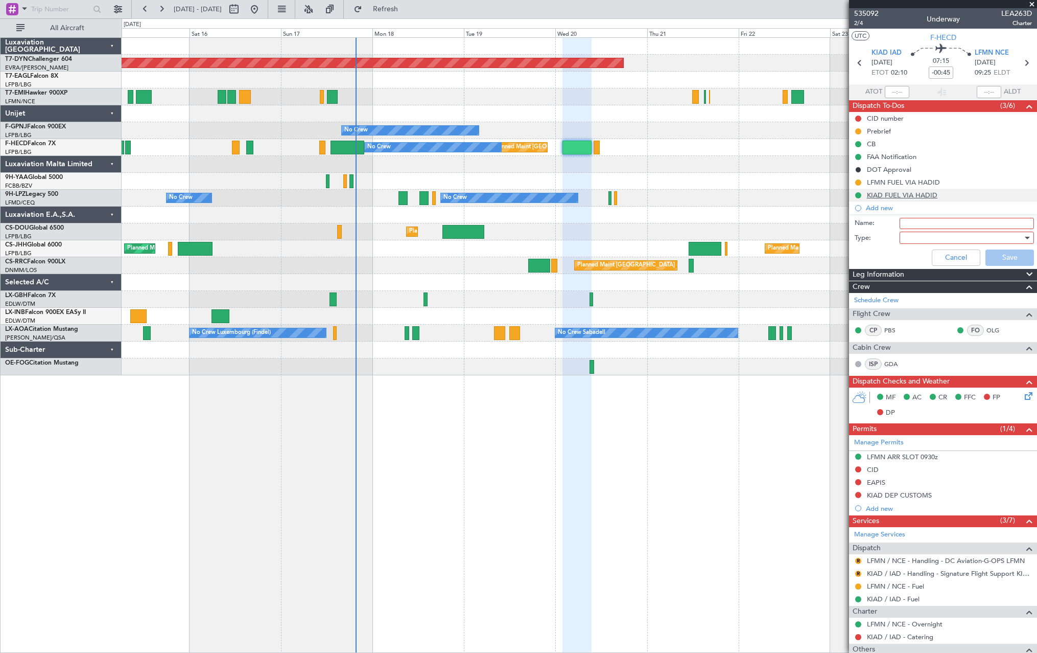
click at [978, 197] on div "KIAD FUEL VIA HADID" at bounding box center [943, 195] width 188 height 13
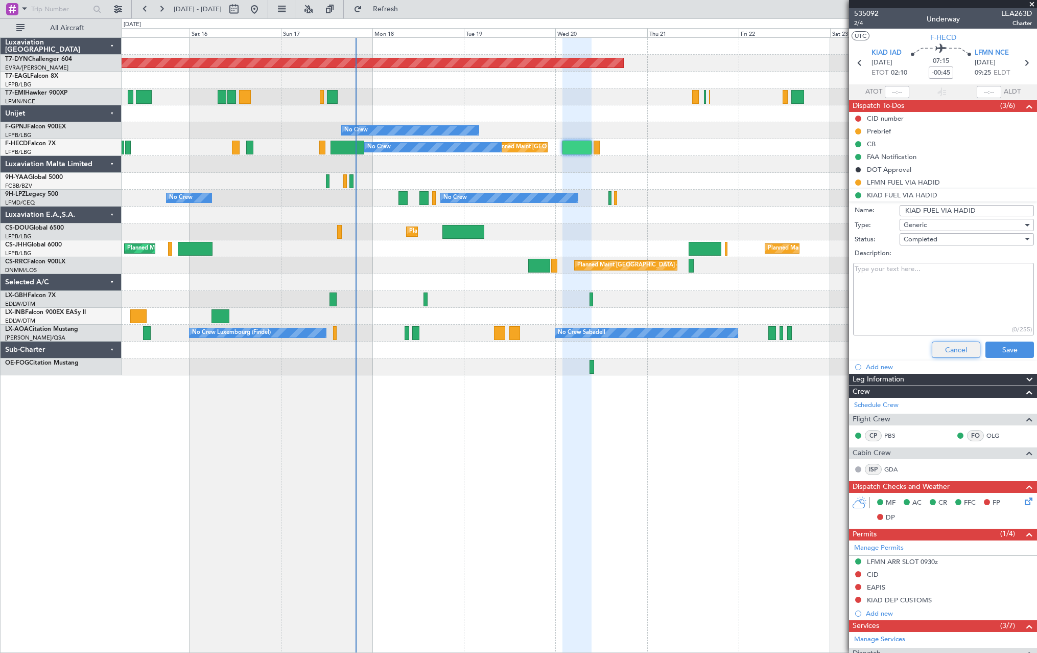
click at [958, 345] on button "Cancel" at bounding box center [956, 349] width 49 height 16
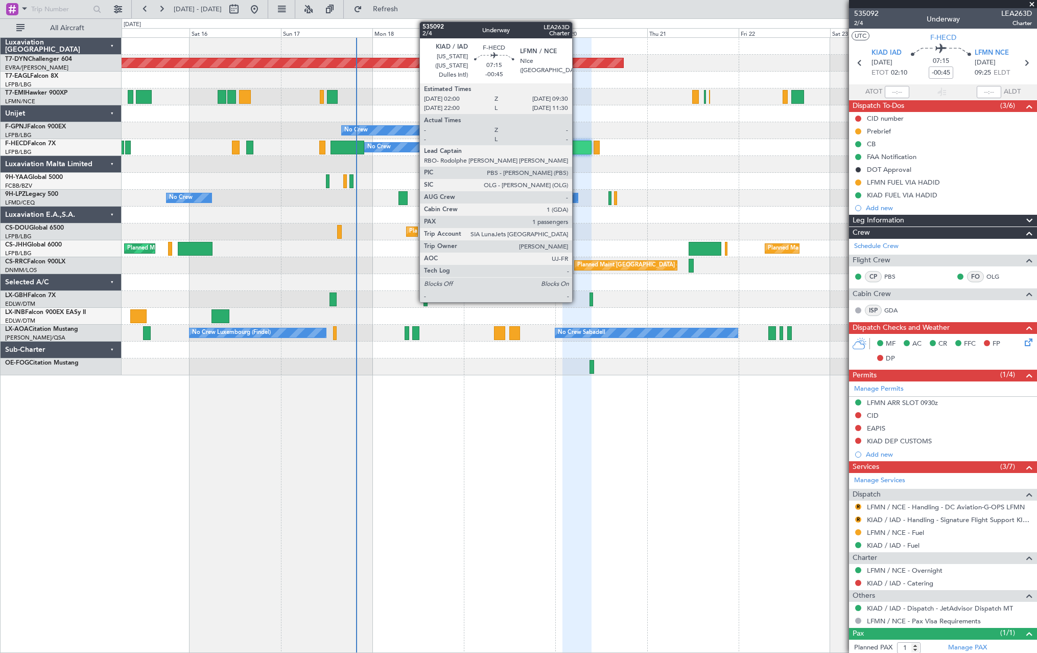
click at [577, 146] on div at bounding box center [577, 148] width 29 height 14
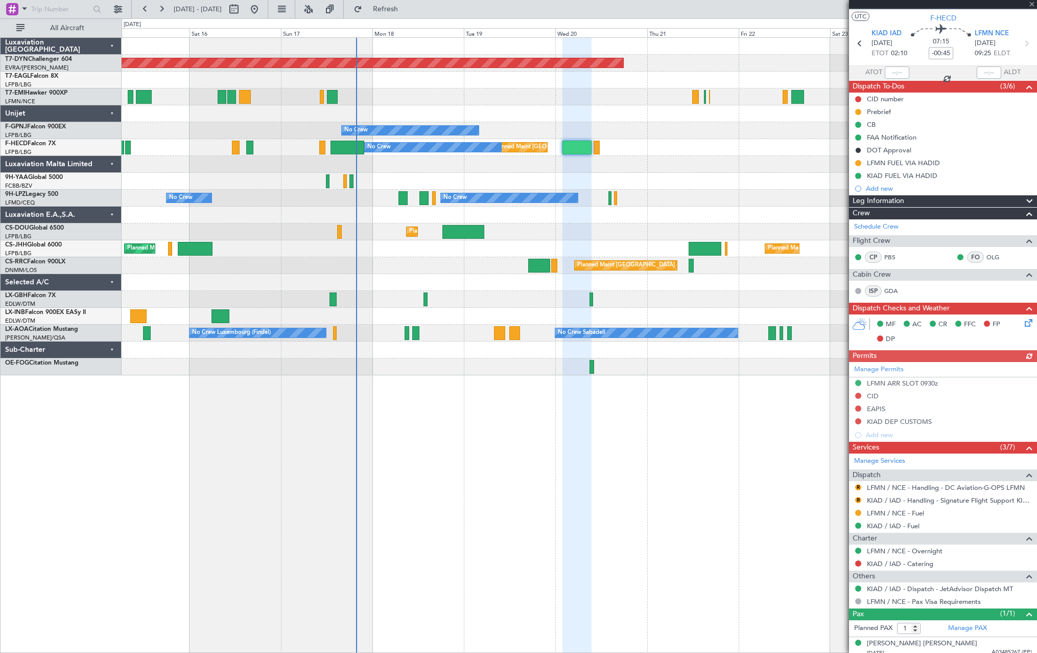
scroll to position [26, 0]
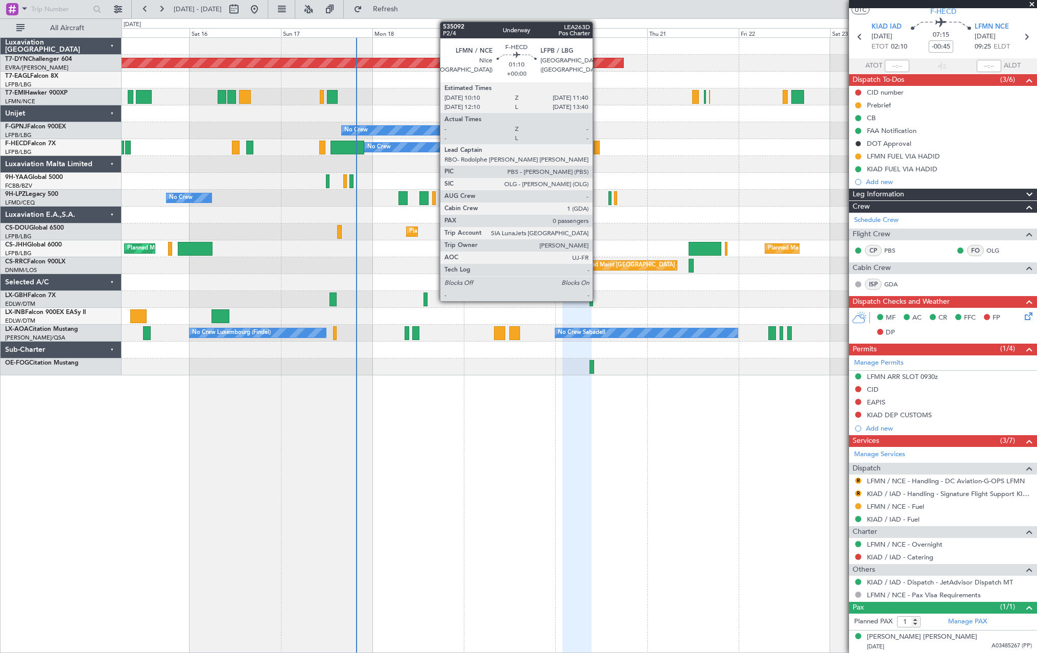
click at [597, 145] on div at bounding box center [597, 148] width 6 height 14
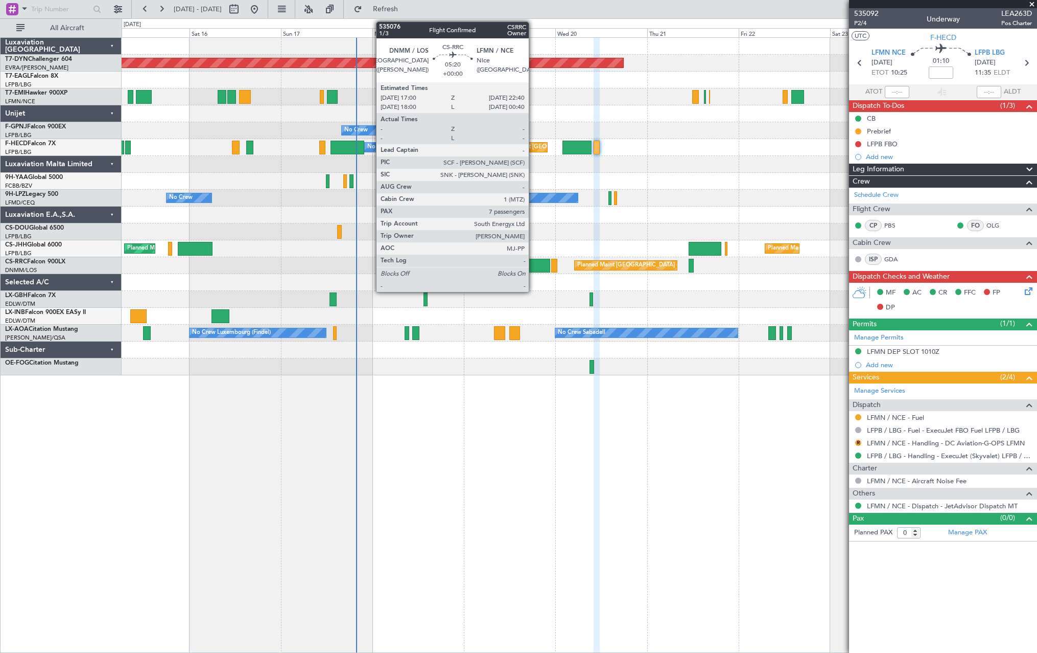
click at [534, 267] on div at bounding box center [539, 266] width 22 height 14
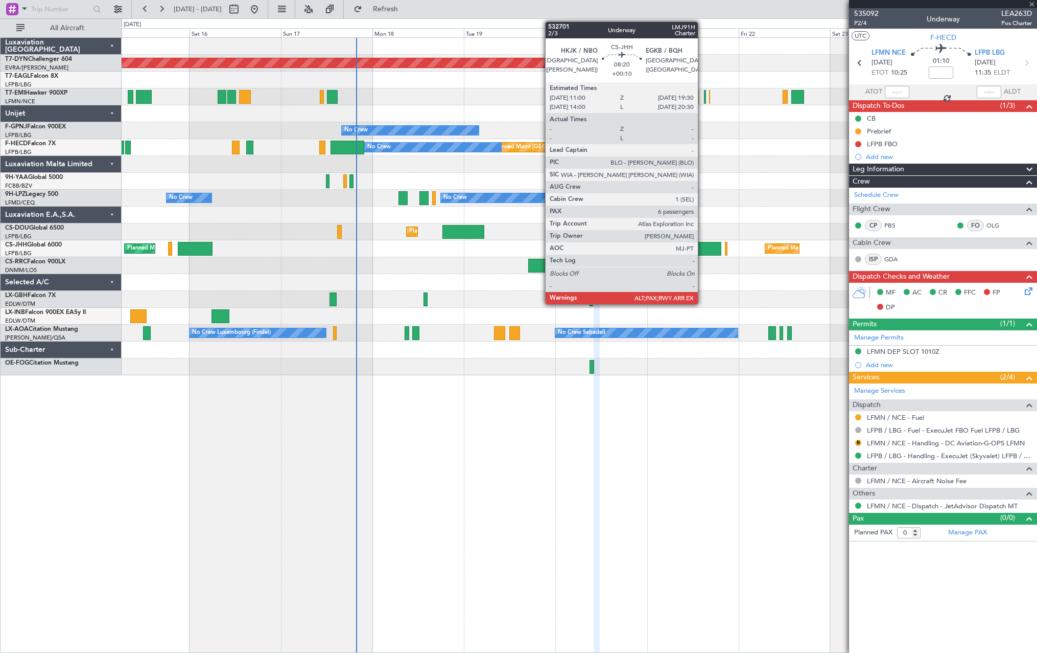
type input "7"
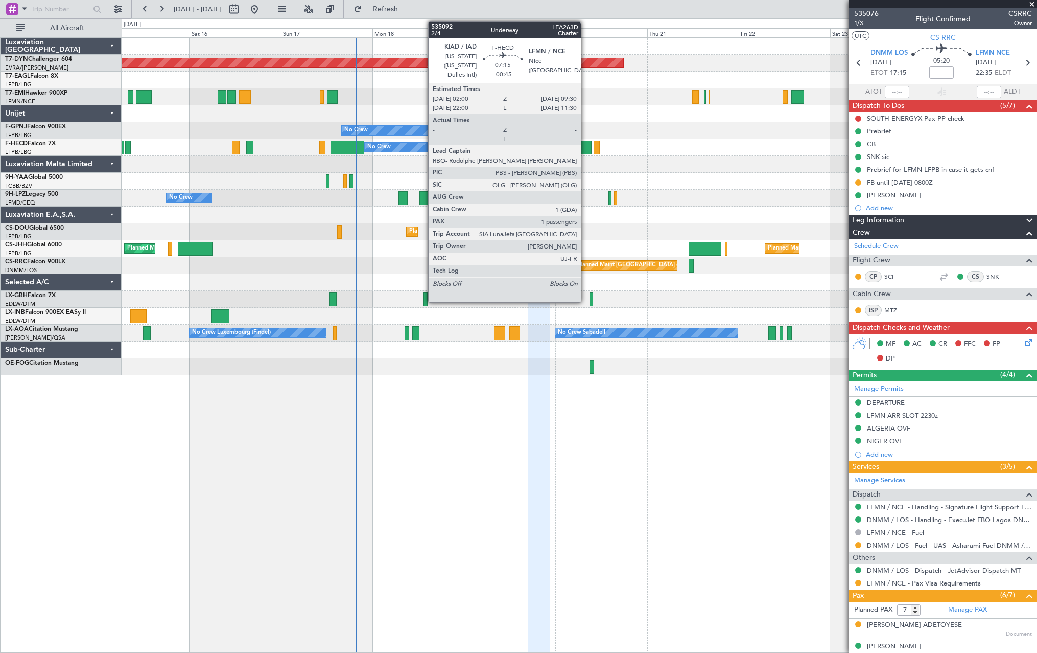
click at [586, 143] on div at bounding box center [577, 148] width 29 height 14
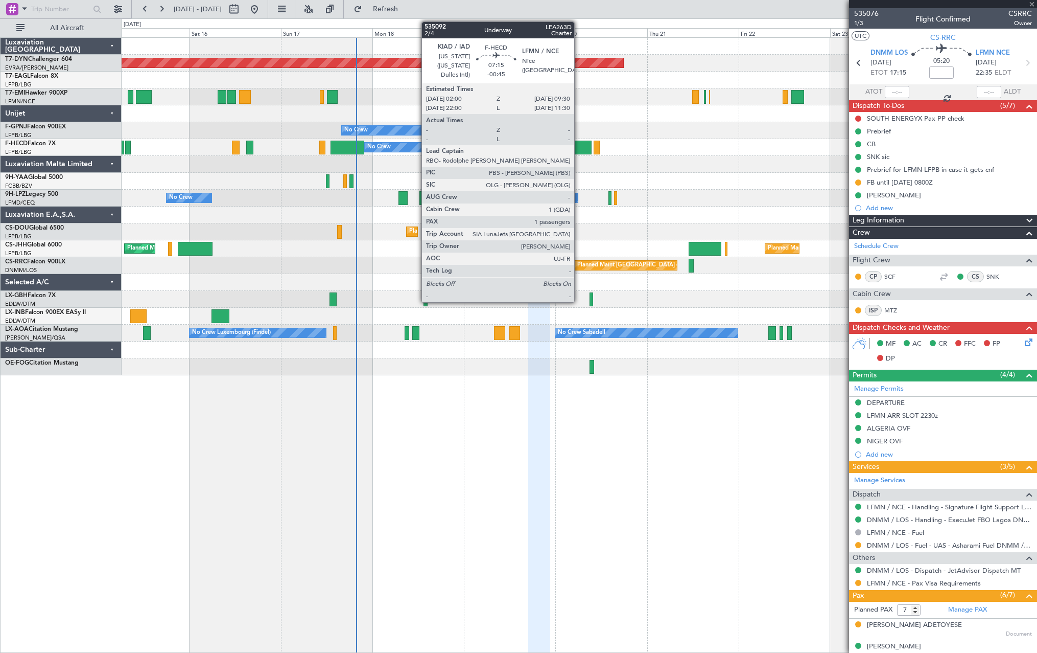
type input "-00:45"
type input "1"
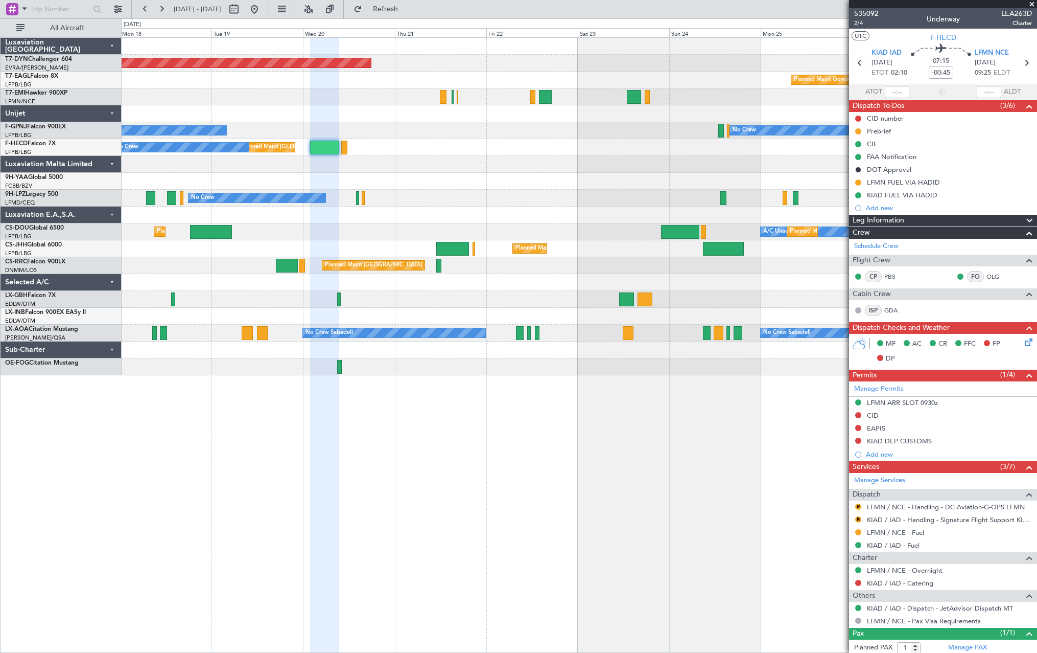
click at [423, 192] on div "Planned Maint Basel-Mulhouse Planned Maint Geneva (Cointrin) No Crew No Crew Pl…" at bounding box center [579, 206] width 915 height 337
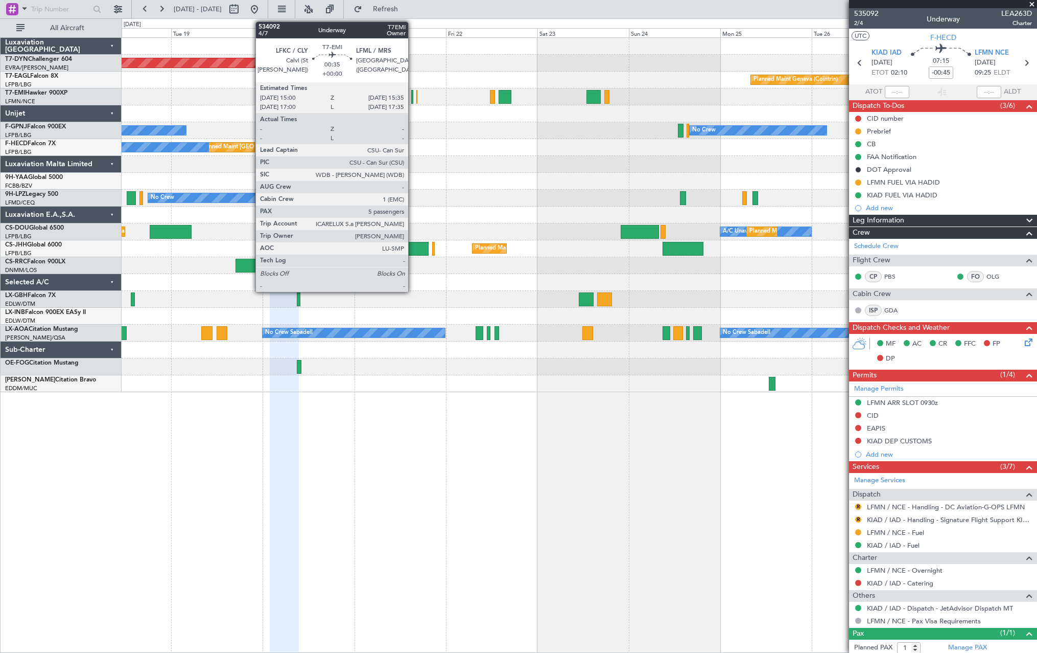
click at [413, 97] on div at bounding box center [412, 97] width 3 height 14
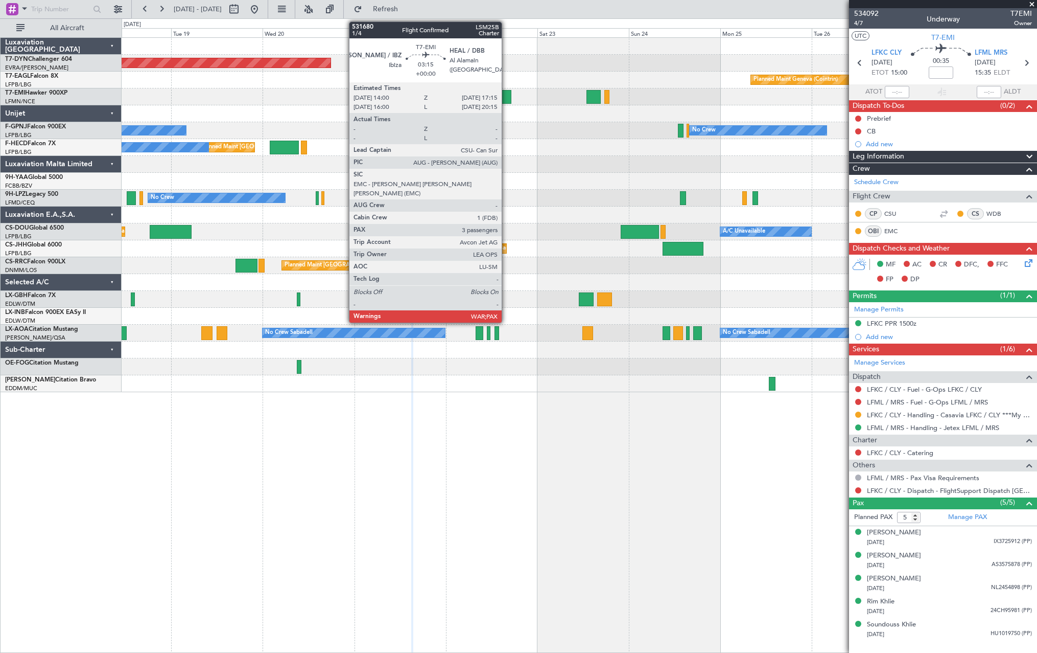
click at [506, 94] on div at bounding box center [505, 97] width 13 height 14
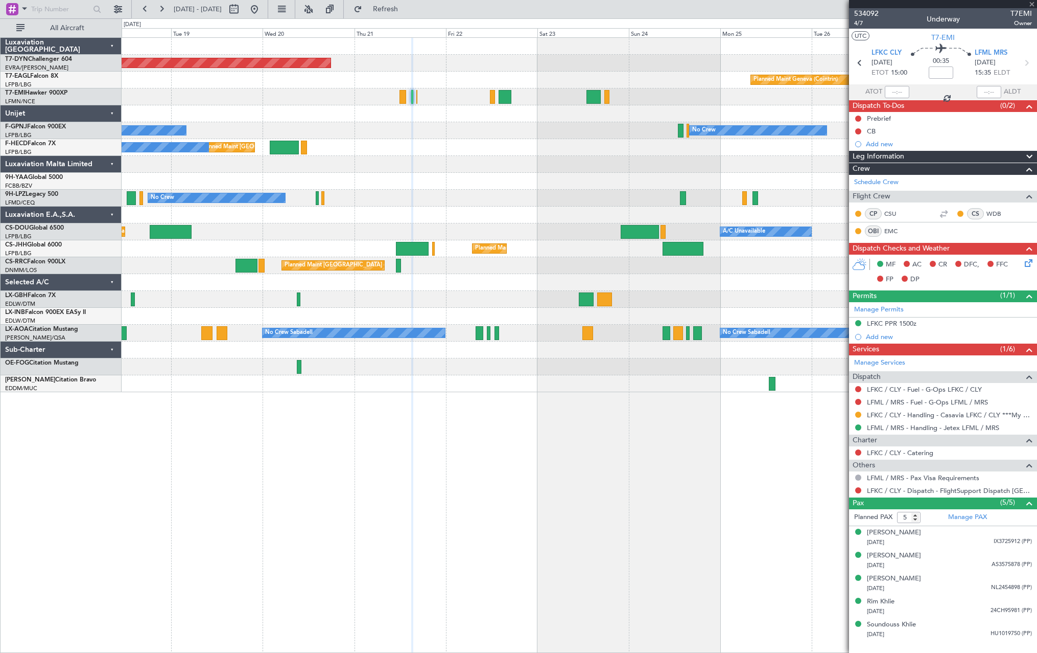
type input "3"
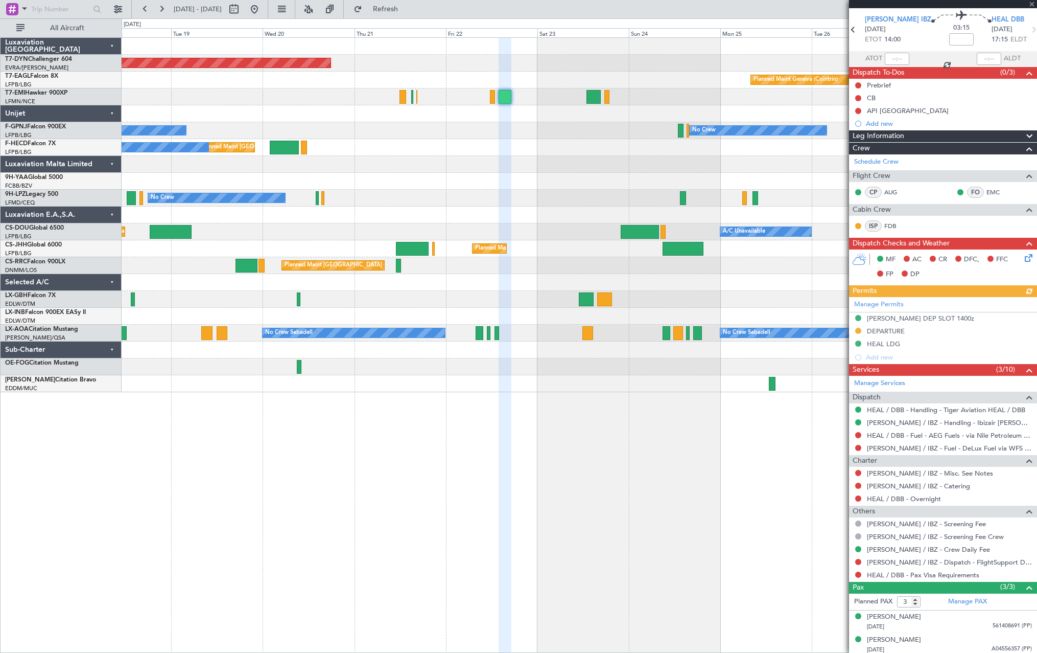
scroll to position [59, 0]
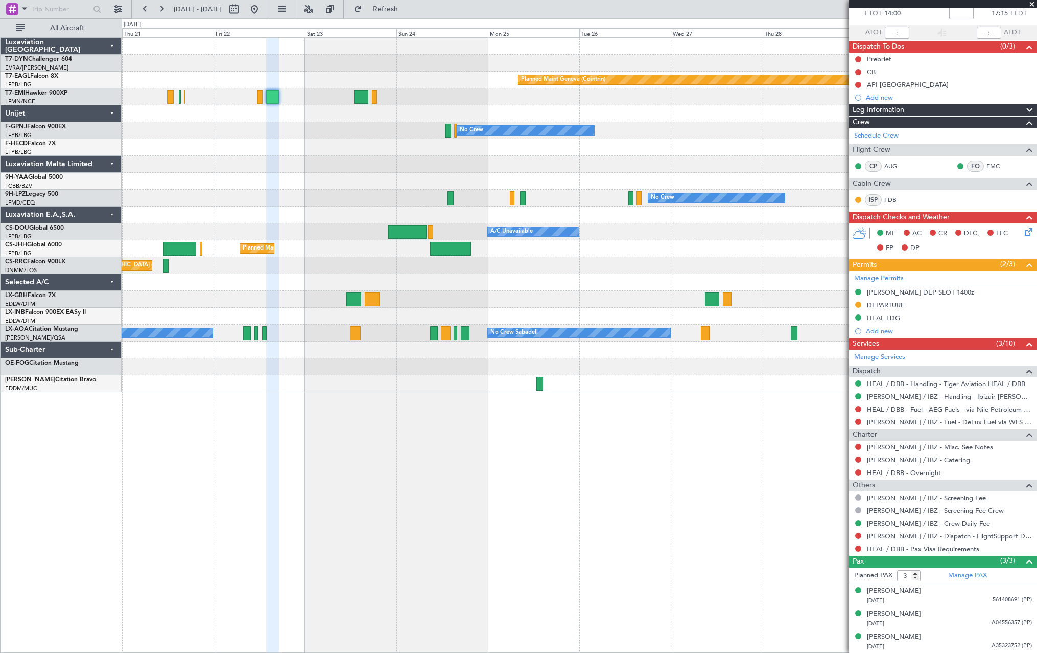
click at [290, 331] on div "No Crew Sabadell No Crew Sabadell" at bounding box center [579, 333] width 915 height 17
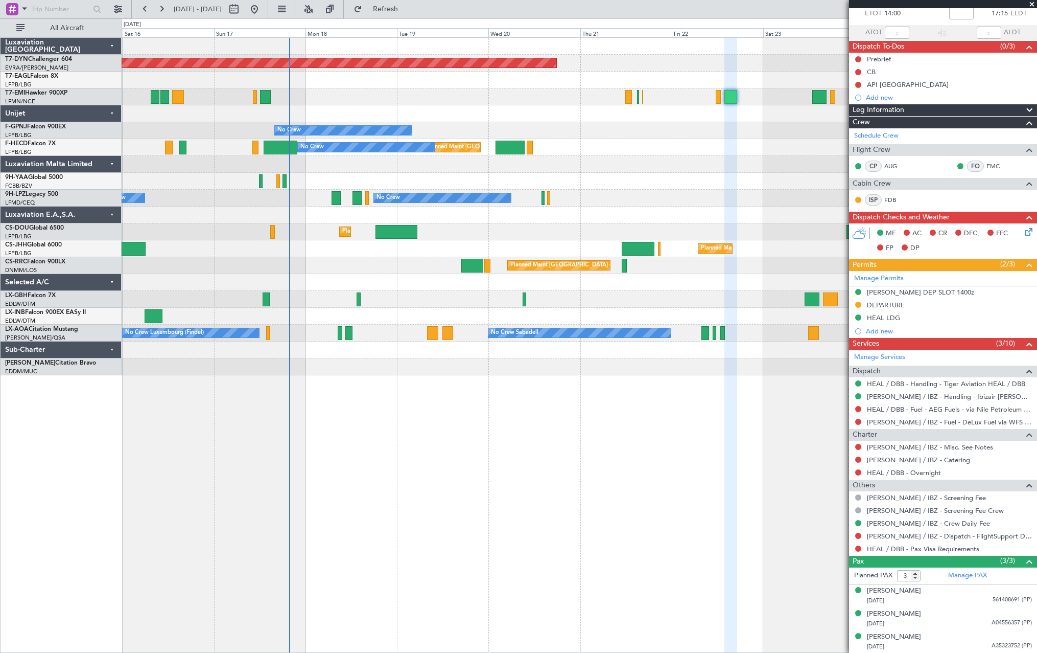
click at [876, 303] on fb-app "21 Aug 2025 - 31 Aug 2025 Refresh Quick Links All Aircraft Planned Maint Basel-…" at bounding box center [518, 330] width 1037 height 645
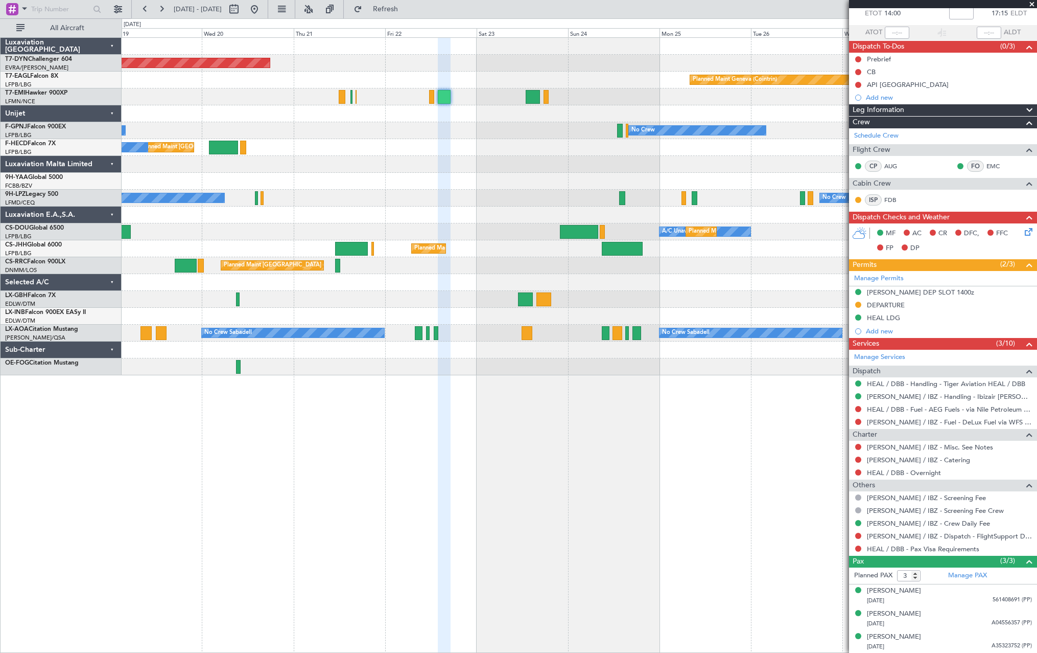
click at [328, 303] on div at bounding box center [579, 299] width 915 height 17
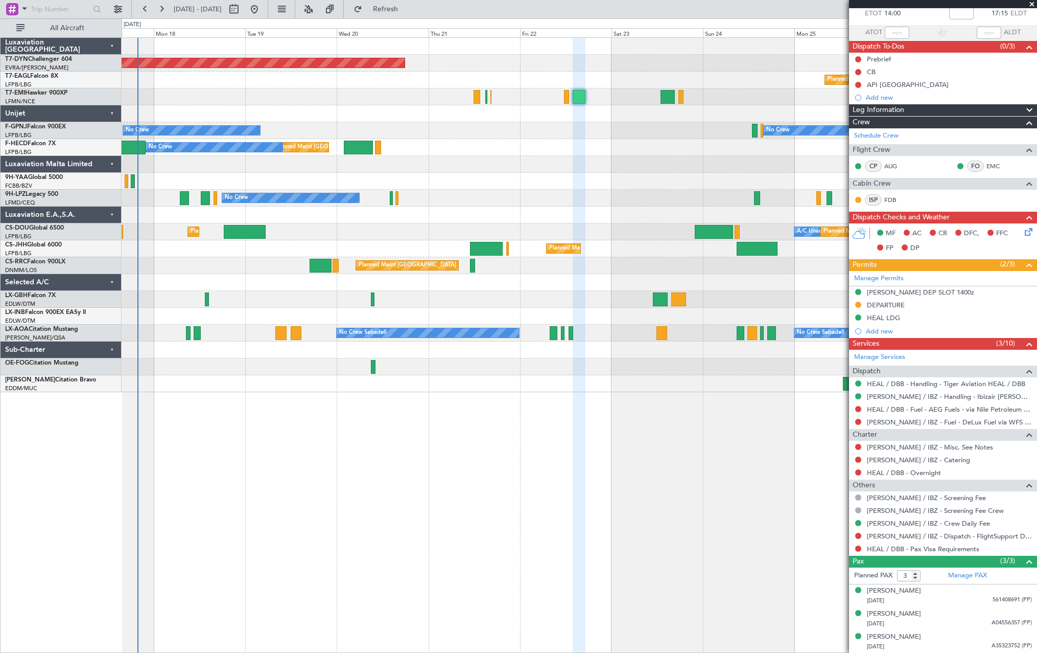
click at [389, 299] on div at bounding box center [579, 299] width 915 height 17
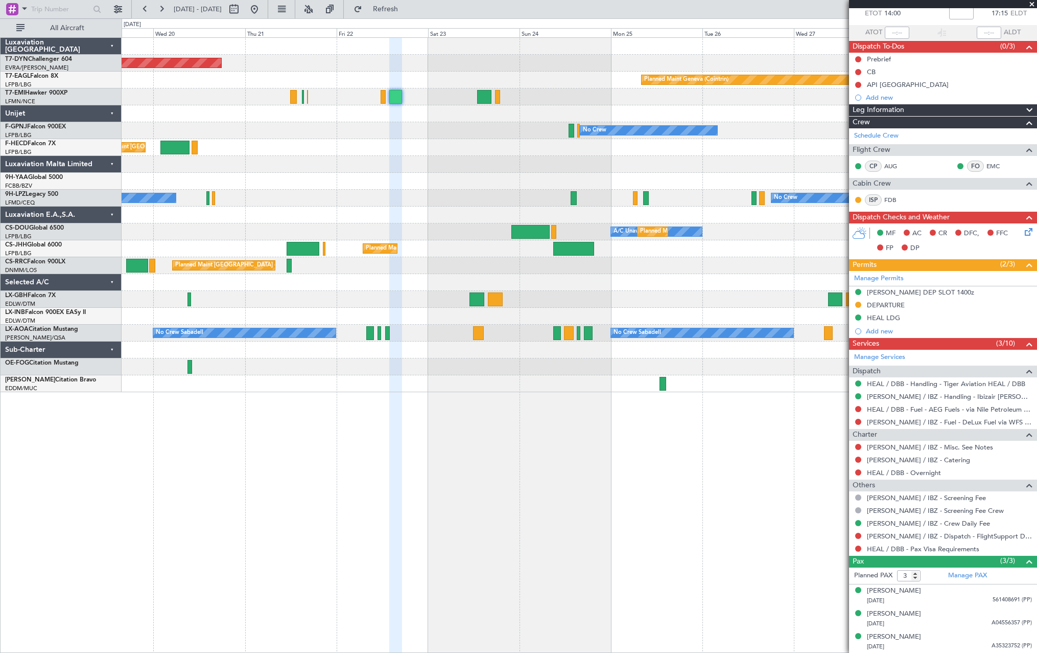
click at [396, 308] on div "Planned Maint [GEOGRAPHIC_DATA]-[GEOGRAPHIC_DATA] Planned Maint Geneva ([GEOGRA…" at bounding box center [579, 215] width 915 height 354
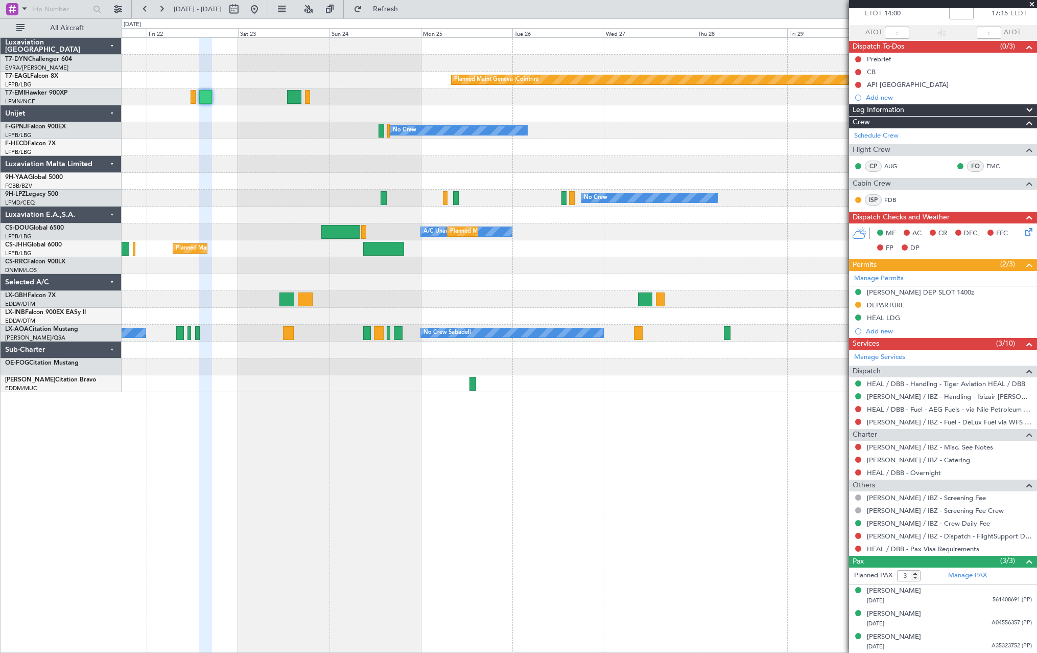
click at [502, 304] on div at bounding box center [579, 299] width 915 height 17
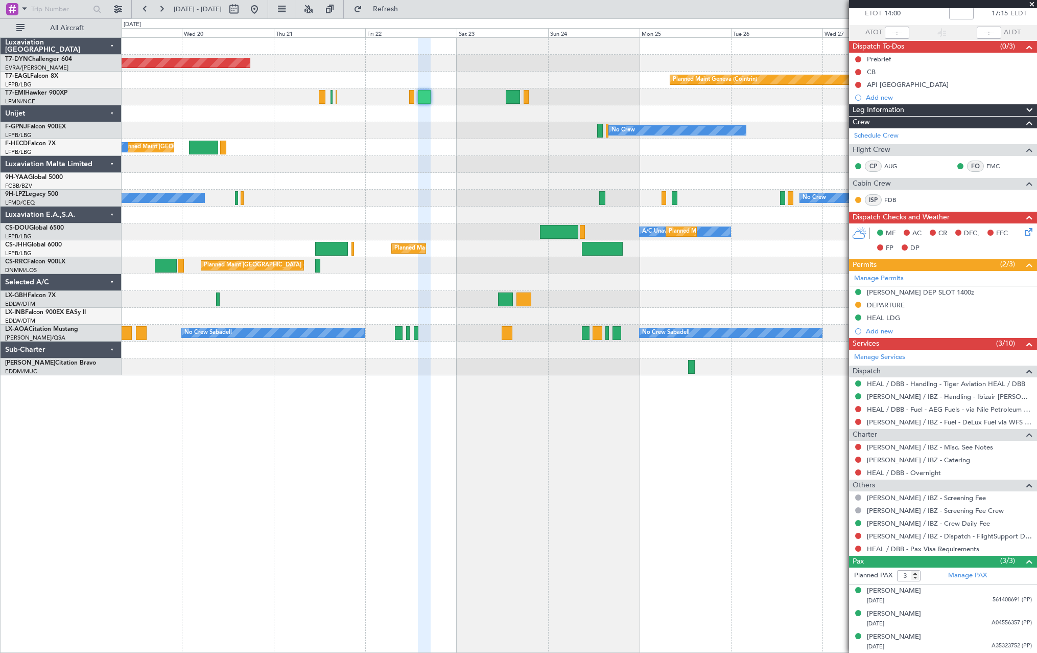
click at [600, 308] on div "Planned Maint [GEOGRAPHIC_DATA]-[GEOGRAPHIC_DATA] Planned Maint Geneva ([GEOGRA…" at bounding box center [579, 206] width 915 height 337
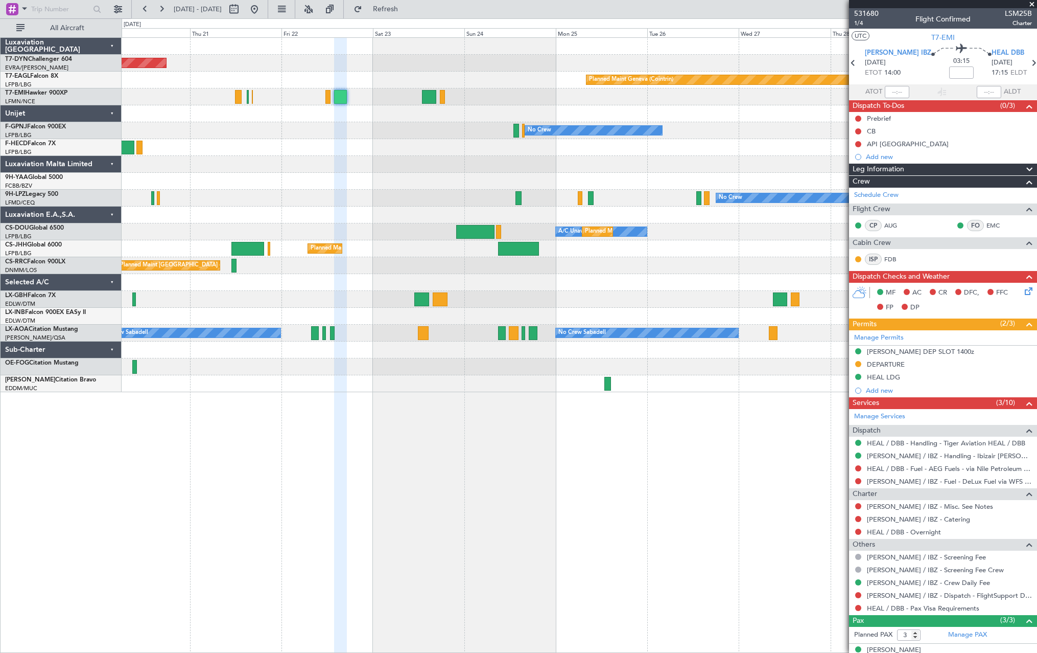
click at [391, 271] on div "Planned Maint [GEOGRAPHIC_DATA] ([GEOGRAPHIC_DATA])" at bounding box center [579, 265] width 915 height 17
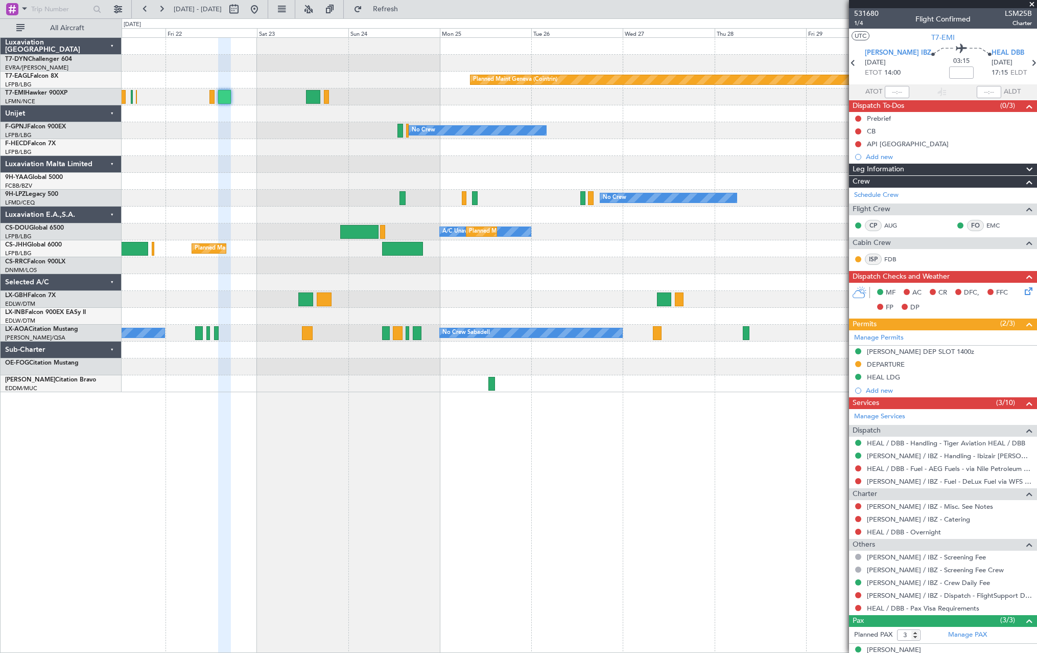
click at [269, 342] on div "Planned Maint [GEOGRAPHIC_DATA]-[GEOGRAPHIC_DATA] Planned Maint Geneva ([GEOGRA…" at bounding box center [579, 215] width 915 height 354
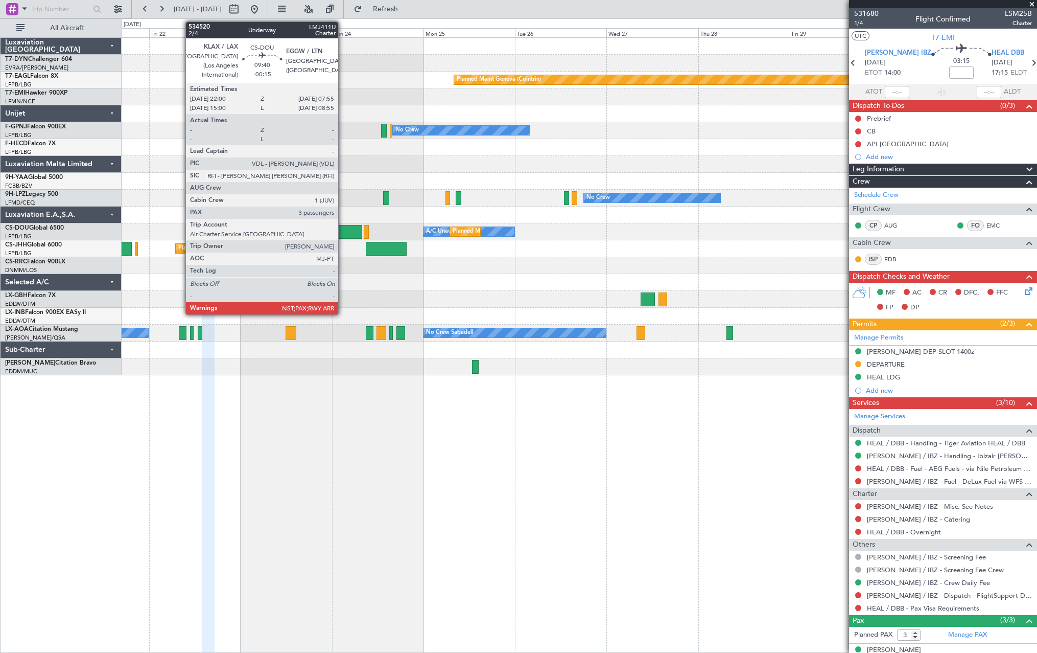
click at [343, 227] on div at bounding box center [343, 232] width 38 height 14
type input "-00:15"
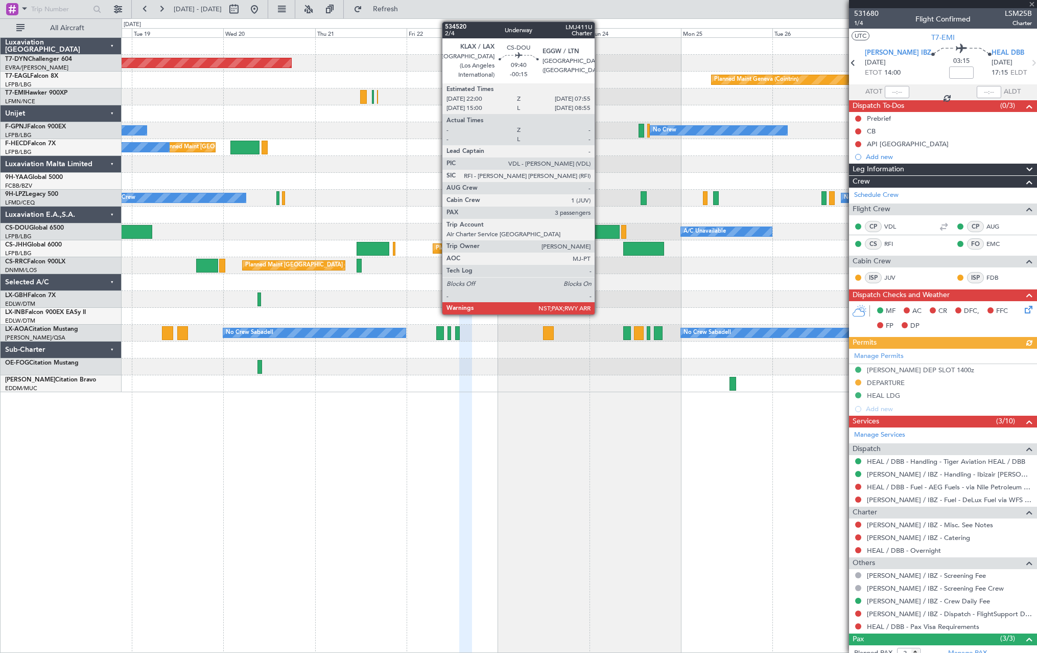
click at [599, 235] on div at bounding box center [601, 232] width 38 height 14
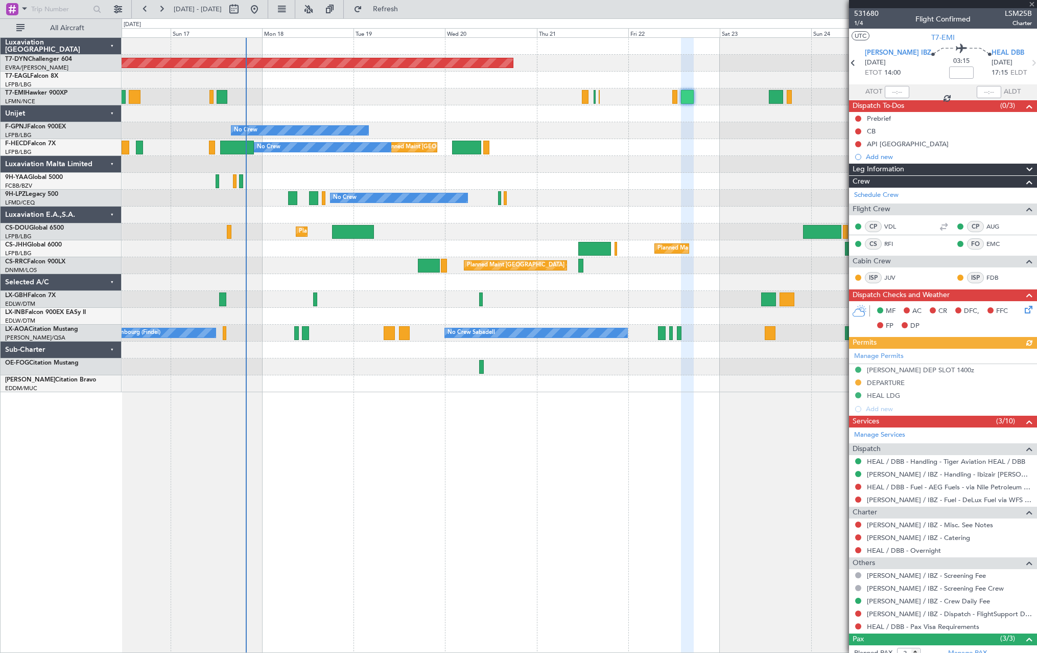
click at [511, 229] on div "Planned Maint [GEOGRAPHIC_DATA]-[GEOGRAPHIC_DATA] Planned Maint Geneva ([GEOGRA…" at bounding box center [579, 215] width 915 height 354
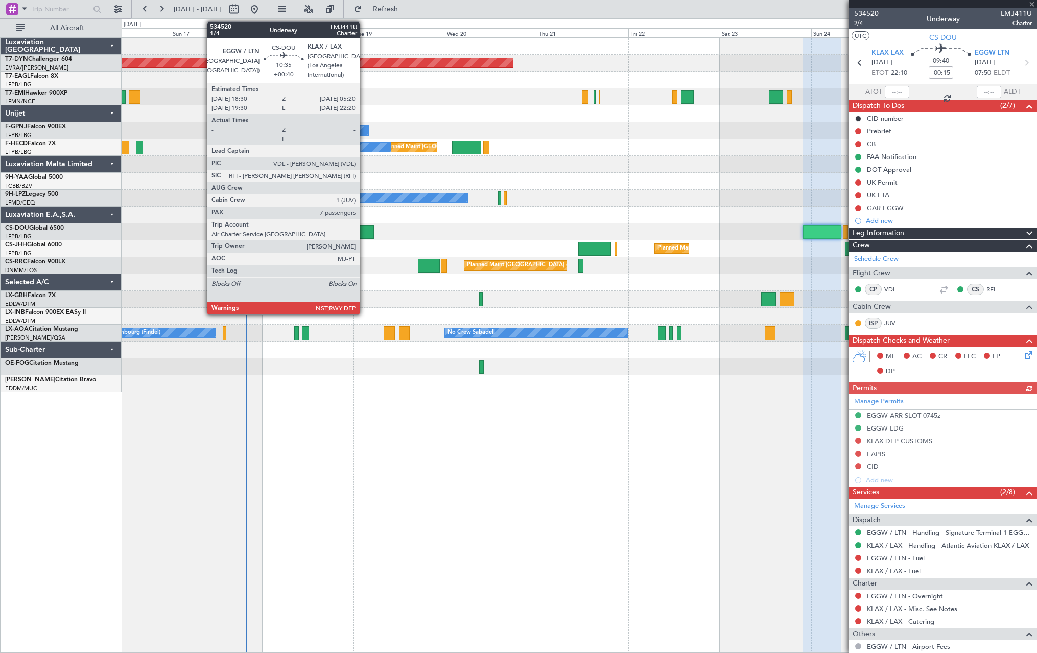
click at [364, 229] on div at bounding box center [352, 232] width 41 height 14
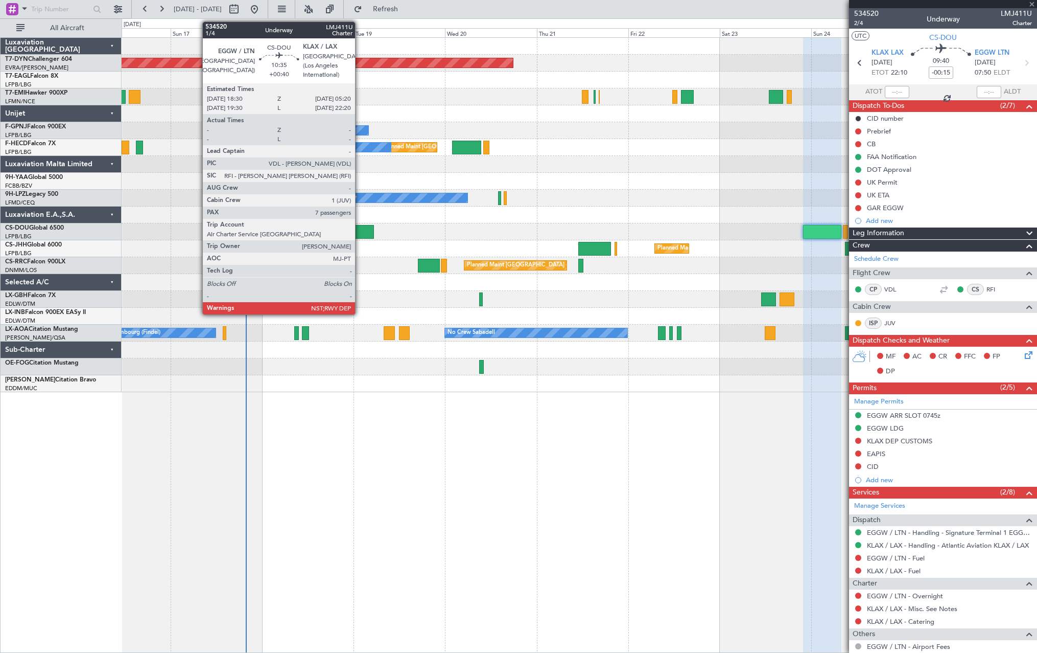
type input "+00:40"
type input "7"
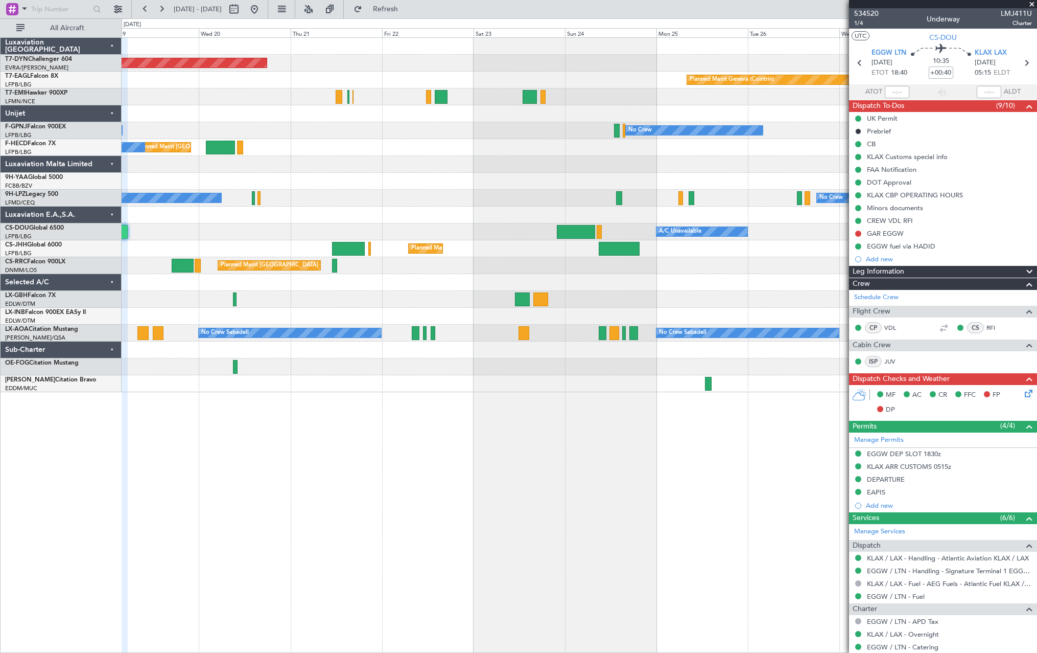
click at [480, 234] on div "Planned Maint [GEOGRAPHIC_DATA]-[GEOGRAPHIC_DATA] Planned Maint Geneva ([GEOGRA…" at bounding box center [579, 215] width 915 height 354
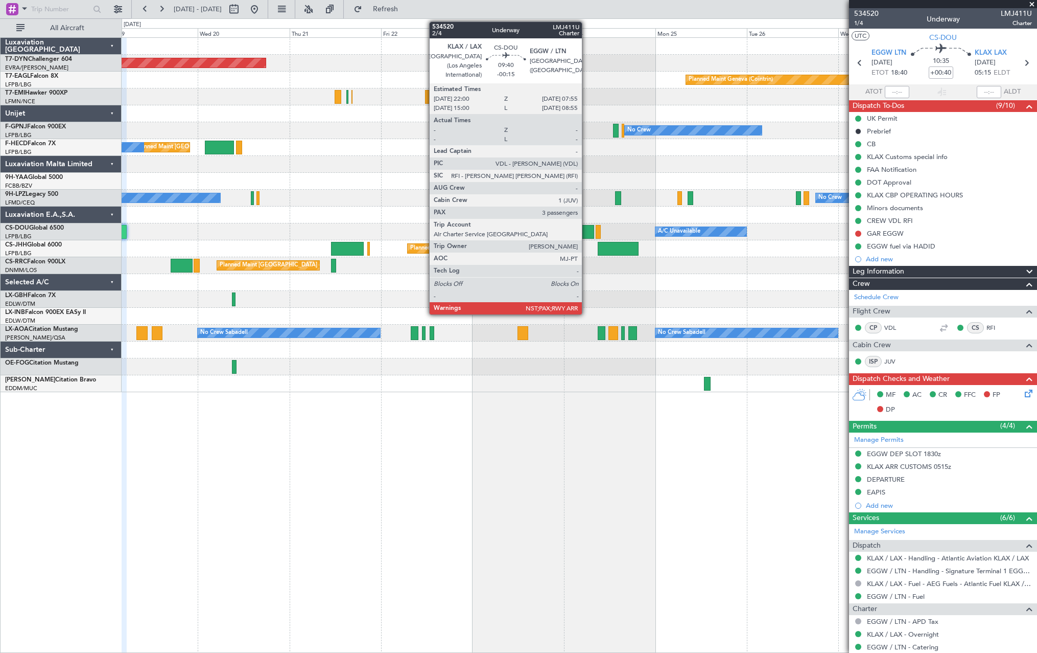
click at [587, 230] on div at bounding box center [575, 232] width 38 height 14
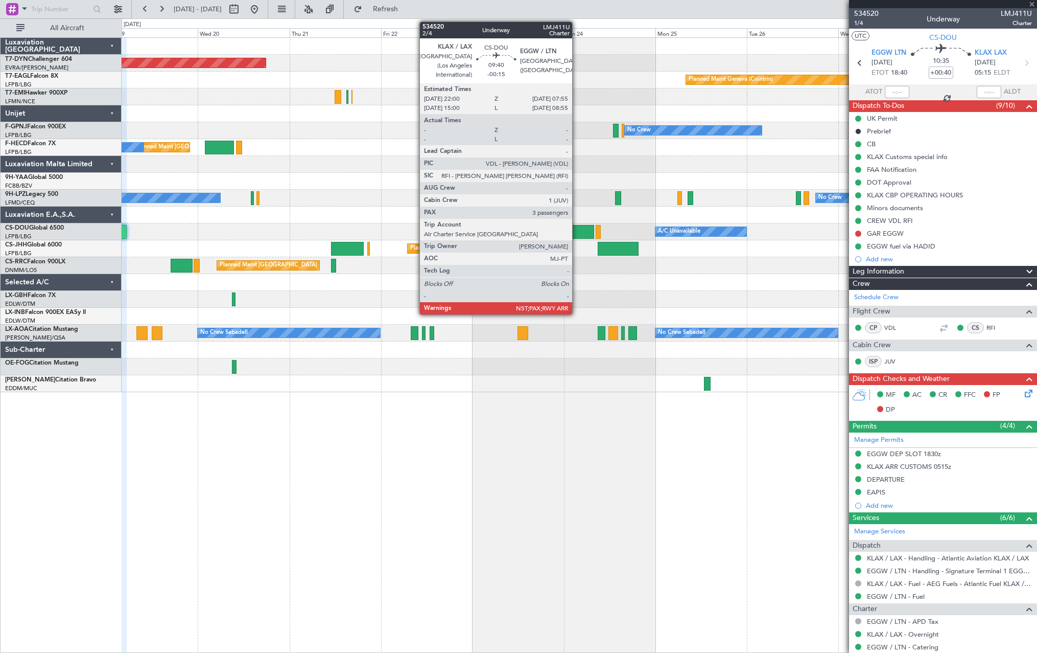
type input "-00:15"
type input "3"
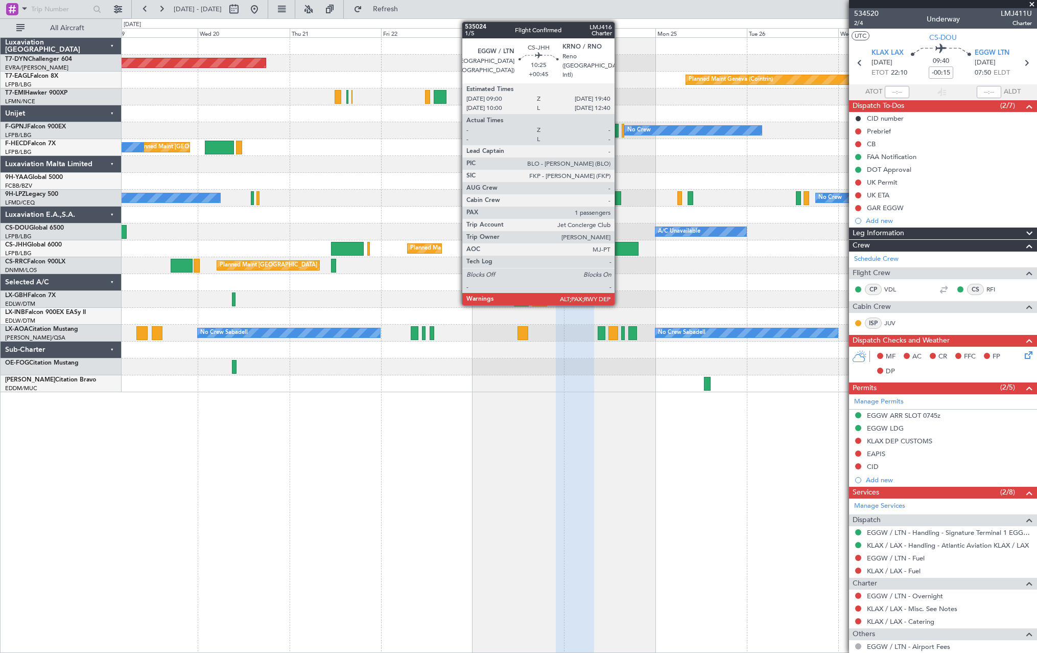
click at [619, 248] on div at bounding box center [618, 249] width 41 height 14
type input "+00:45"
type input "10"
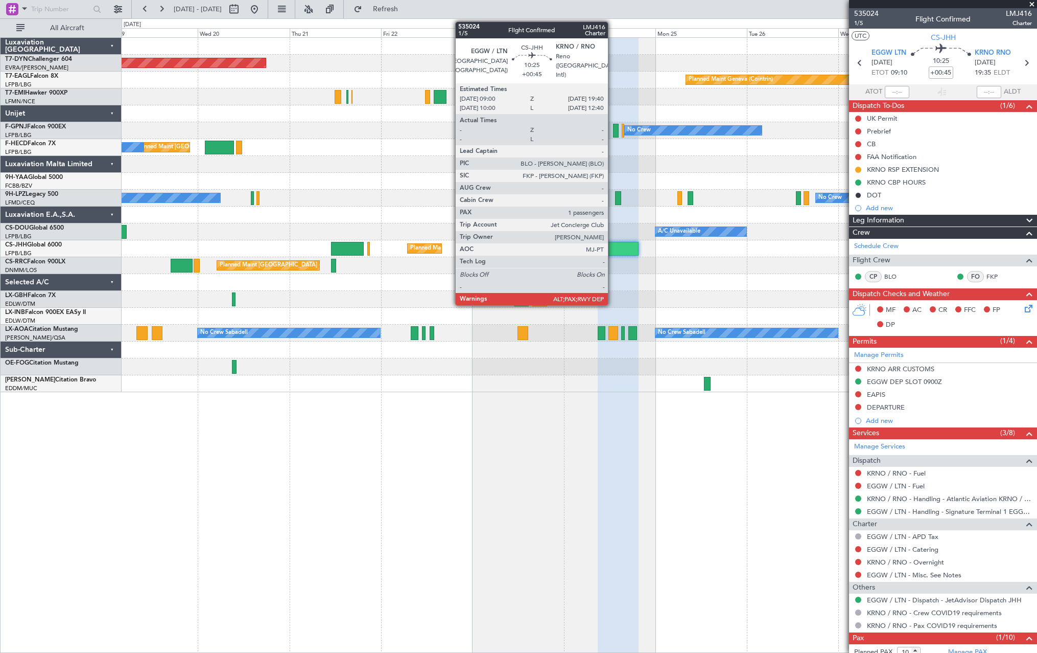
click at [613, 245] on div at bounding box center [618, 249] width 41 height 14
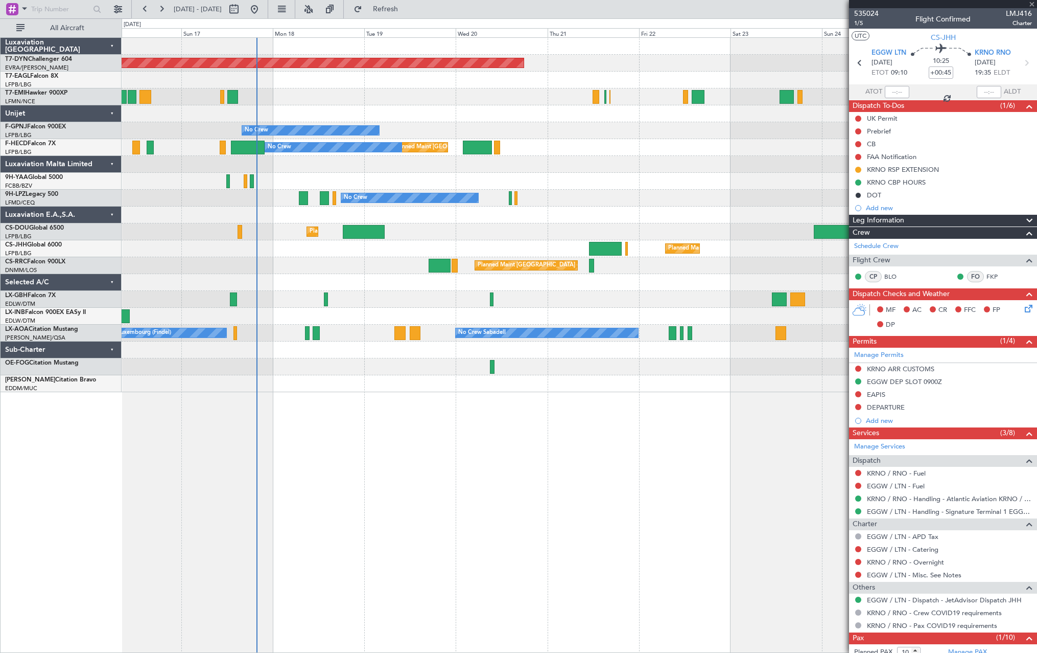
click at [788, 246] on div "Planned Maint [GEOGRAPHIC_DATA]-[GEOGRAPHIC_DATA] Planned Maint Geneva ([GEOGRA…" at bounding box center [579, 215] width 915 height 354
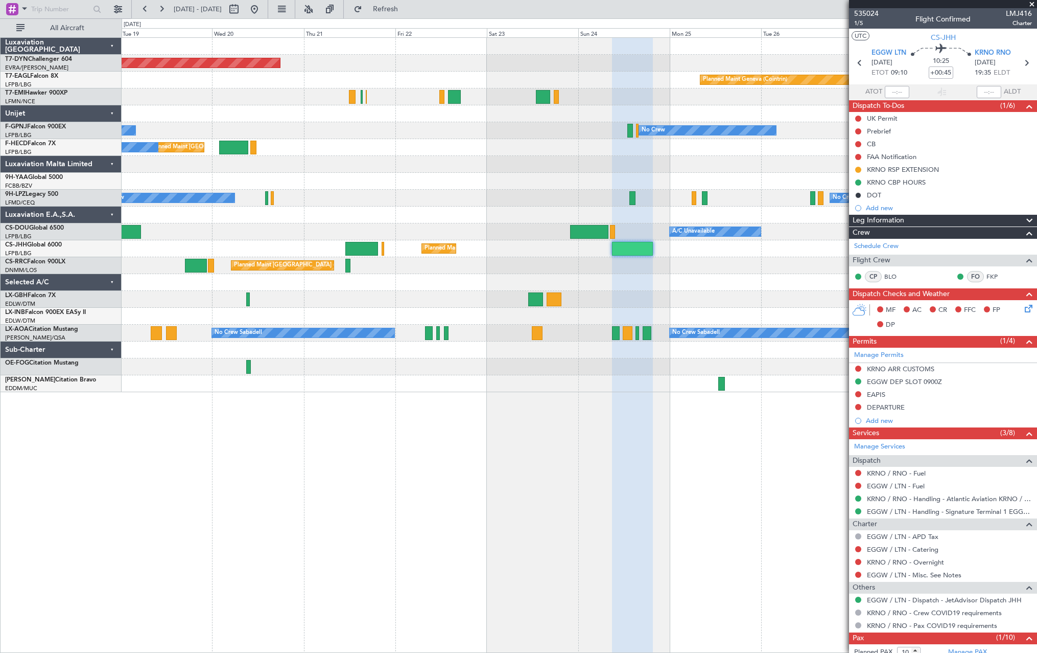
click at [419, 267] on div "Planned Maint [GEOGRAPHIC_DATA] ([GEOGRAPHIC_DATA])" at bounding box center [579, 265] width 915 height 17
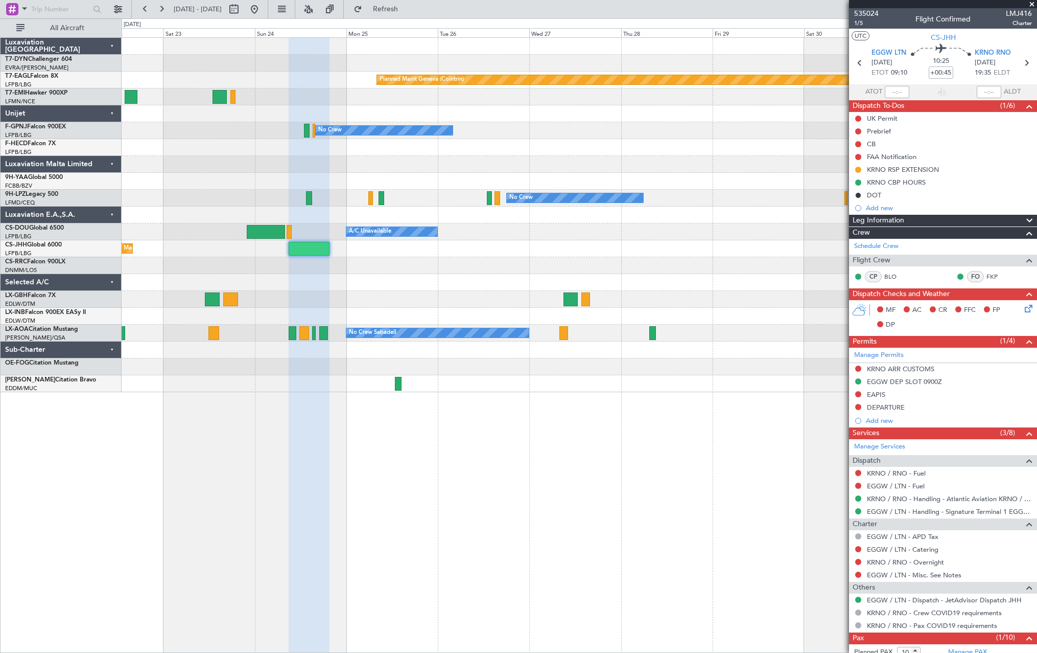
click at [332, 274] on div "Planned Maint [GEOGRAPHIC_DATA]-[GEOGRAPHIC_DATA] Planned Maint Geneva ([GEOGRA…" at bounding box center [579, 215] width 915 height 354
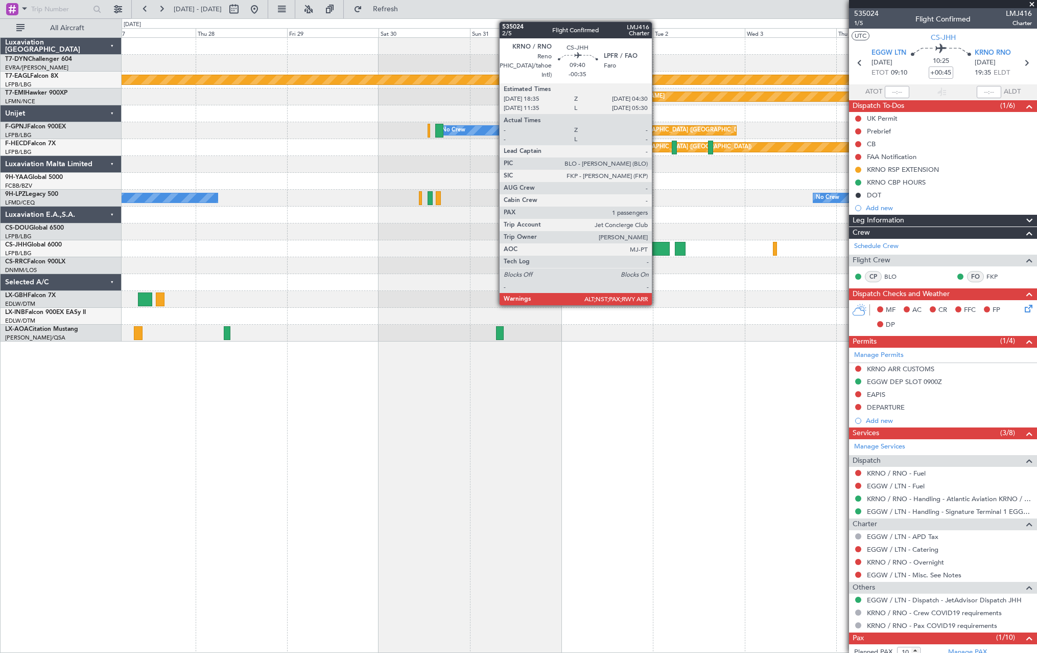
click at [657, 246] on div at bounding box center [651, 249] width 38 height 14
type input "-00:35"
type input "6"
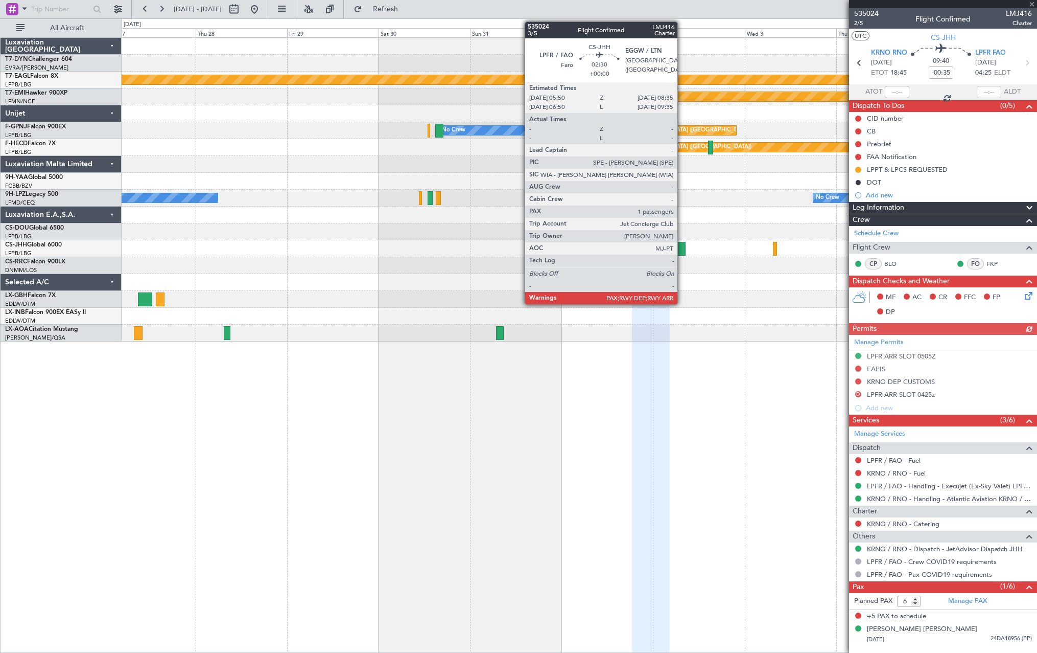
click at [682, 245] on div at bounding box center [680, 249] width 11 height 14
type input "4"
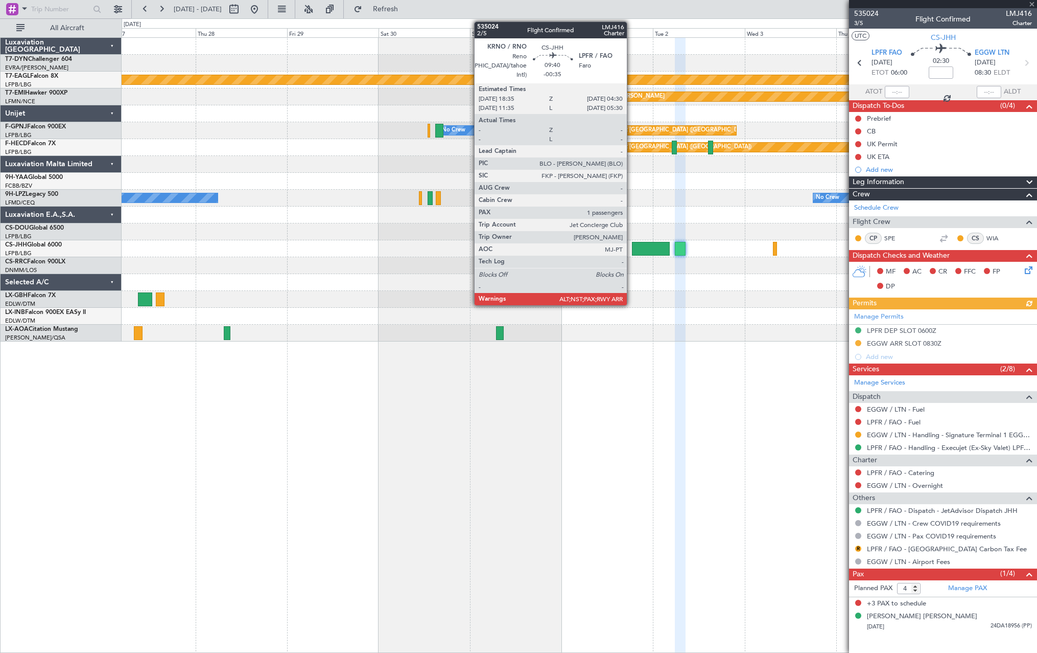
click at [636, 249] on div at bounding box center [651, 249] width 38 height 14
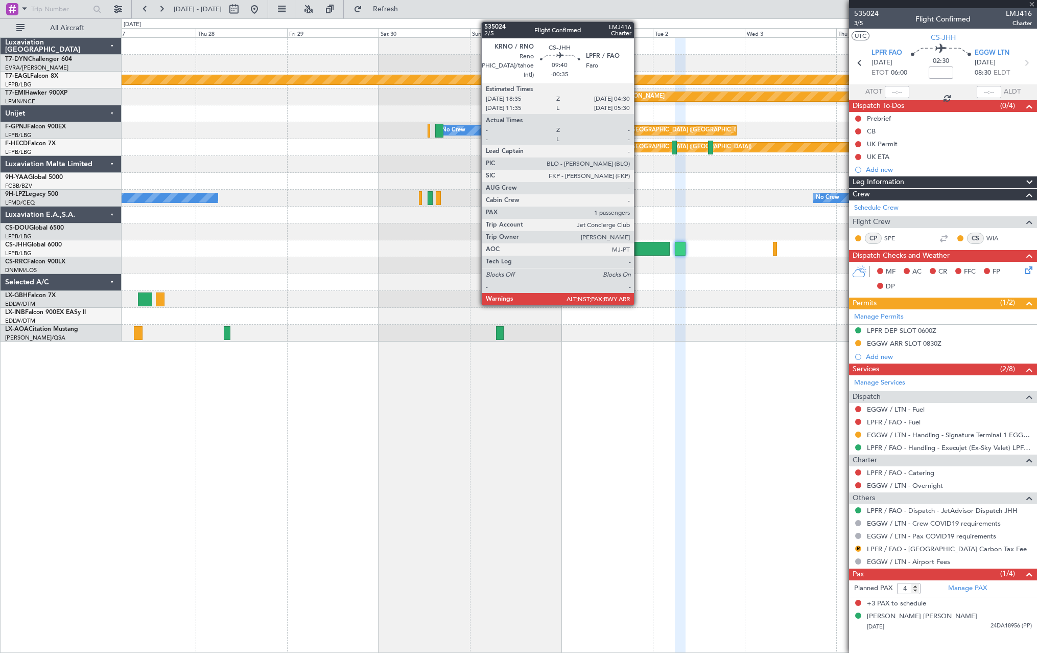
type input "-00:35"
type input "6"
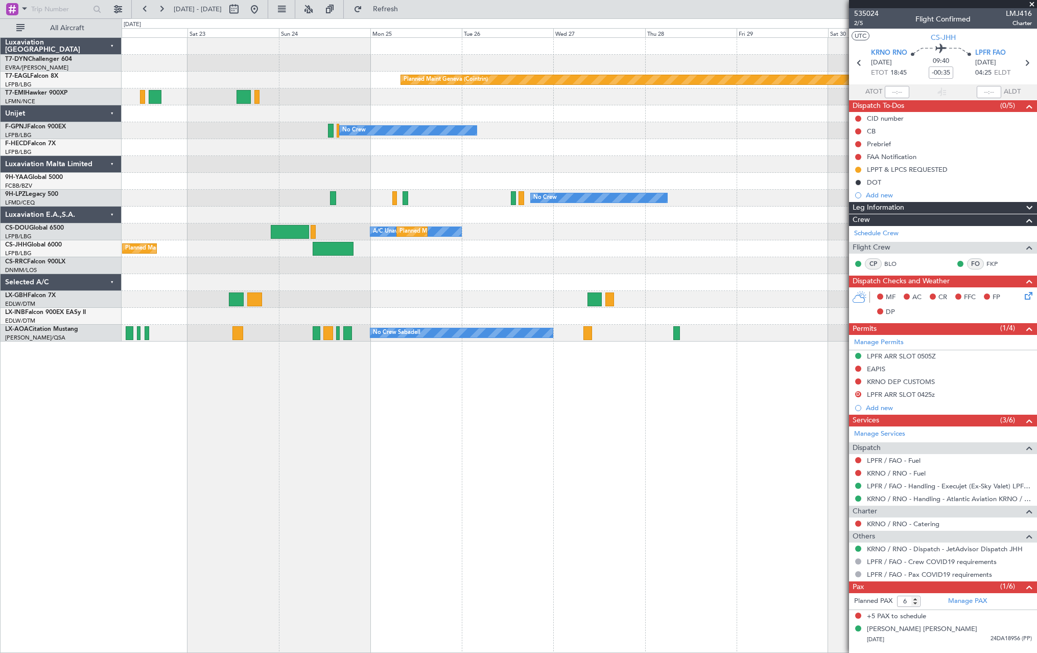
click at [870, 244] on fb-app "[DATE] - [DATE] Refresh Quick Links All Aircraft Planned Maint [GEOGRAPHIC_DATA…" at bounding box center [518, 330] width 1037 height 645
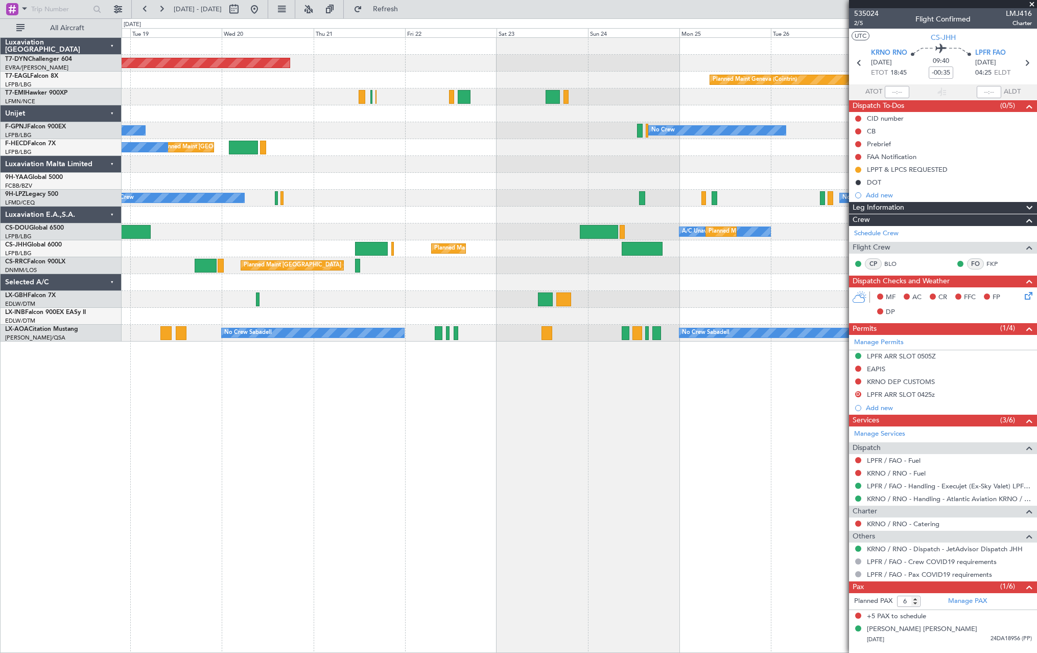
click at [834, 255] on div "Planned Maint [GEOGRAPHIC_DATA]-[GEOGRAPHIC_DATA] Planned Maint Geneva ([GEOGRA…" at bounding box center [579, 190] width 915 height 304
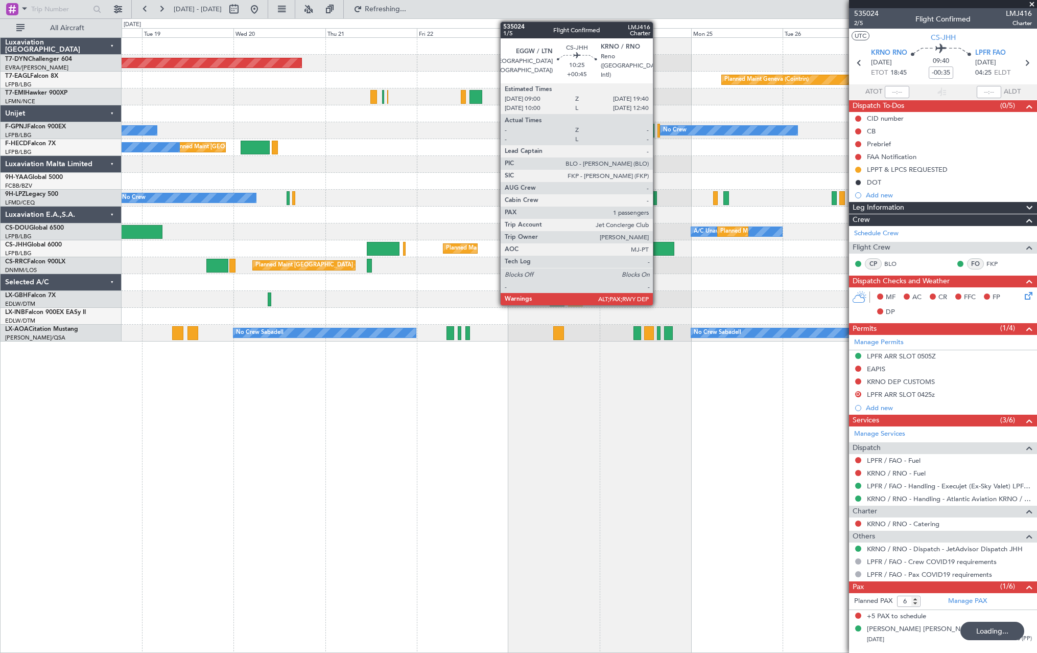
click at [658, 245] on div at bounding box center [654, 249] width 41 height 14
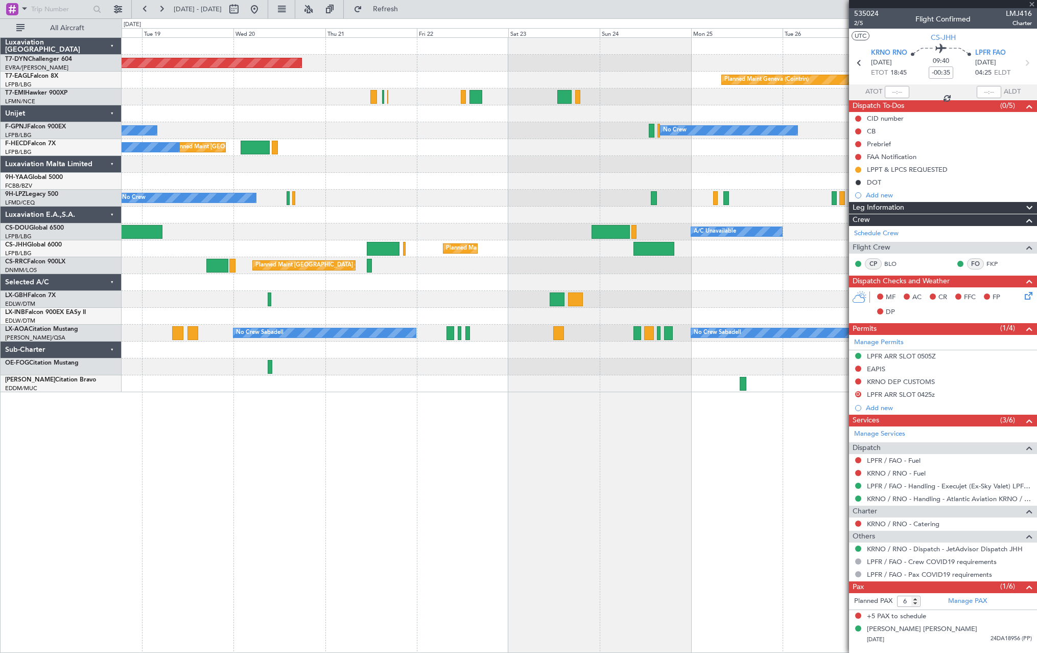
type input "+00:45"
type input "10"
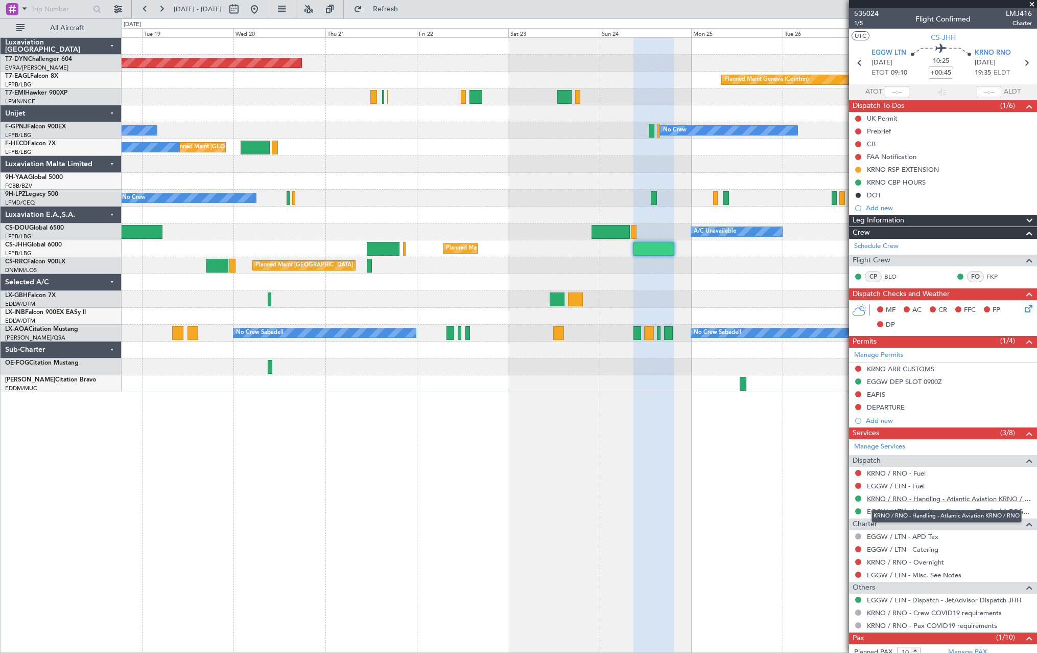
click at [889, 496] on link "KRNO / RNO - Handling - Atlantic Aviation KRNO / RNO" at bounding box center [949, 498] width 165 height 9
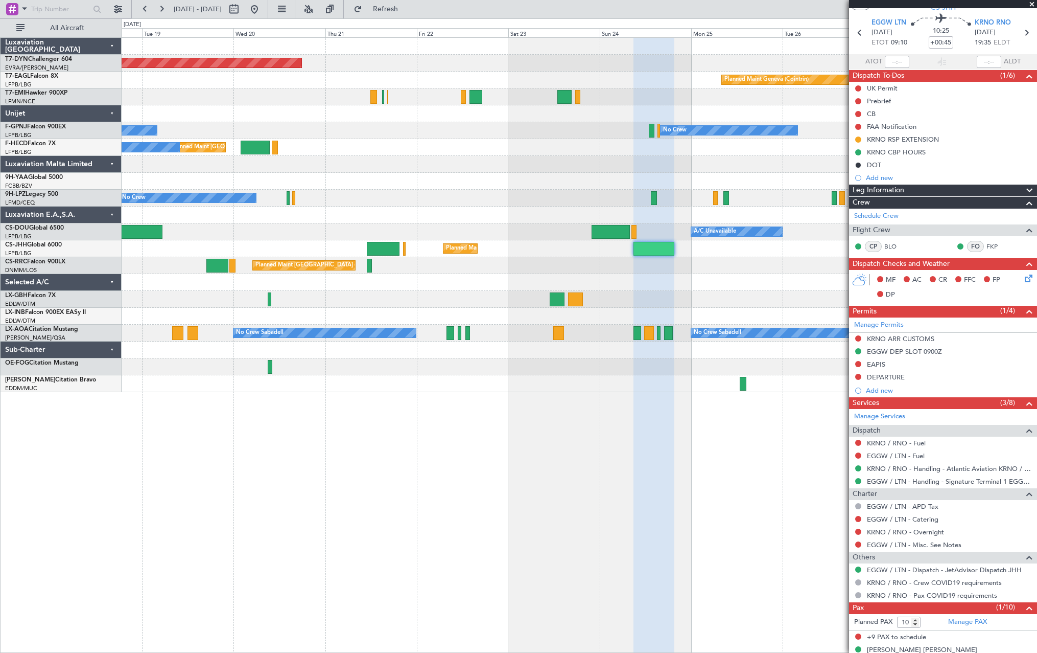
scroll to position [43, 0]
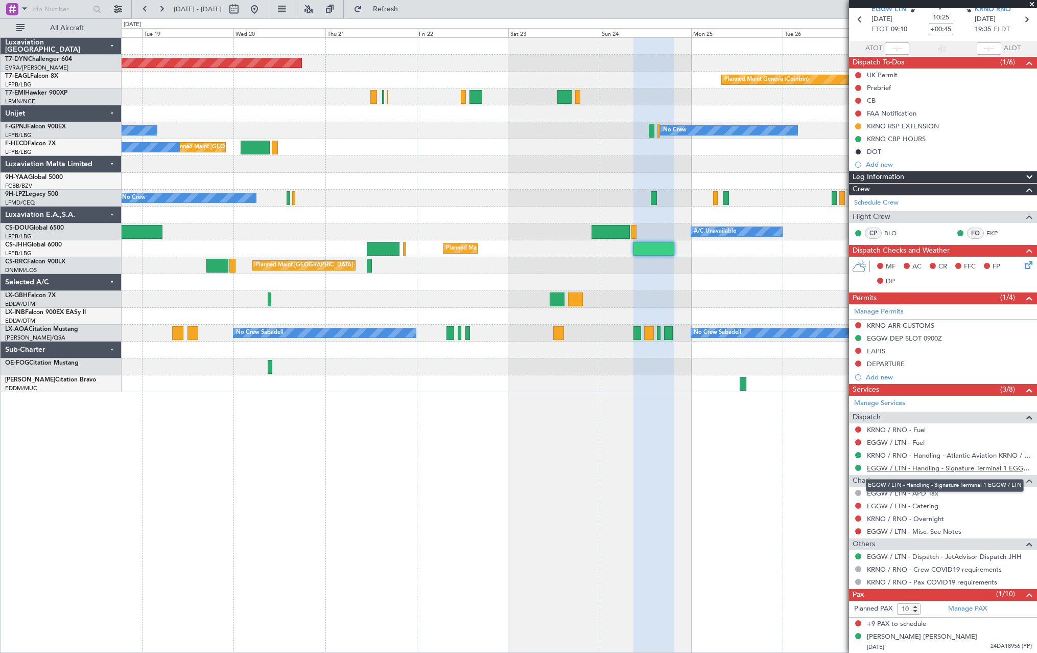
click at [929, 469] on link "EGGW / LTN - Handling - Signature Terminal 1 EGGW / LTN" at bounding box center [949, 468] width 165 height 9
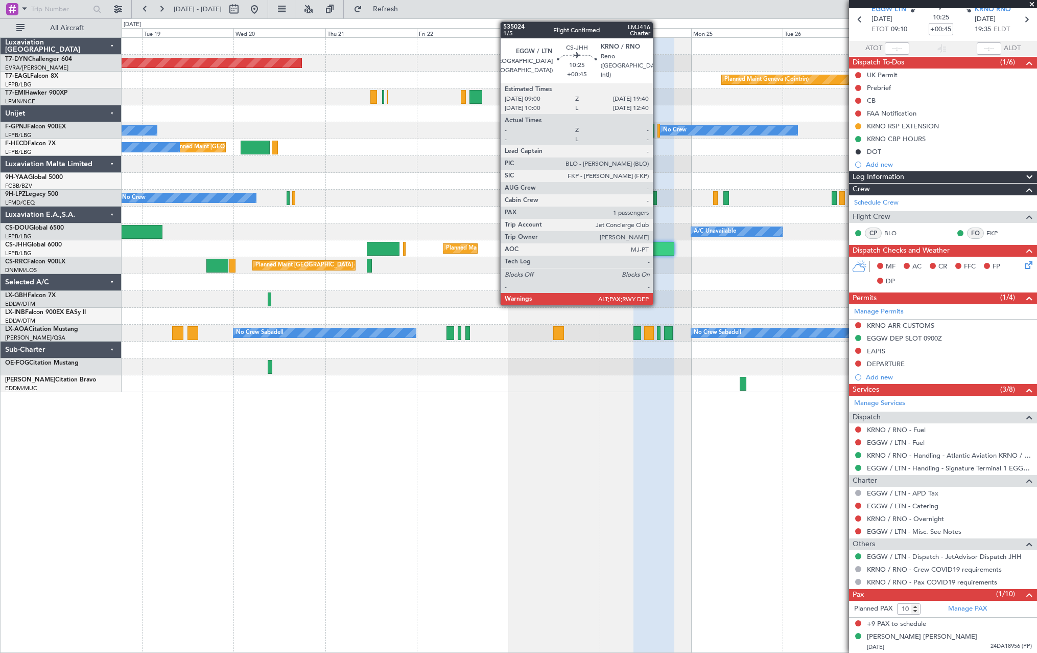
click at [658, 248] on div at bounding box center [654, 249] width 41 height 14
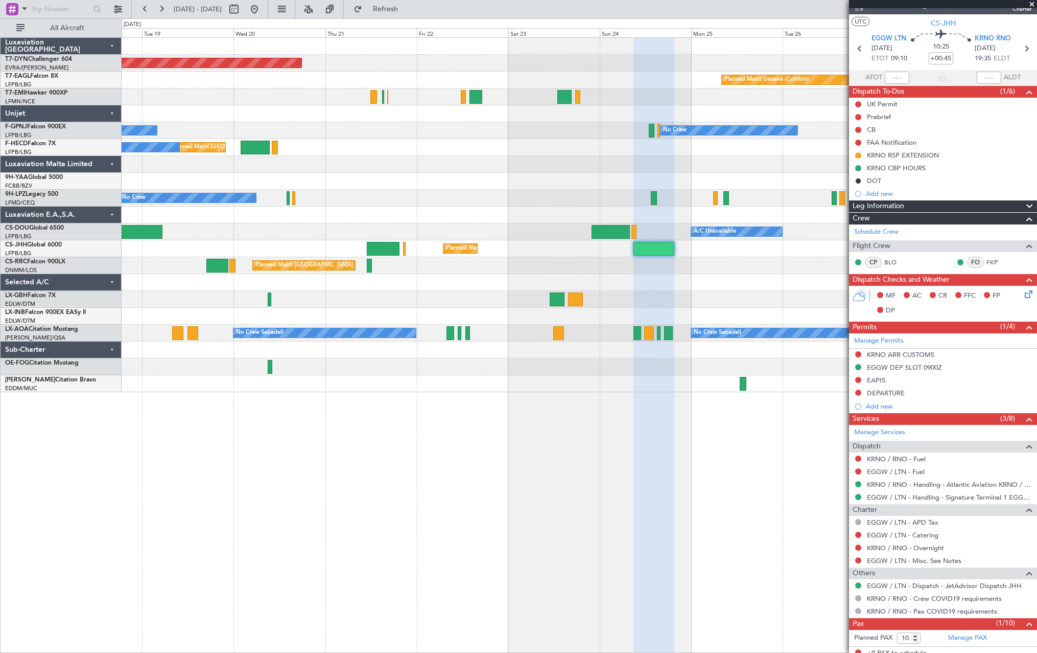
scroll to position [0, 0]
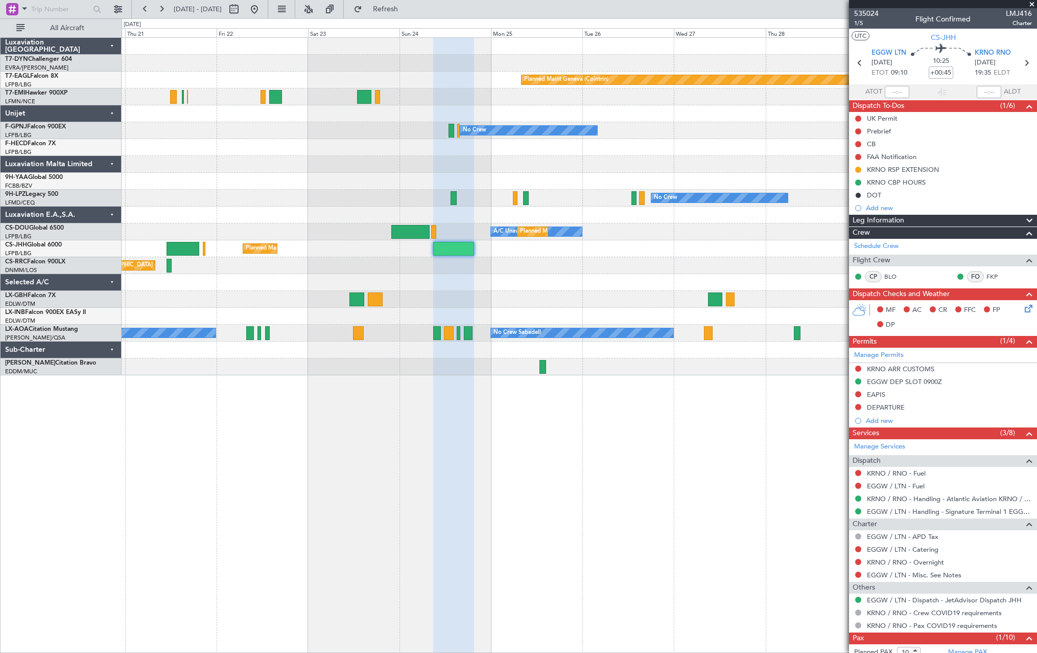
click at [893, 214] on fb-app "[DATE] - [DATE] Refresh Quick Links All Aircraft Planned Maint [GEOGRAPHIC_DATA…" at bounding box center [518, 330] width 1037 height 645
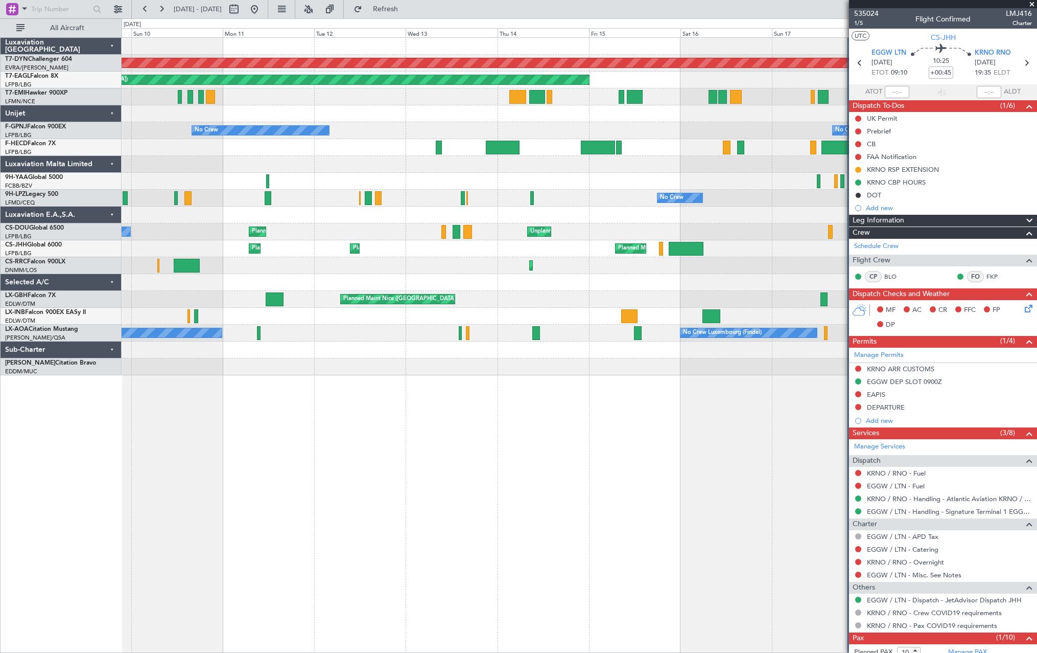
click at [916, 192] on fb-app "[DATE] - [DATE] Refresh Quick Links All Aircraft Planned Maint [GEOGRAPHIC_DATA…" at bounding box center [518, 330] width 1037 height 645
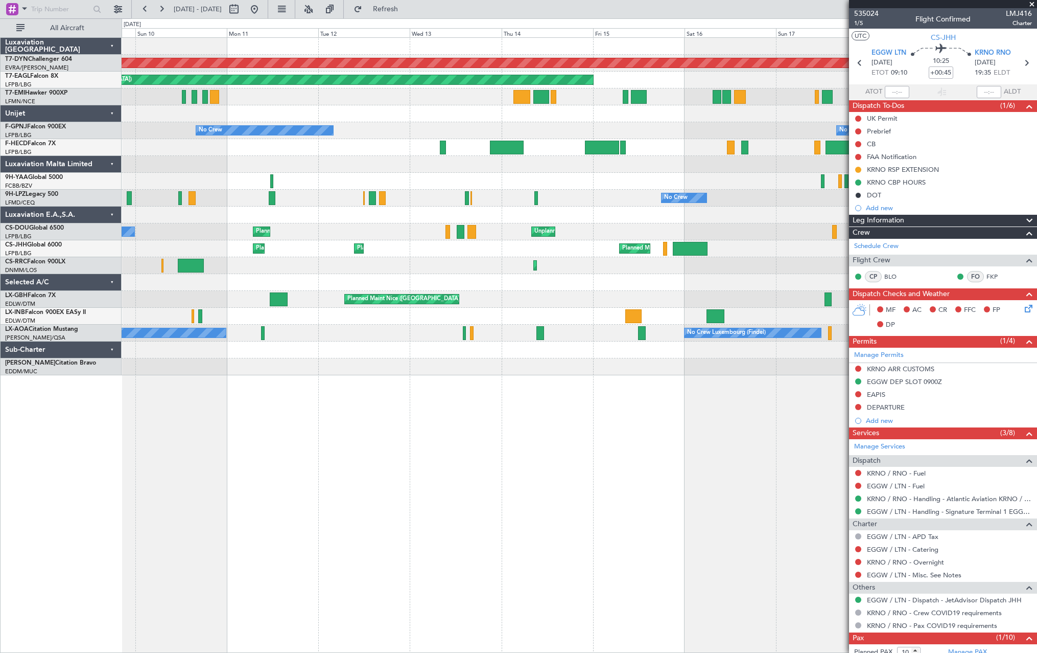
click at [915, 171] on fb-app "[DATE] - [DATE] Refresh Quick Links All Aircraft Planned Maint [GEOGRAPHIC_DATA…" at bounding box center [518, 330] width 1037 height 645
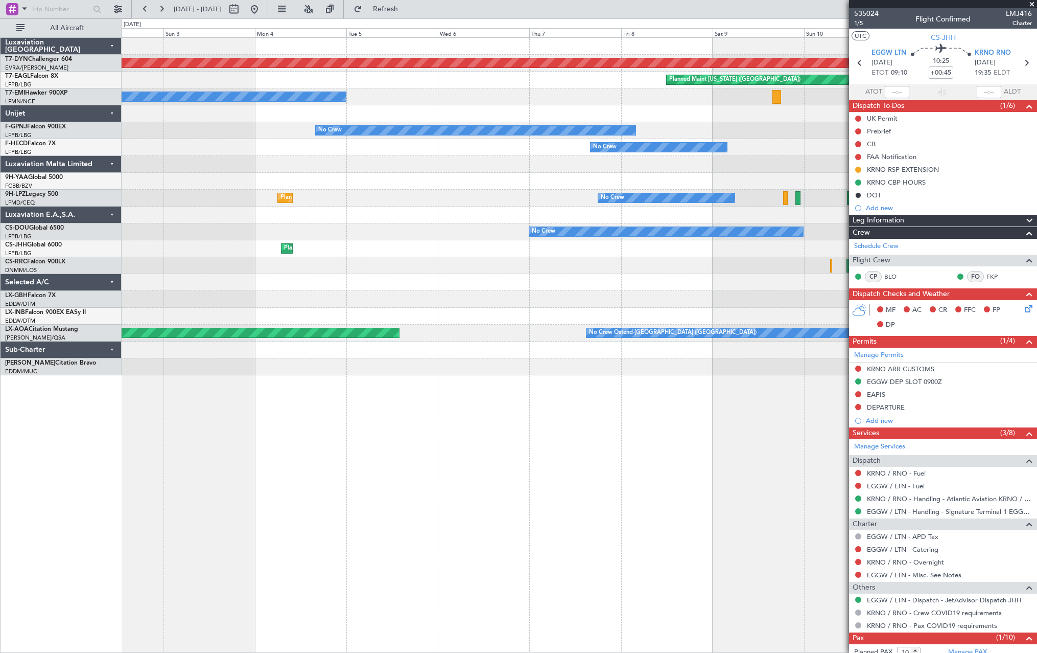
click at [531, 221] on div "Planned Maint [GEOGRAPHIC_DATA]-[GEOGRAPHIC_DATA] Planned Maint [US_STATE] ([GE…" at bounding box center [579, 206] width 915 height 337
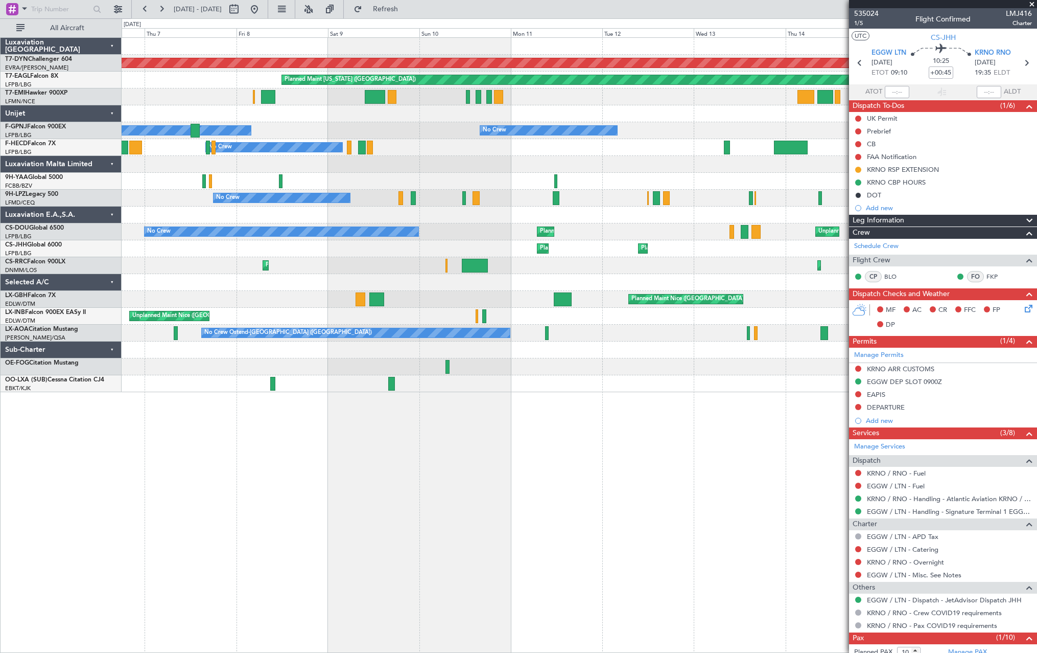
click at [379, 264] on div "Planned Maint Lagos ([PERSON_NAME]) Planned Maint Larnaca ([GEOGRAPHIC_DATA])" at bounding box center [579, 265] width 915 height 17
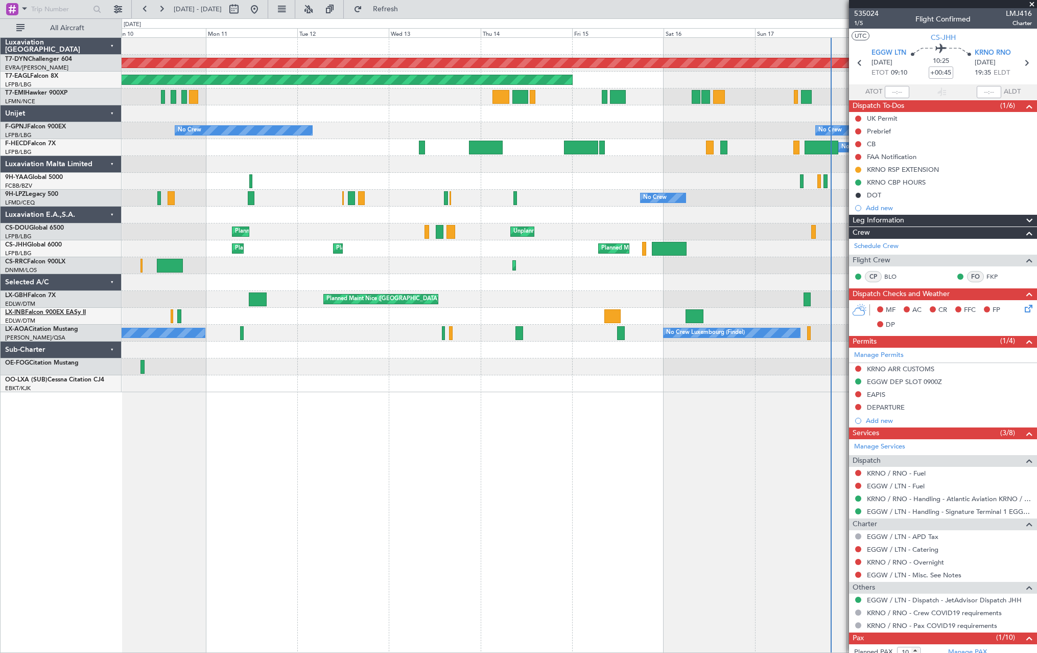
click at [87, 313] on div "Planned Maint [GEOGRAPHIC_DATA]-[GEOGRAPHIC_DATA] Planned Maint [US_STATE] ([GE…" at bounding box center [518, 335] width 1037 height 634
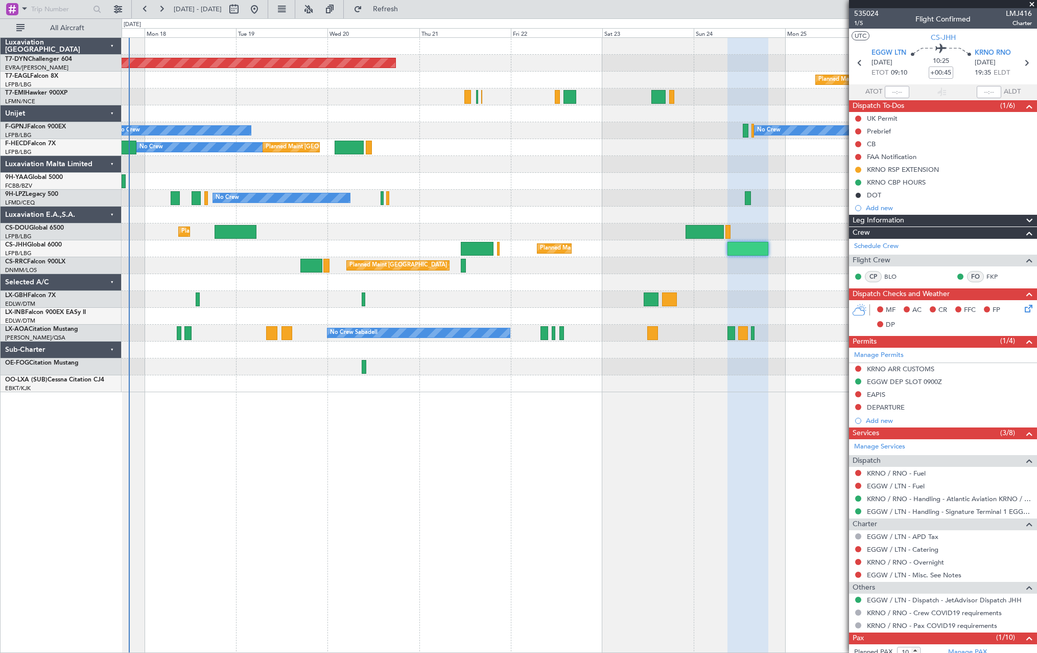
click at [258, 309] on div "Planned Maint [GEOGRAPHIC_DATA]-[GEOGRAPHIC_DATA] Planned Maint Geneva ([GEOGRA…" at bounding box center [579, 215] width 915 height 354
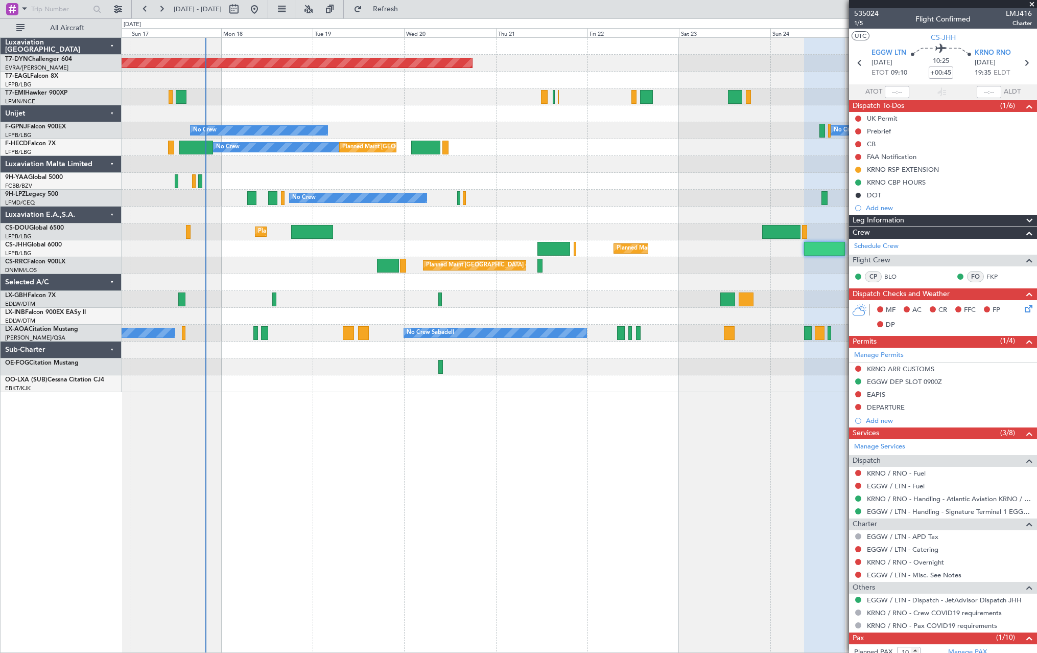
click at [499, 283] on div "Planned Maint [GEOGRAPHIC_DATA]-[GEOGRAPHIC_DATA] Planned Maint Geneva ([GEOGRA…" at bounding box center [579, 215] width 915 height 354
click at [565, 251] on div "Planned Maint [GEOGRAPHIC_DATA] ([GEOGRAPHIC_DATA]) Planned Maint [GEOGRAPHIC_D…" at bounding box center [579, 248] width 915 height 17
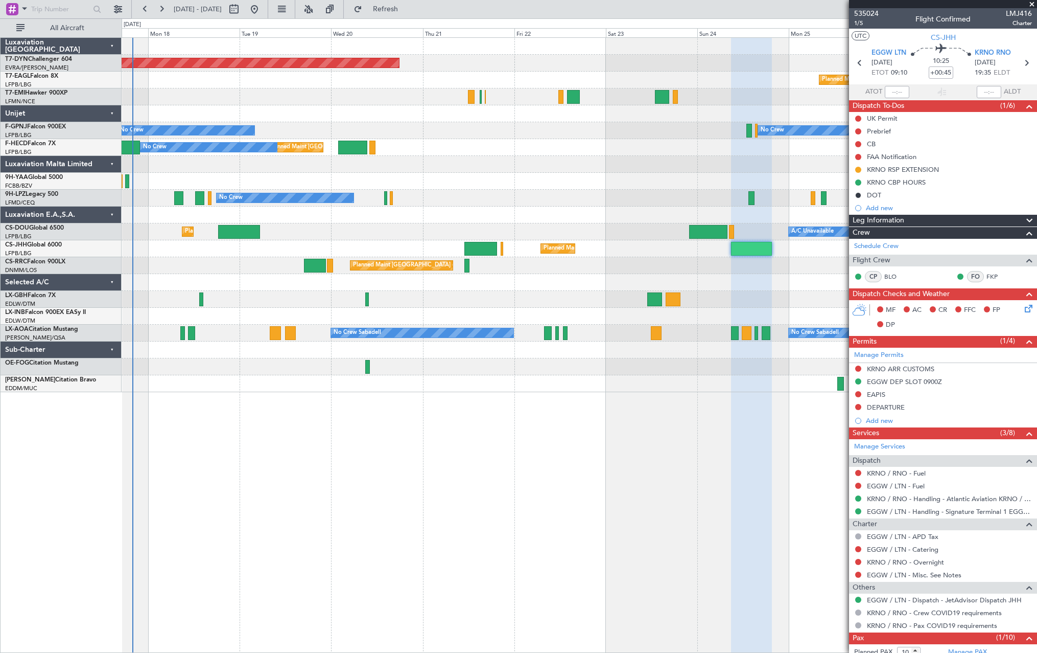
click at [610, 170] on div "Planned Maint [GEOGRAPHIC_DATA]-[GEOGRAPHIC_DATA] Planned Maint Geneva ([GEOGRA…" at bounding box center [579, 215] width 915 height 354
click at [455, 180] on div at bounding box center [579, 181] width 915 height 17
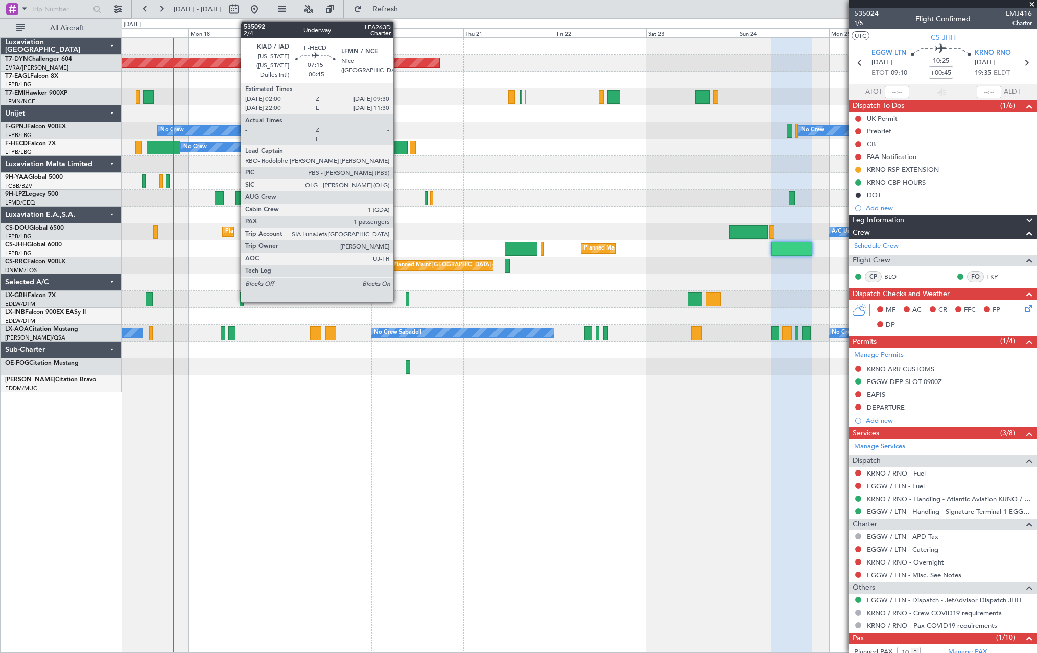
click at [398, 147] on div at bounding box center [393, 148] width 29 height 14
type input "-00:45"
type input "1"
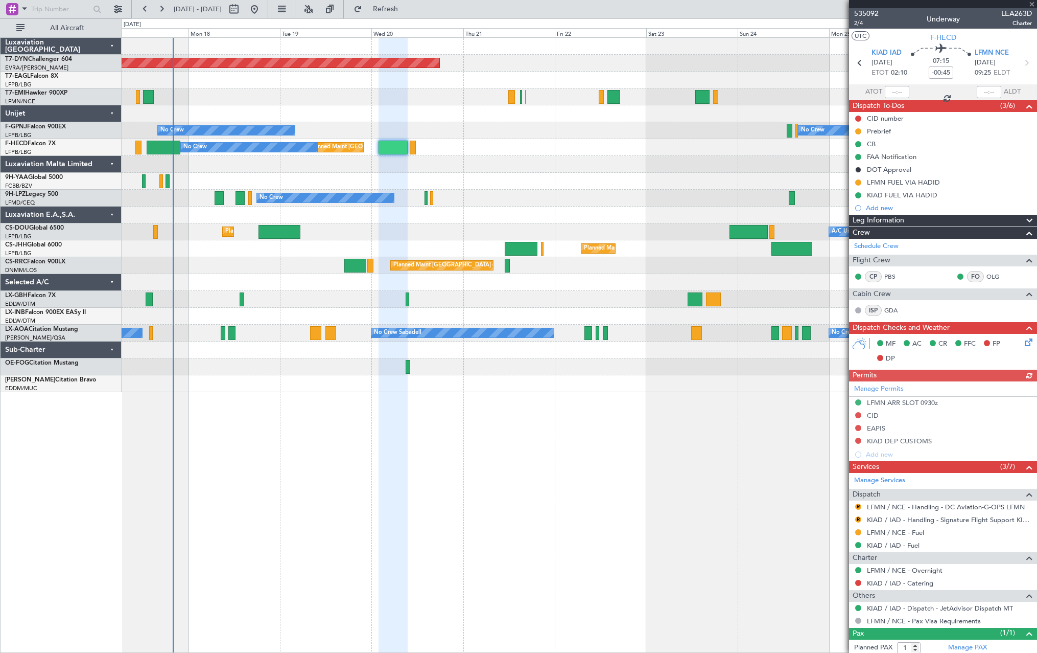
scroll to position [26, 0]
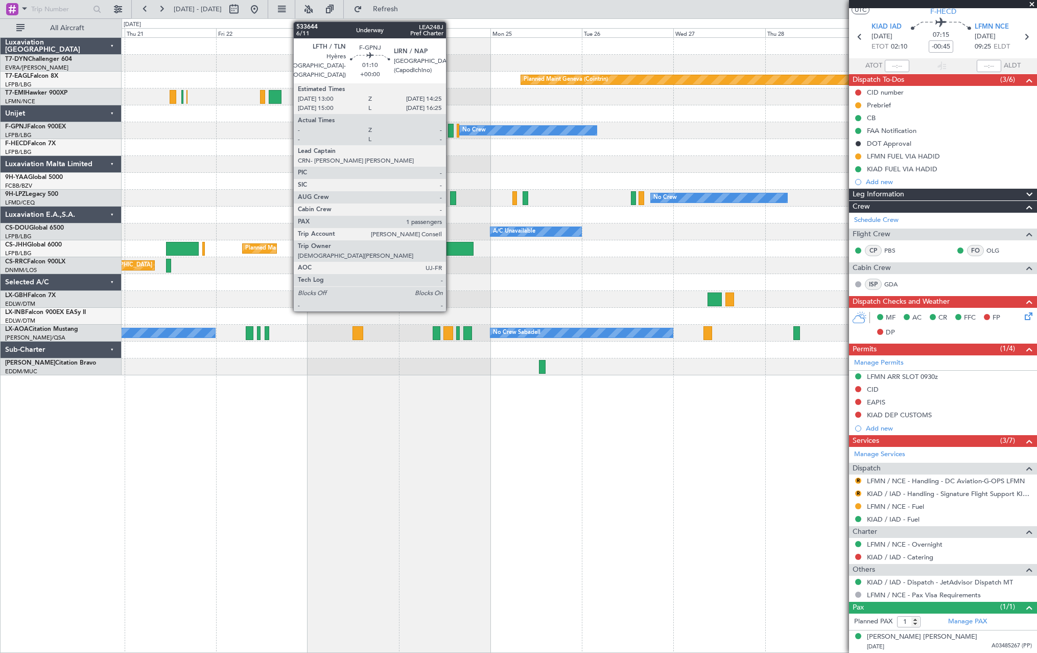
click at [451, 129] on div at bounding box center [451, 131] width 6 height 14
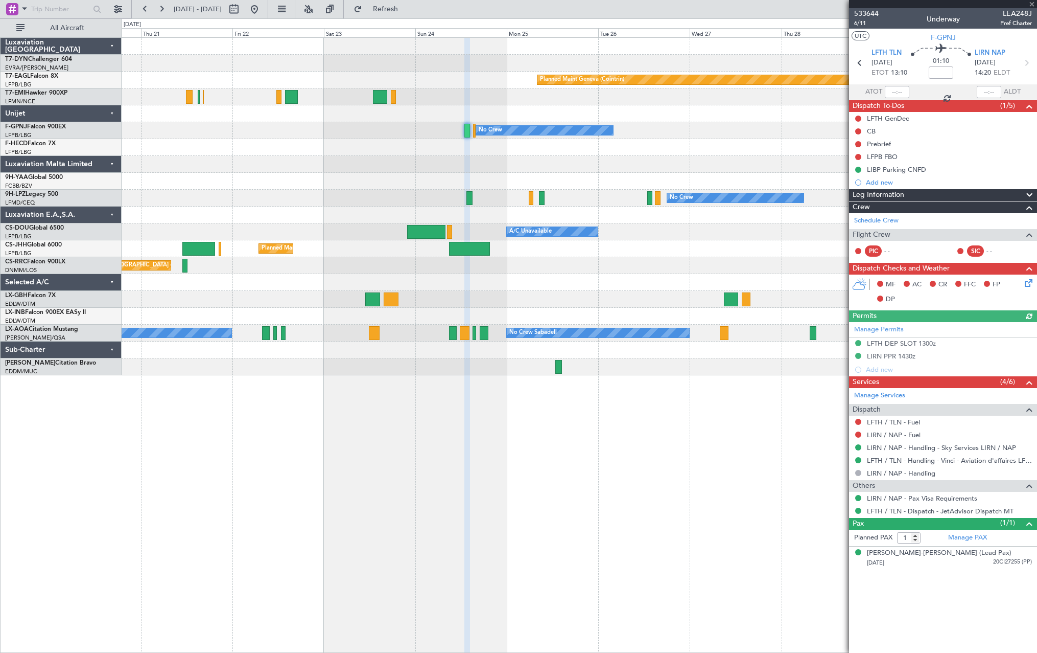
click at [391, 187] on div at bounding box center [579, 181] width 915 height 17
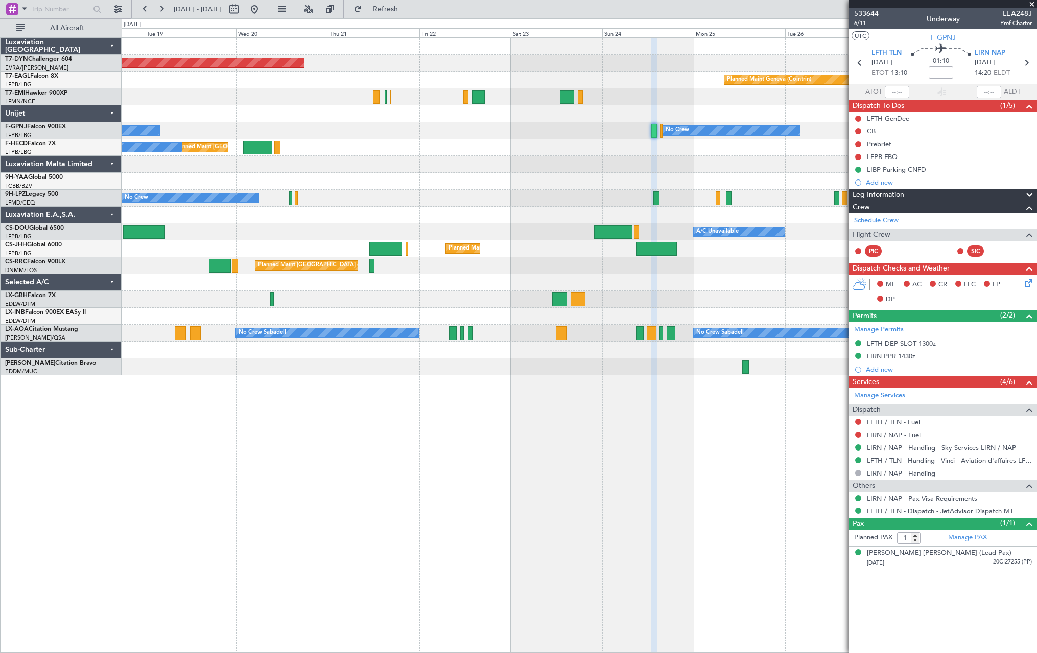
click at [663, 215] on div "Planned Maint [GEOGRAPHIC_DATA]-[GEOGRAPHIC_DATA] Planned Maint Geneva ([GEOGRA…" at bounding box center [579, 206] width 915 height 337
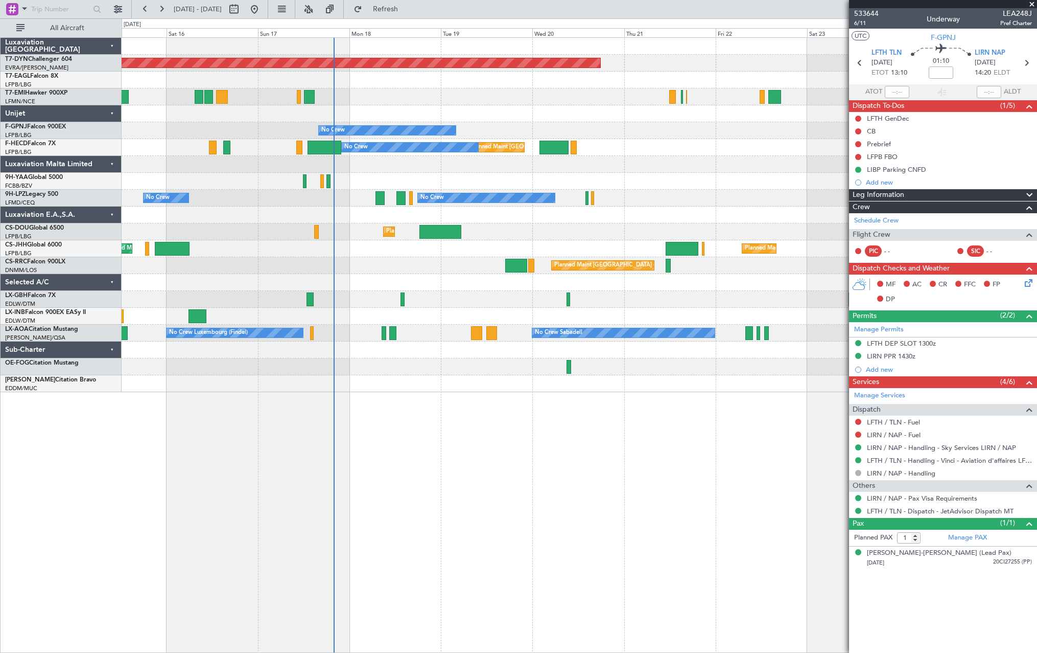
click at [766, 234] on div "Planned Maint [GEOGRAPHIC_DATA]-[GEOGRAPHIC_DATA] Planned Maint Geneva ([GEOGRA…" at bounding box center [579, 215] width 915 height 354
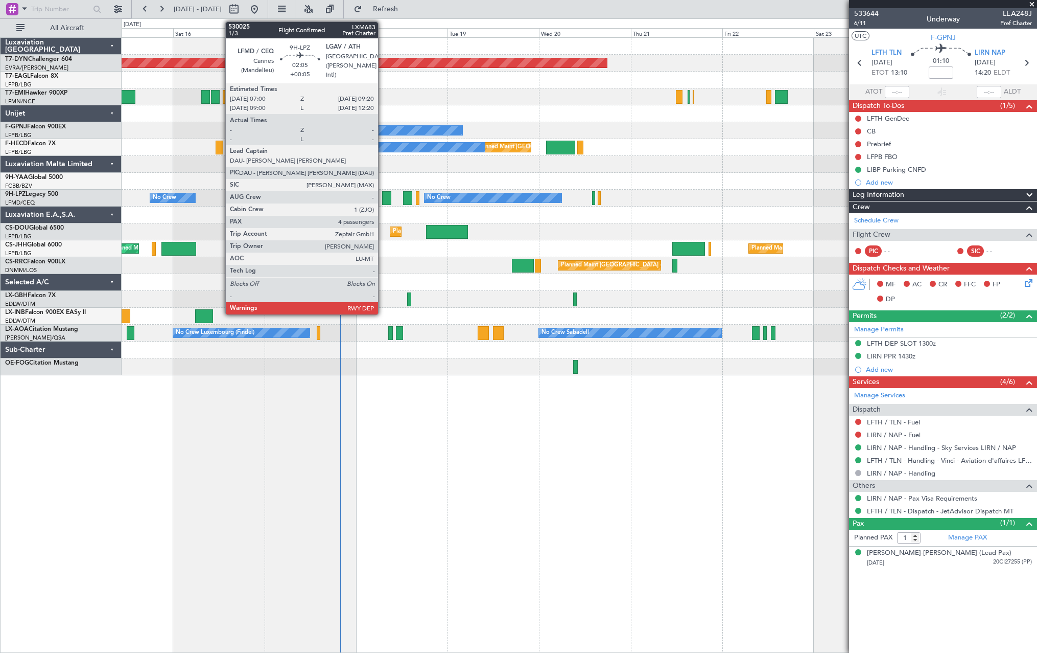
click at [384, 194] on div at bounding box center [386, 198] width 9 height 14
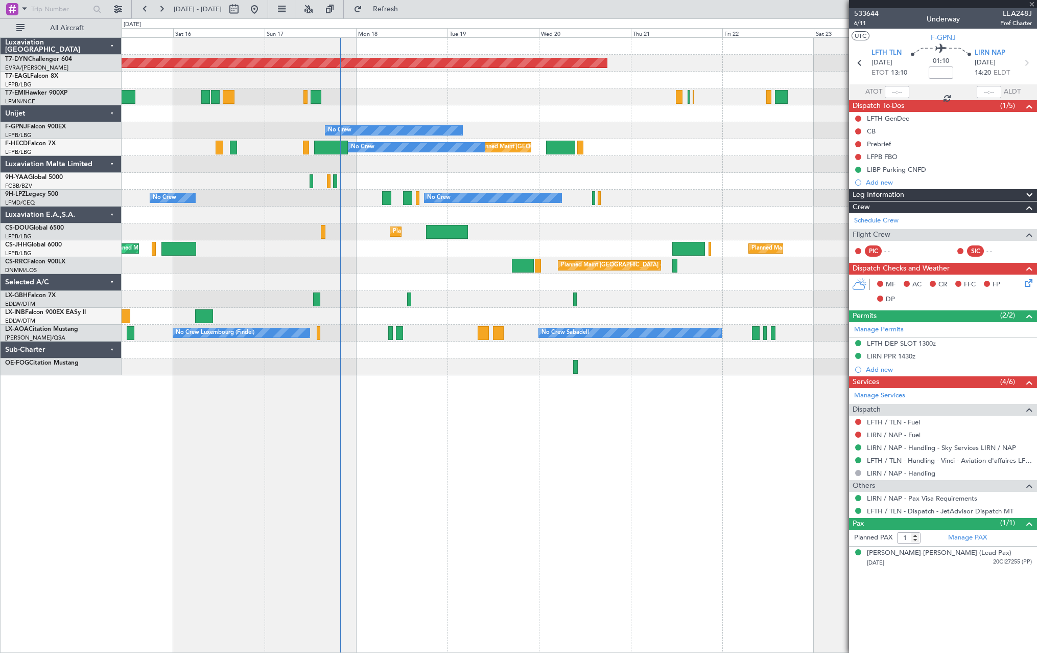
type input "+00:05"
type input "4"
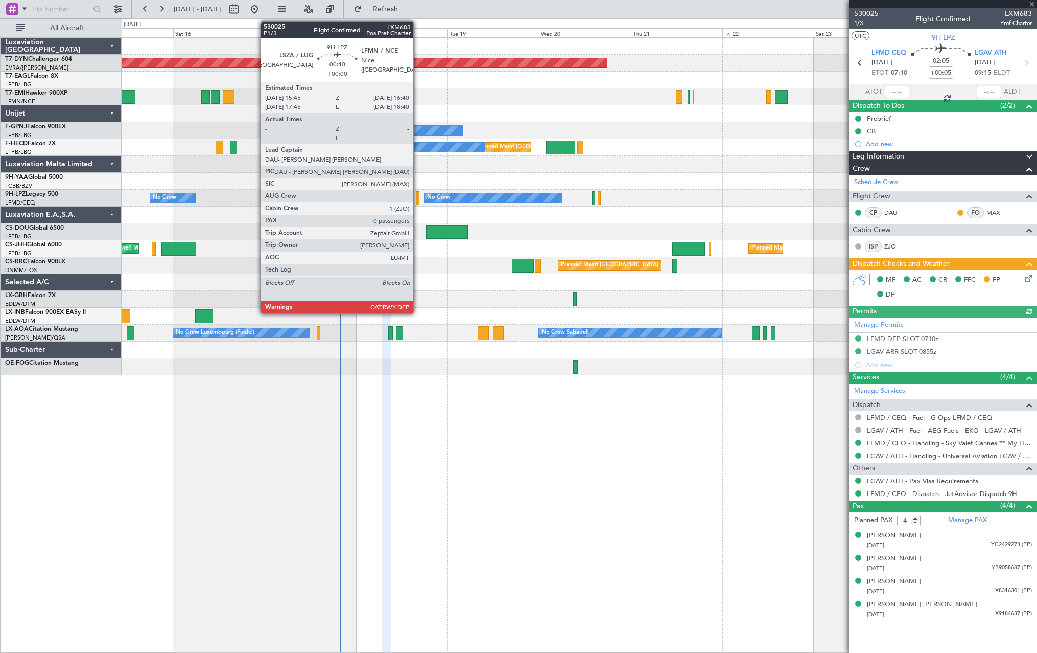
click at [418, 198] on div at bounding box center [418, 198] width 4 height 14
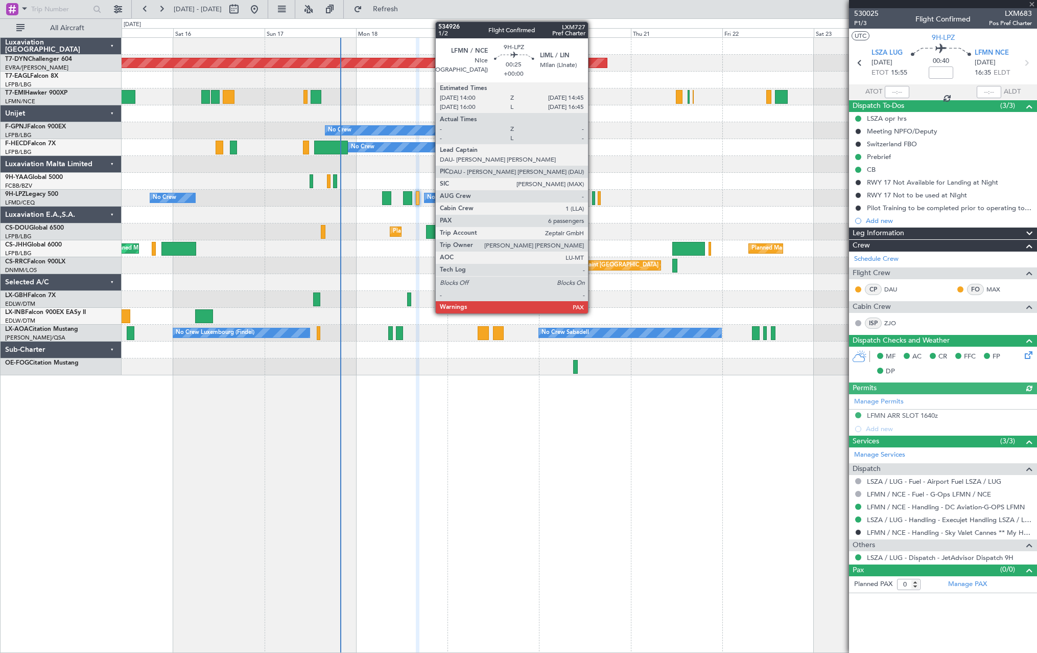
click at [593, 197] on div at bounding box center [593, 198] width 3 height 14
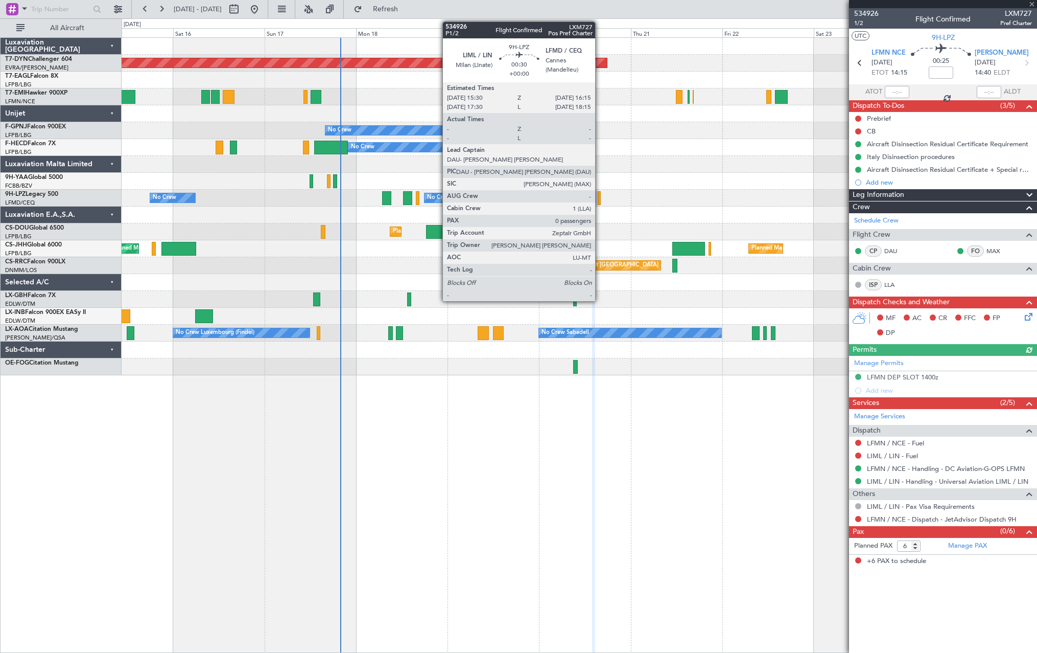
click at [600, 200] on div at bounding box center [599, 198] width 3 height 14
type input "0"
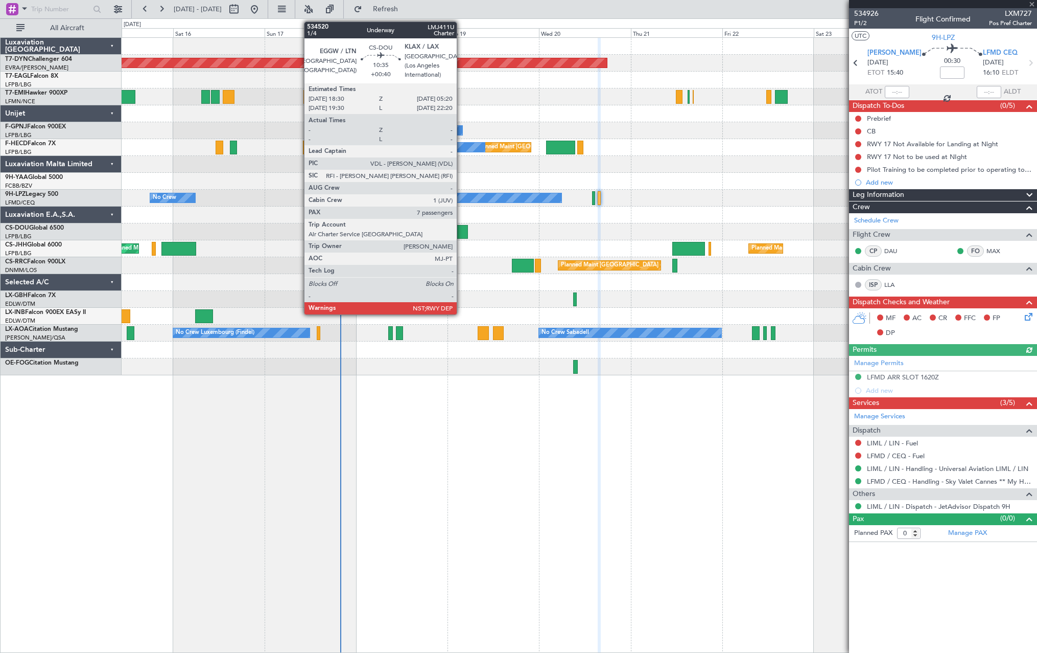
click at [462, 229] on div at bounding box center [446, 232] width 41 height 14
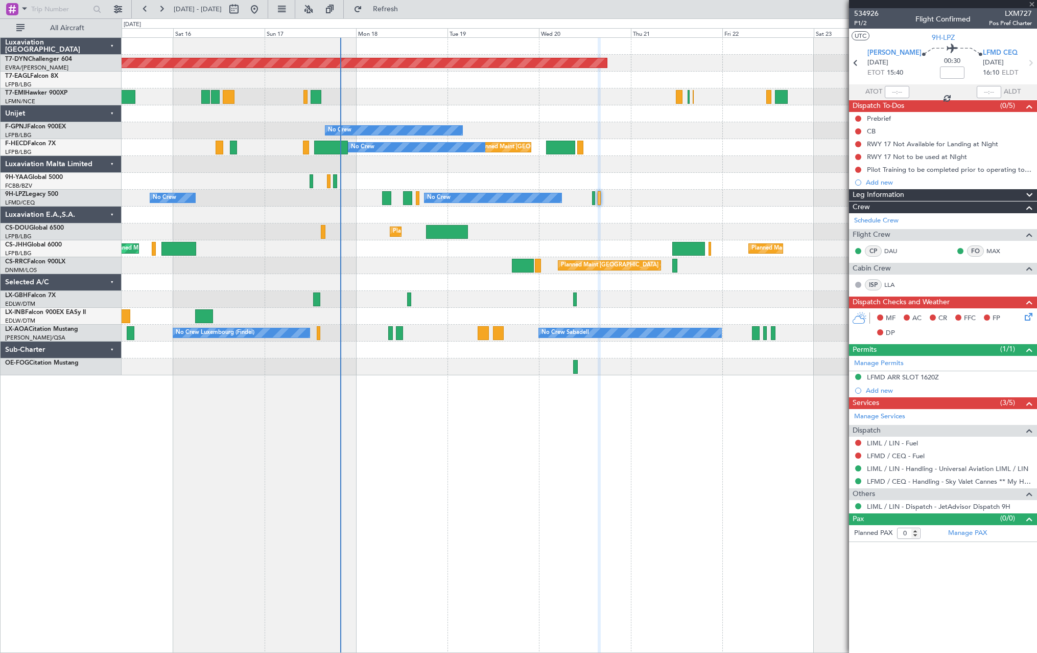
type input "+00:40"
type input "7"
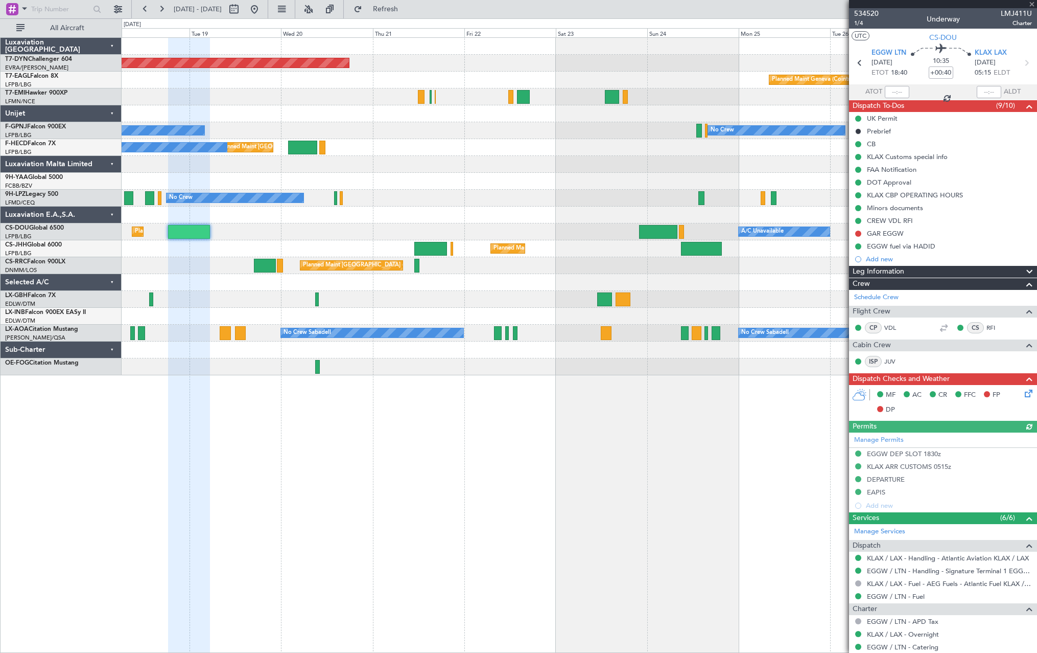
click at [289, 261] on div "Planned Maint [GEOGRAPHIC_DATA]-[GEOGRAPHIC_DATA] Planned Maint Geneva ([GEOGRA…" at bounding box center [579, 206] width 915 height 337
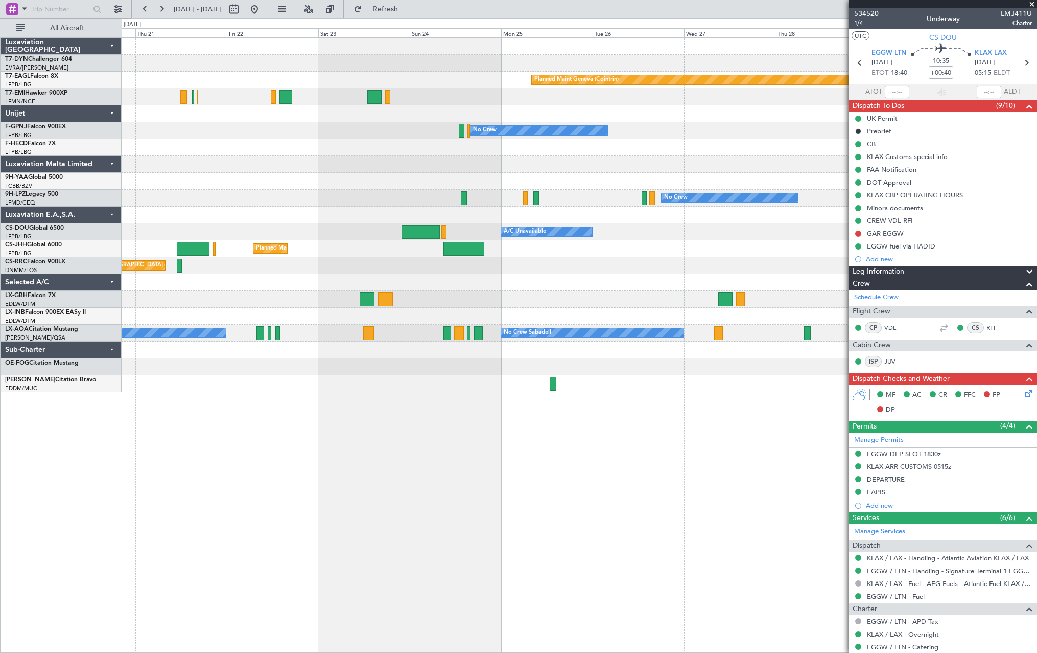
click at [407, 218] on div "Planned Maint [GEOGRAPHIC_DATA]-[GEOGRAPHIC_DATA] Planned Maint Geneva ([GEOGRA…" at bounding box center [579, 215] width 915 height 354
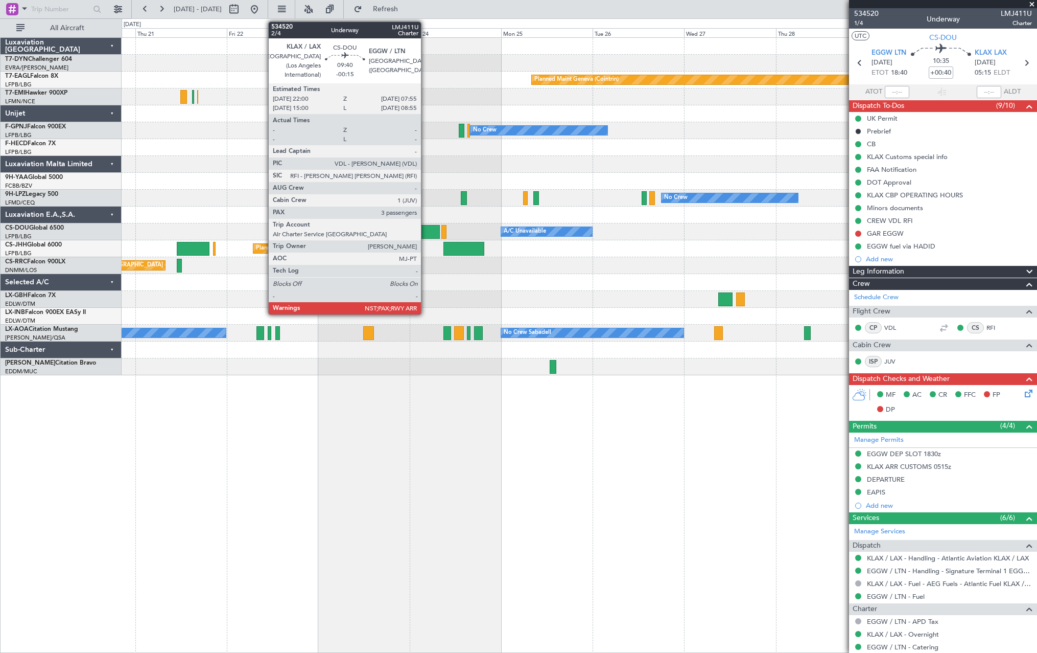
click at [426, 227] on div at bounding box center [421, 232] width 38 height 14
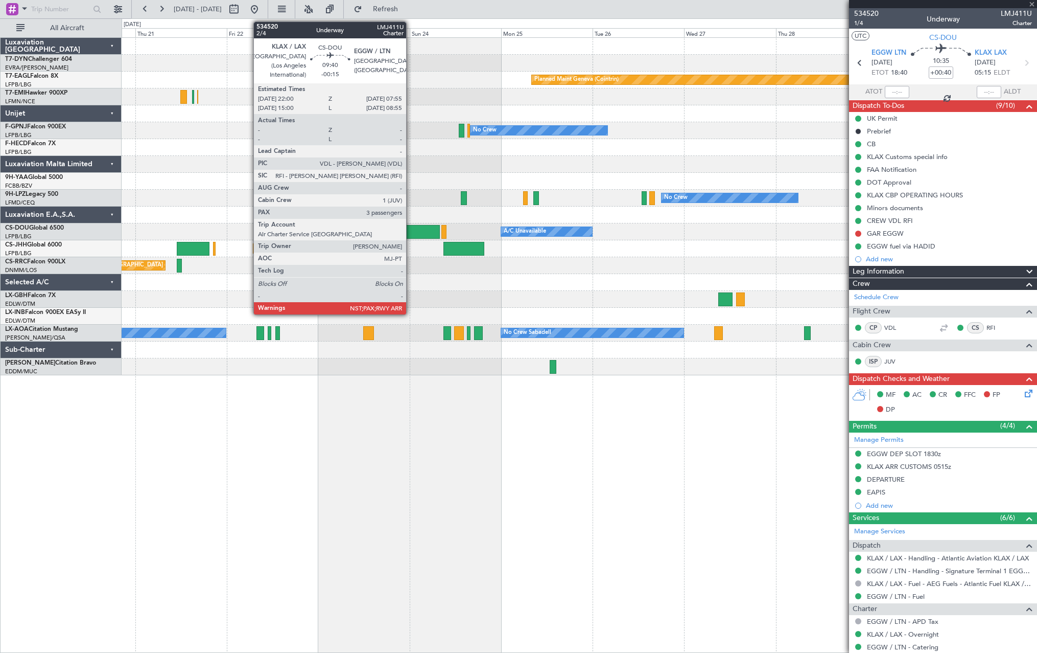
type input "-00:15"
type input "3"
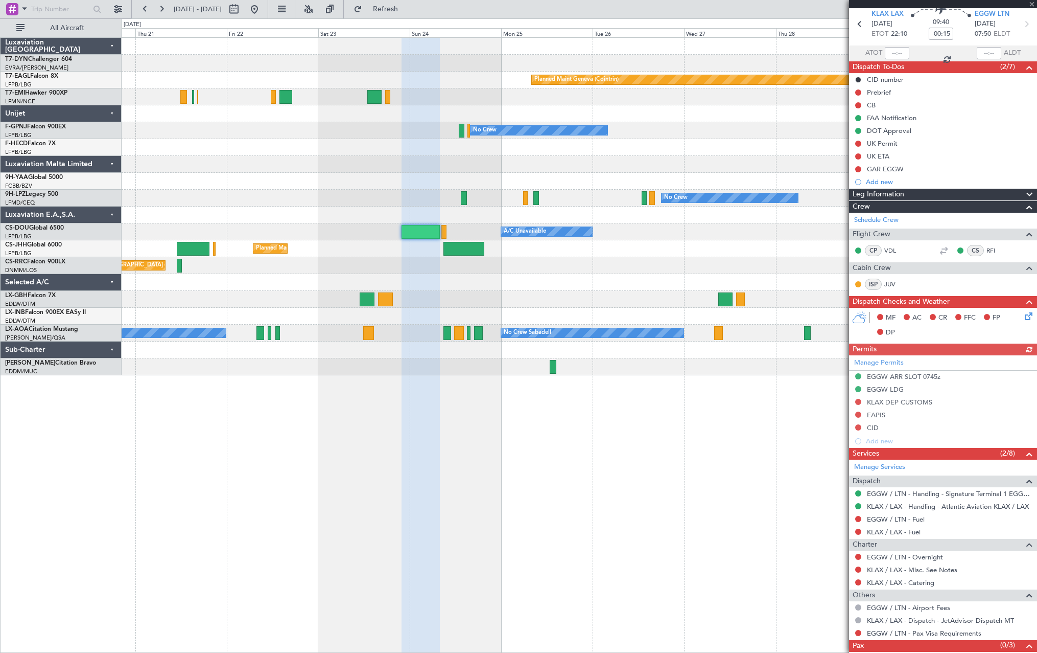
scroll to position [67, 0]
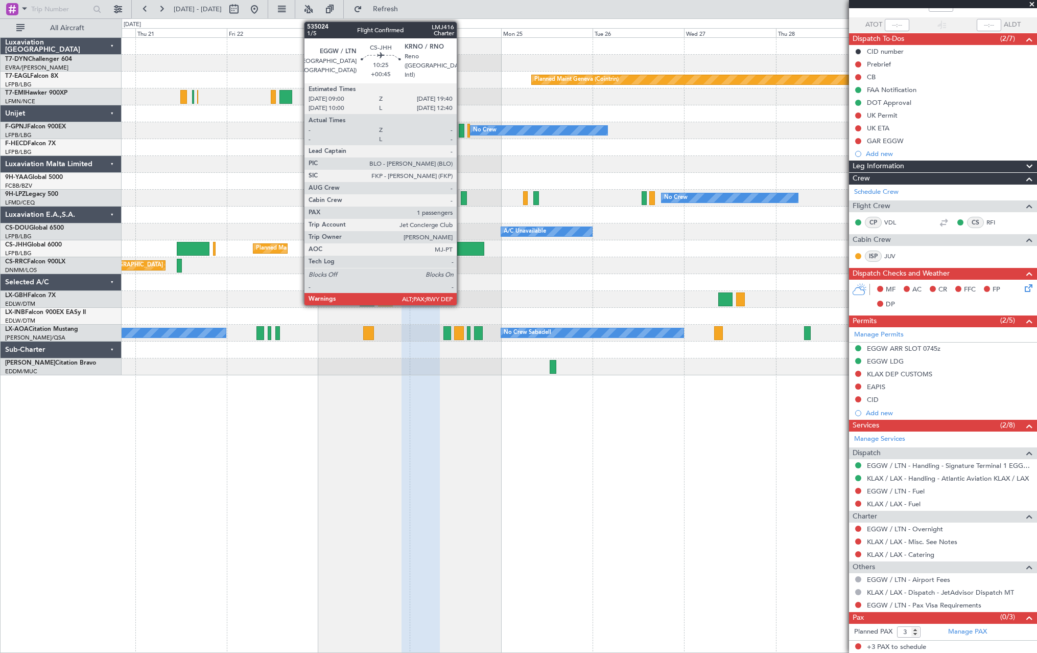
click at [462, 247] on div at bounding box center [464, 249] width 41 height 14
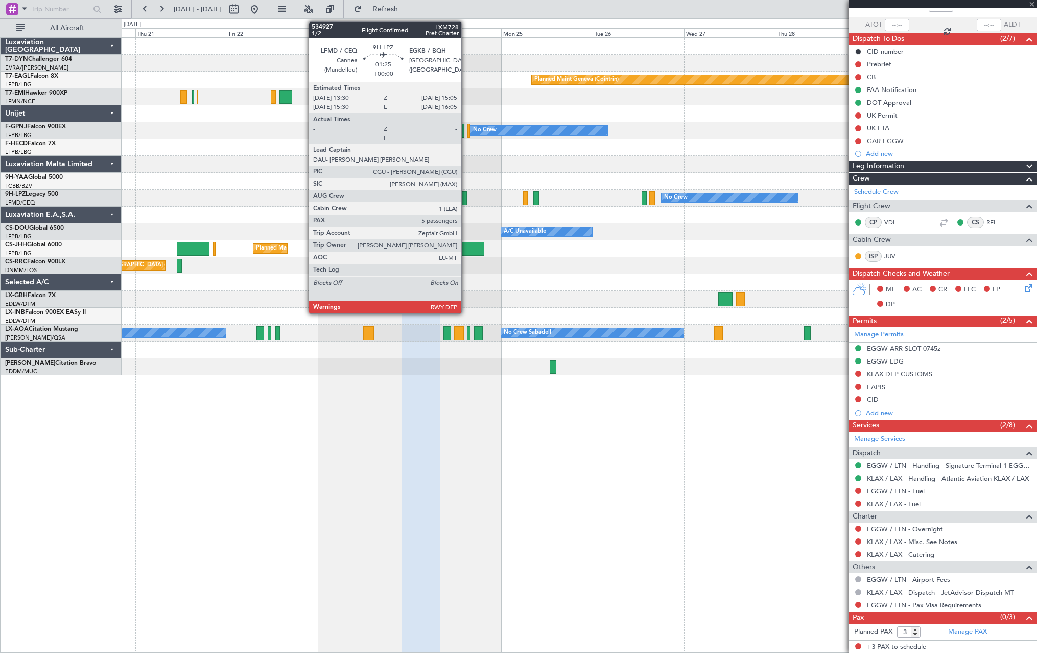
click at [466, 194] on div at bounding box center [464, 198] width 6 height 14
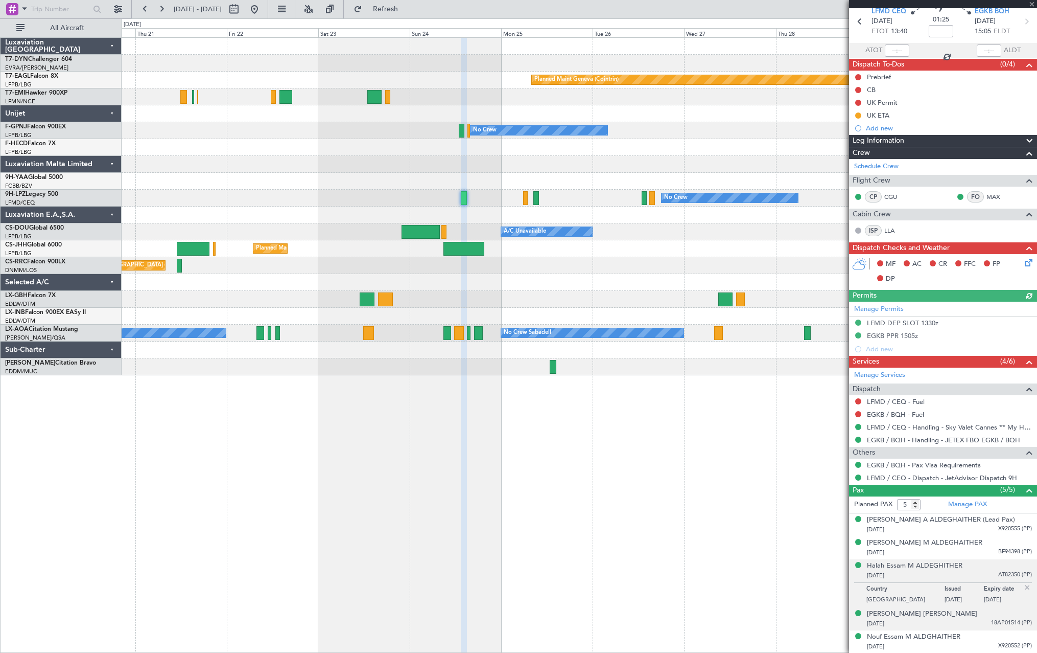
scroll to position [0, 0]
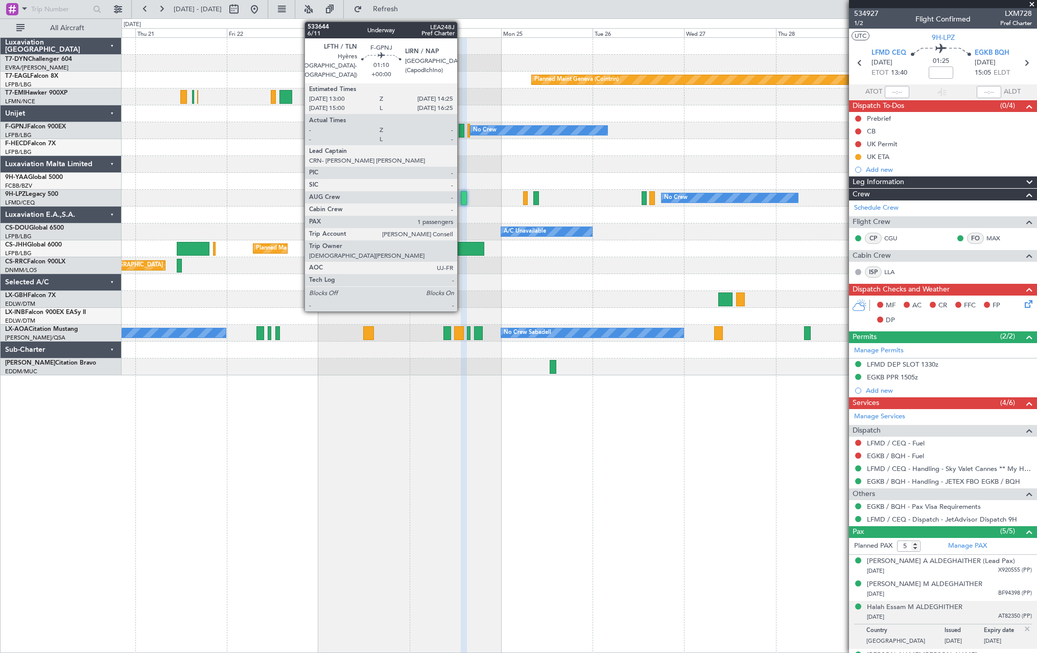
click at [462, 129] on div at bounding box center [462, 131] width 6 height 14
type input "1"
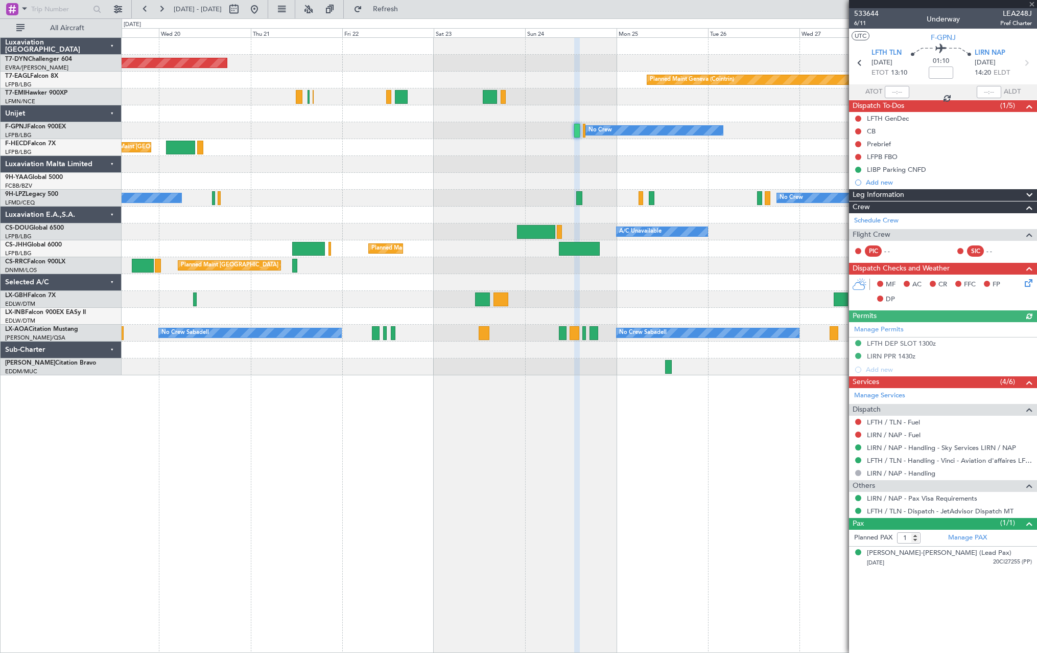
click at [378, 216] on div at bounding box center [579, 214] width 915 height 17
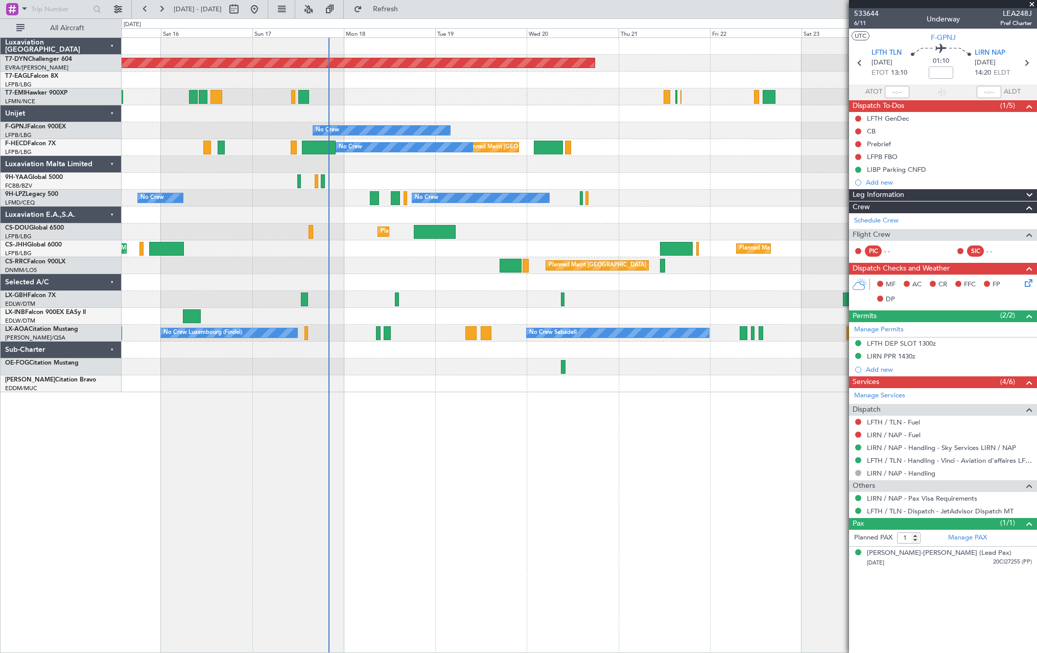
click at [777, 302] on div "Planned Maint [GEOGRAPHIC_DATA]-[GEOGRAPHIC_DATA] Planned Maint Geneva ([GEOGRA…" at bounding box center [579, 215] width 915 height 354
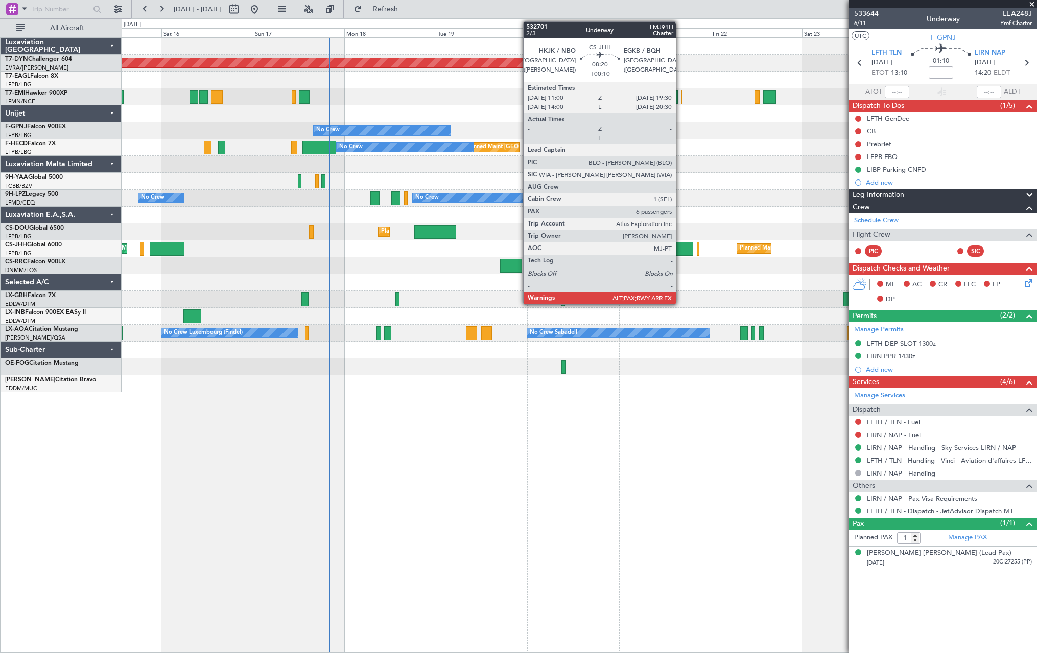
click at [681, 245] on div at bounding box center [677, 249] width 33 height 14
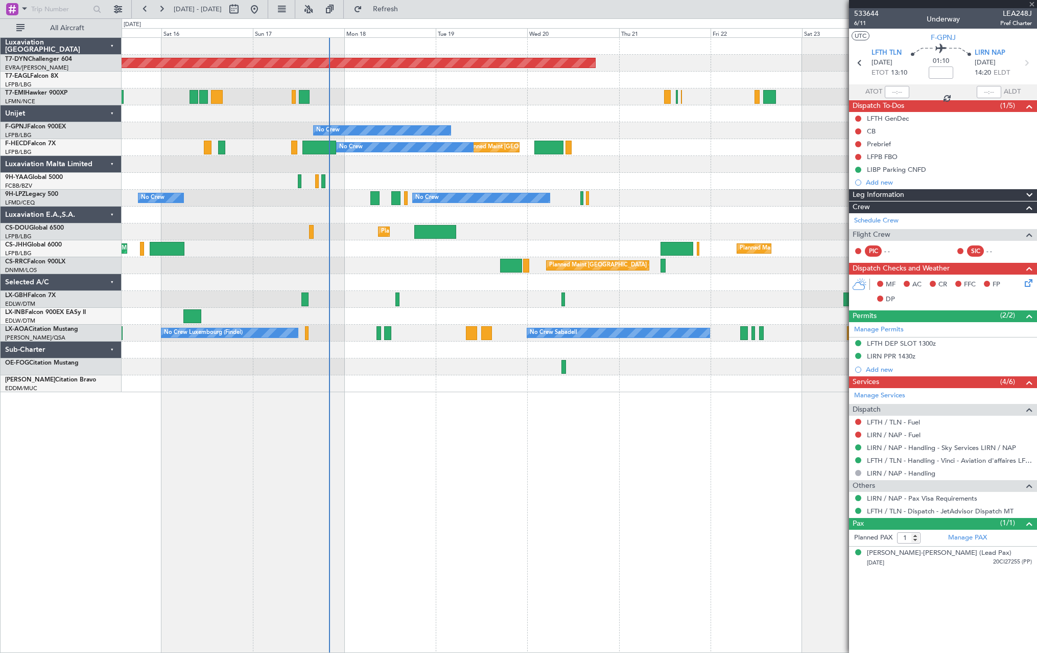
type input "+00:10"
type input "6"
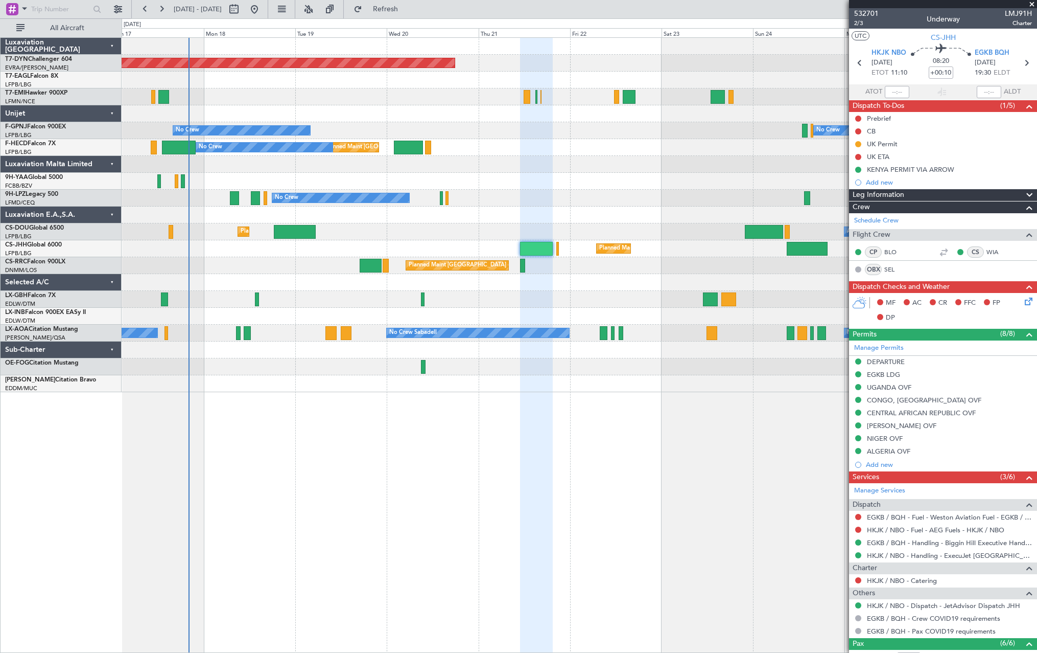
click at [587, 298] on div at bounding box center [579, 299] width 915 height 17
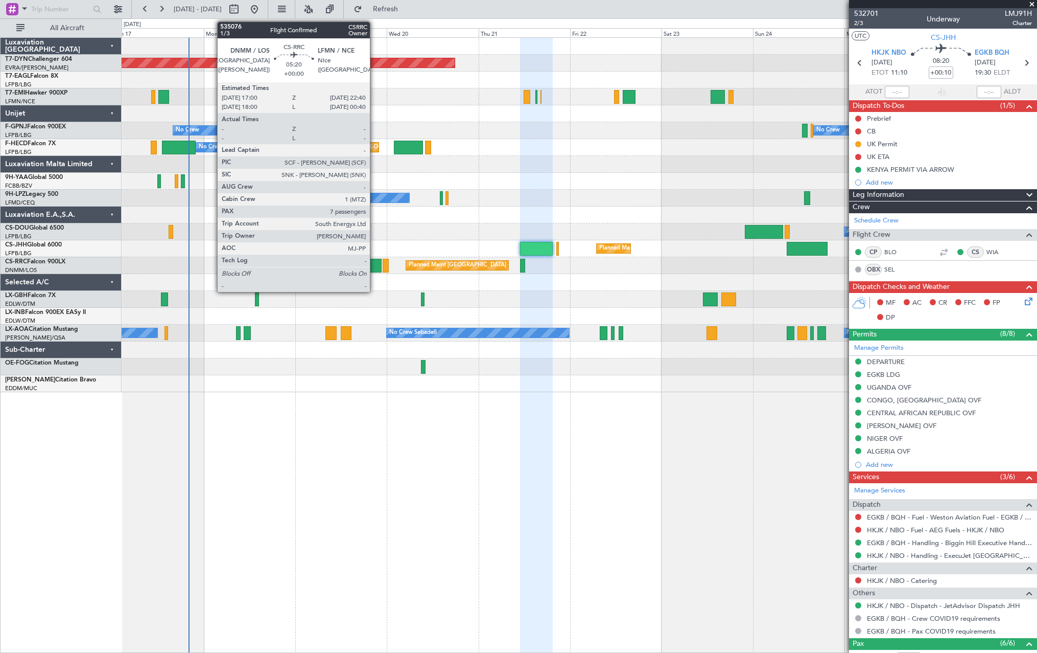
click at [375, 267] on div at bounding box center [371, 266] width 22 height 14
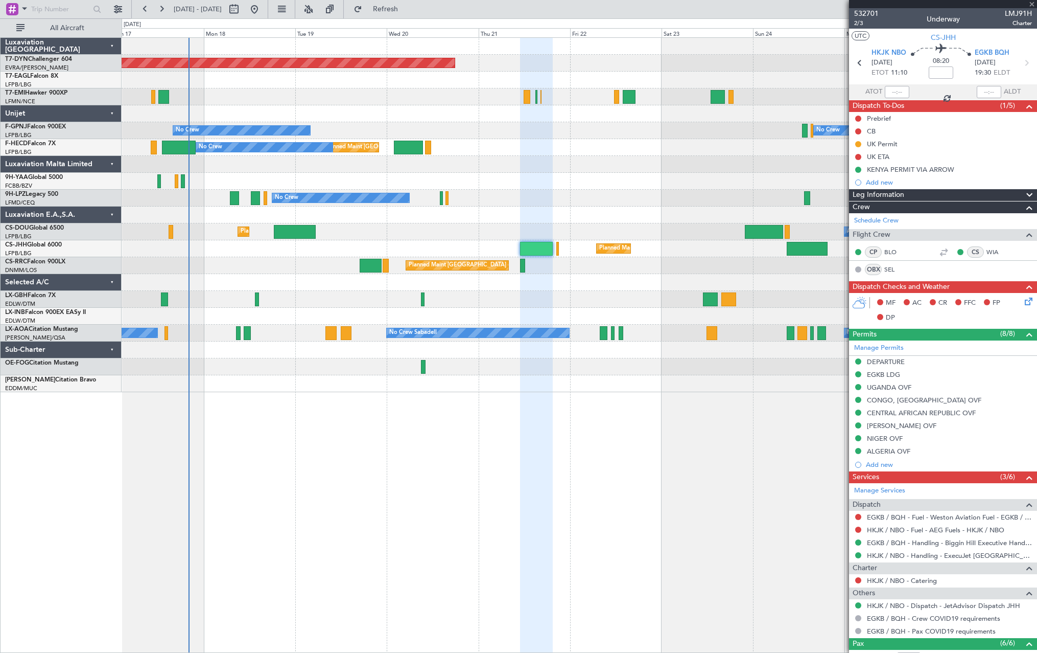
type input "7"
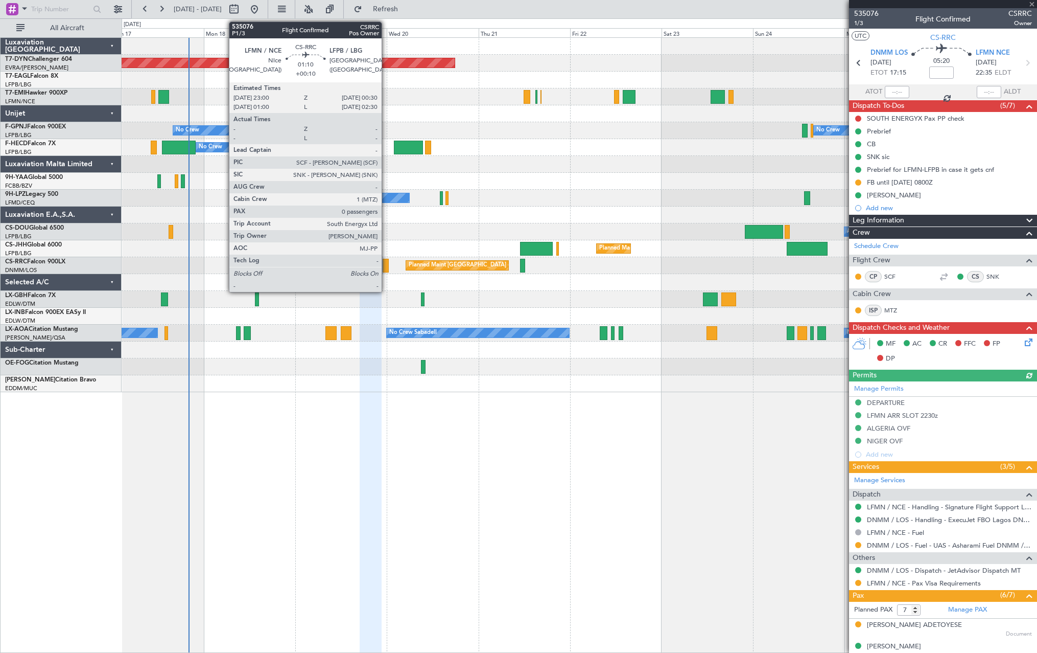
click at [386, 262] on div at bounding box center [386, 266] width 6 height 14
type input "+00:10"
type input "0"
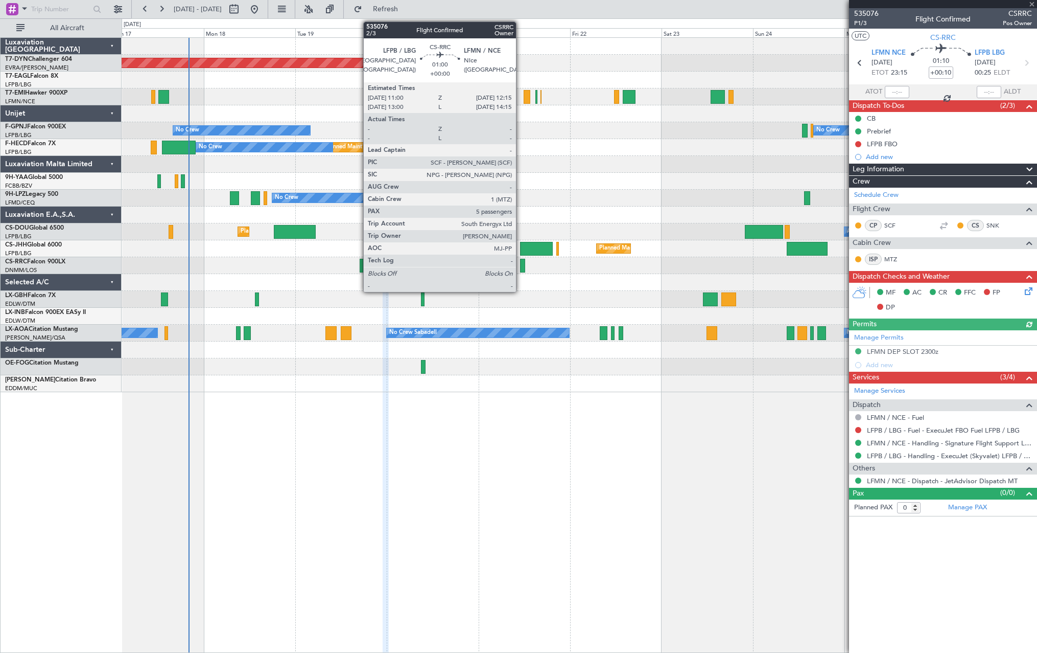
click at [521, 265] on div at bounding box center [522, 266] width 5 height 14
type input "5"
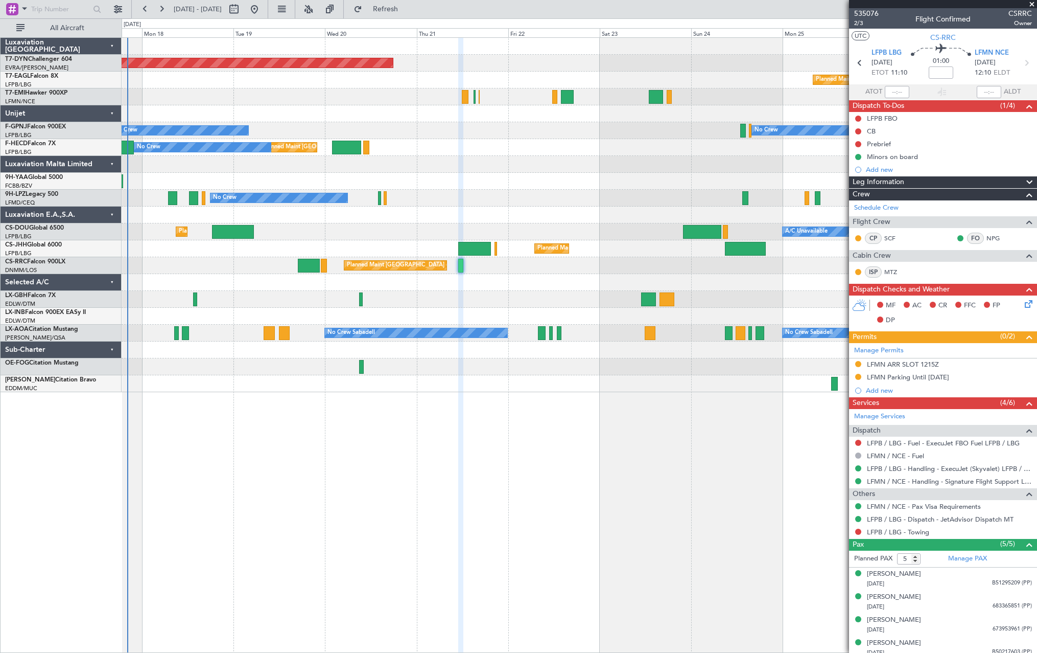
click at [503, 292] on div at bounding box center [579, 299] width 915 height 17
